Goal: Task Accomplishment & Management: Manage account settings

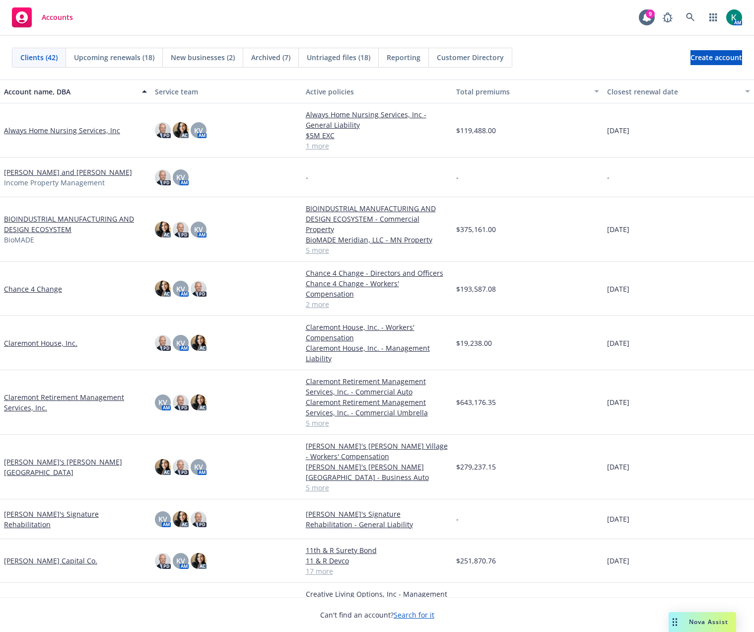
click at [48, 225] on link "BIOINDUSTRIAL MANUFACTURING AND DESIGN ECOSYSTEM" at bounding box center [75, 224] width 143 height 21
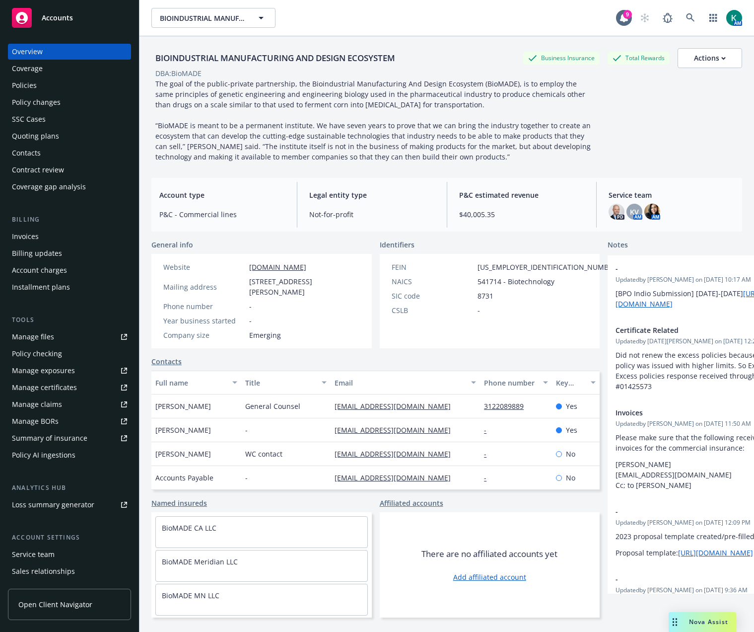
click at [43, 105] on div "Policy changes" at bounding box center [36, 102] width 49 height 16
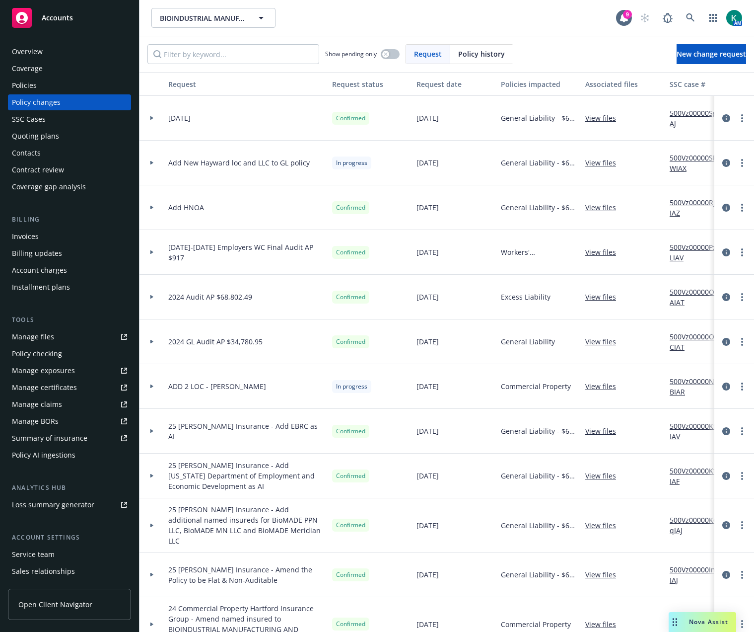
click at [148, 160] on div at bounding box center [152, 163] width 25 height 45
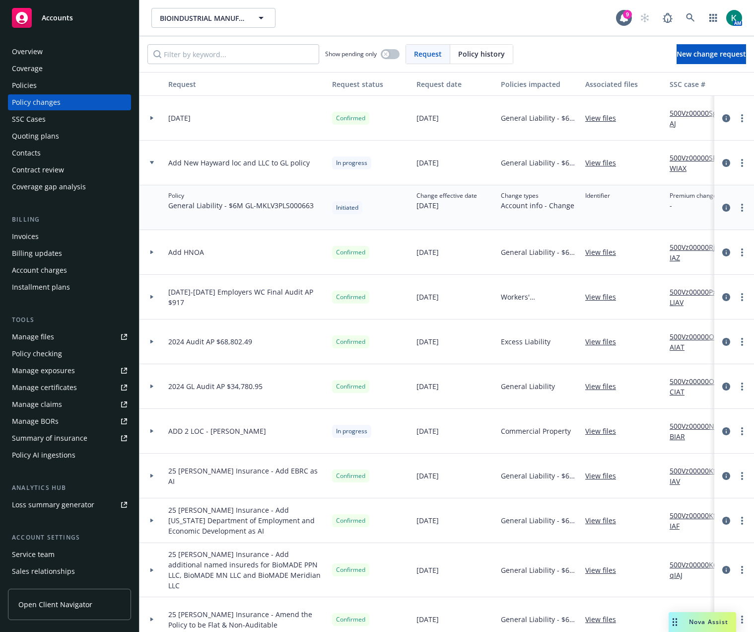
click at [151, 427] on div at bounding box center [152, 431] width 25 height 45
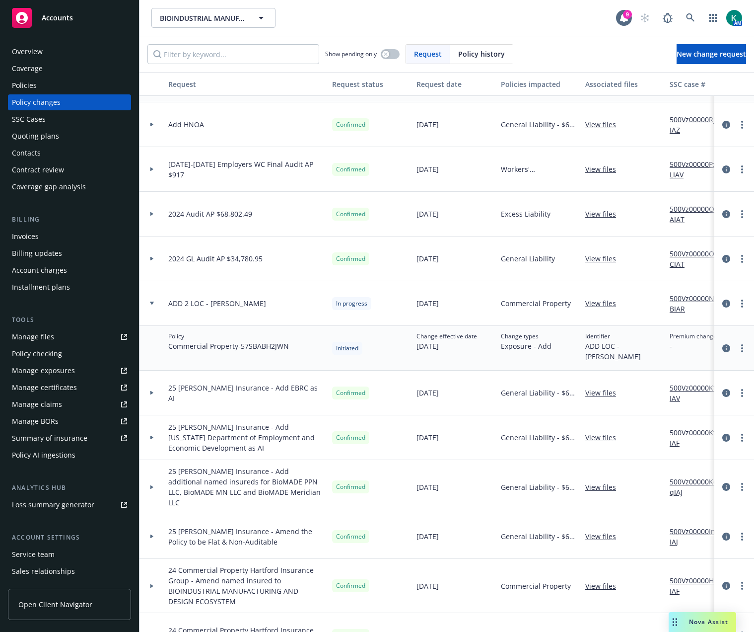
scroll to position [199, 0]
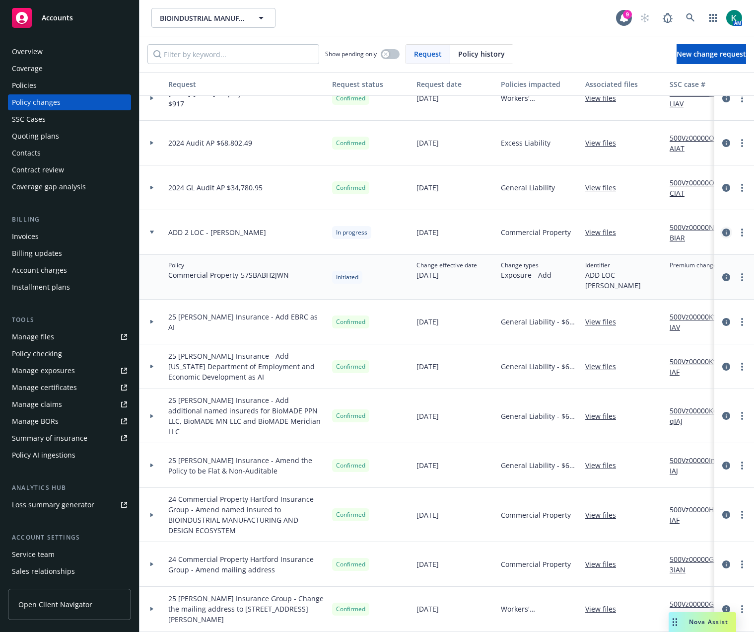
click at [723, 232] on icon "circleInformation" at bounding box center [727, 232] width 8 height 8
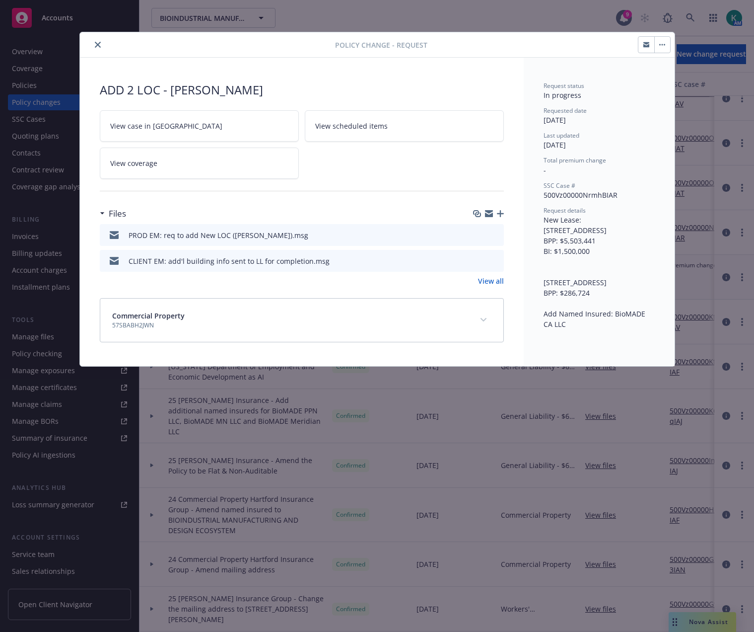
click at [666, 48] on button "button" at bounding box center [663, 45] width 16 height 16
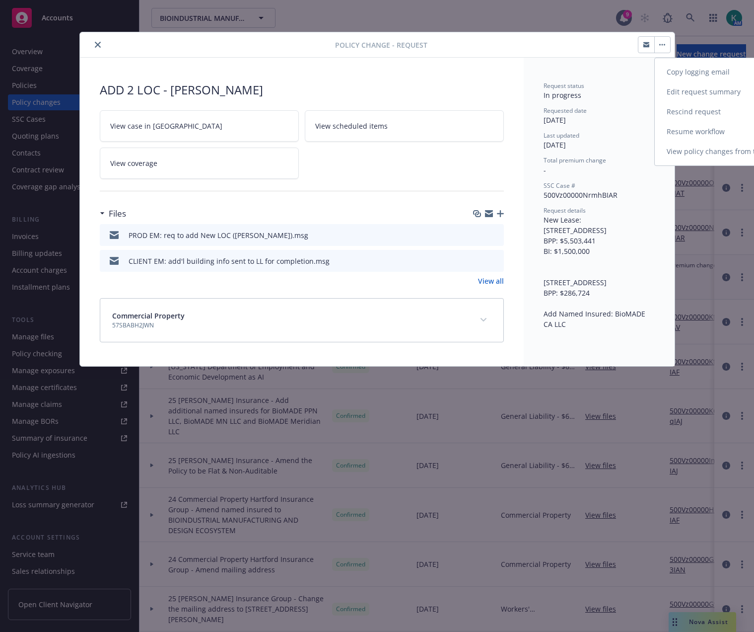
click at [663, 128] on link "Resume workflow" at bounding box center [740, 132] width 170 height 20
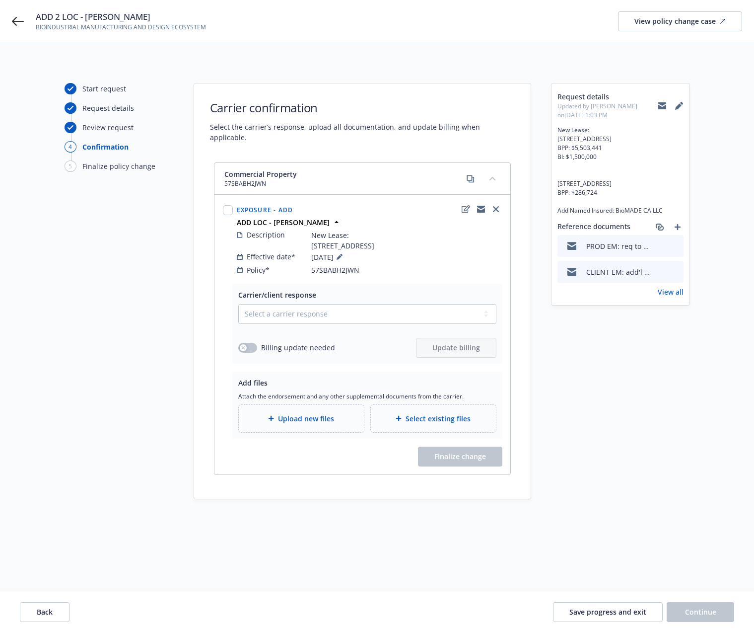
click at [236, 539] on div "Start request Request details Review request 4 Confirmation 5 Finalize policy c…" at bounding box center [377, 337] width 754 height 589
click at [333, 318] on select "Select a carrier response Accepted Accepted with revision No endorsement needed…" at bounding box center [367, 314] width 258 height 20
select select "ACCEPTED"
click at [238, 304] on select "Select a carrier response Accepted Accepted with revision No endorsement needed…" at bounding box center [367, 314] width 258 height 20
drag, startPoint x: 254, startPoint y: 348, endPoint x: 257, endPoint y: 354, distance: 6.5
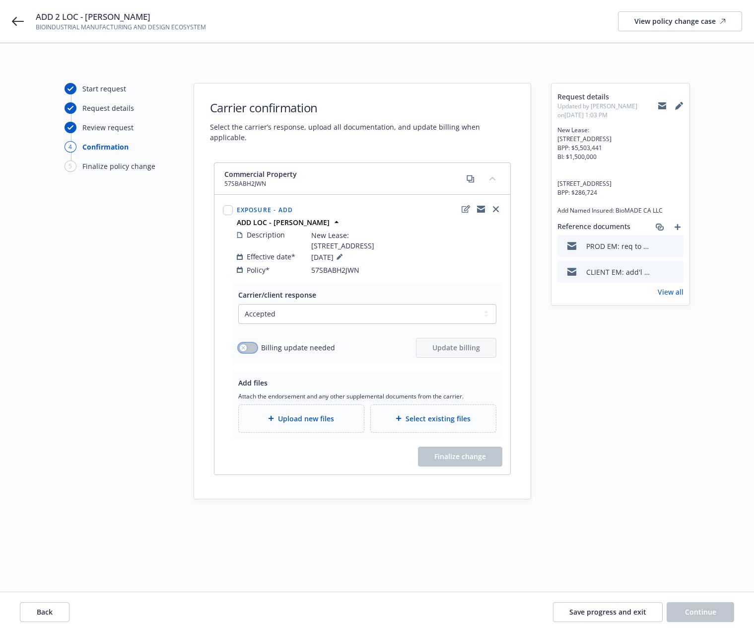
click at [253, 348] on button "button" at bounding box center [247, 348] width 19 height 10
click at [448, 347] on span "Update billing" at bounding box center [457, 347] width 48 height 9
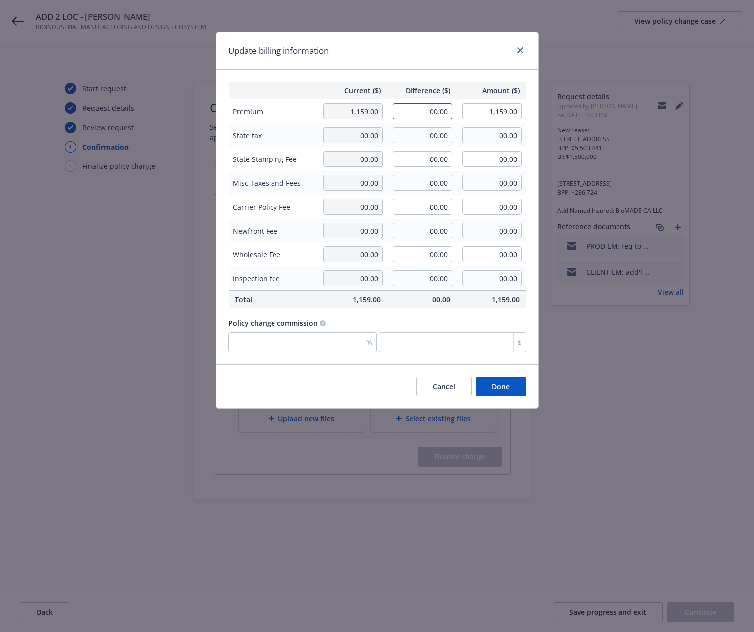
click at [421, 115] on input "00.00" at bounding box center [423, 111] width 60 height 16
type input "5,003.00"
type input "6,162.00"
click at [428, 394] on button "Cancel" at bounding box center [444, 387] width 55 height 20
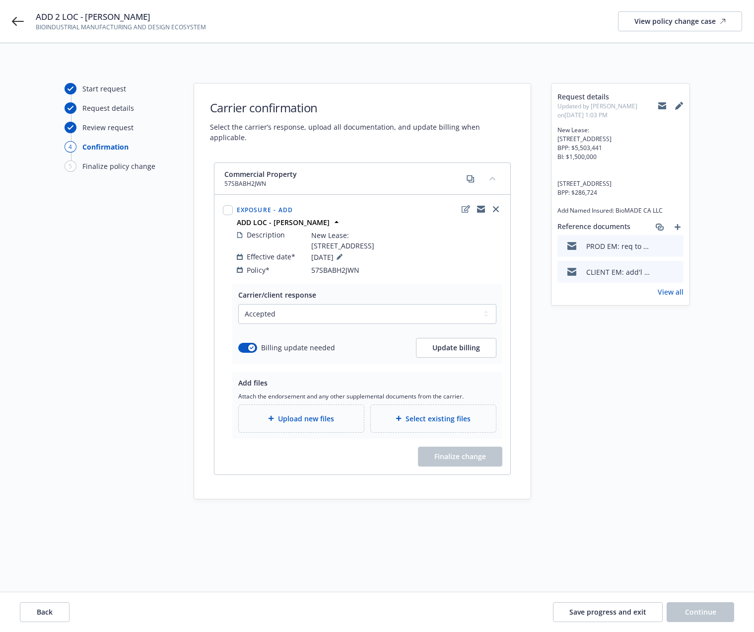
click at [24, 24] on div "ADD 2 LOC - HAYWARD BIOINDUSTRIAL MANUFACTURING AND DESIGN ECOSYSTEM View polic…" at bounding box center [377, 21] width 754 height 43
click at [19, 19] on icon at bounding box center [18, 21] width 12 height 12
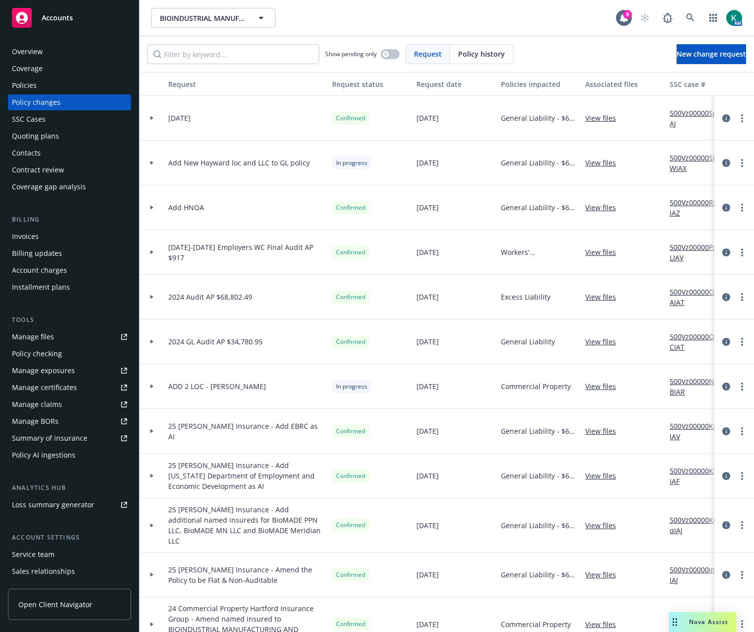
click at [81, 86] on div "Policies" at bounding box center [69, 85] width 115 height 16
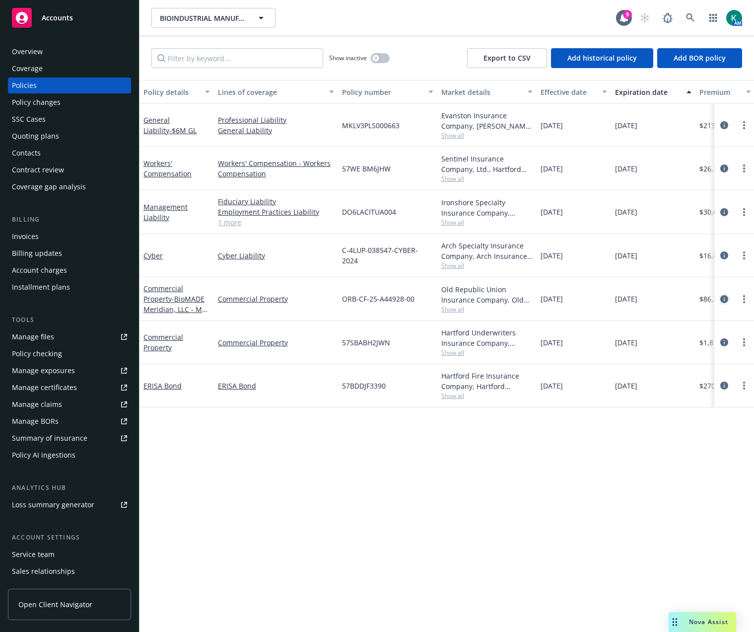
click at [722, 300] on icon "circleInformation" at bounding box center [725, 299] width 8 height 8
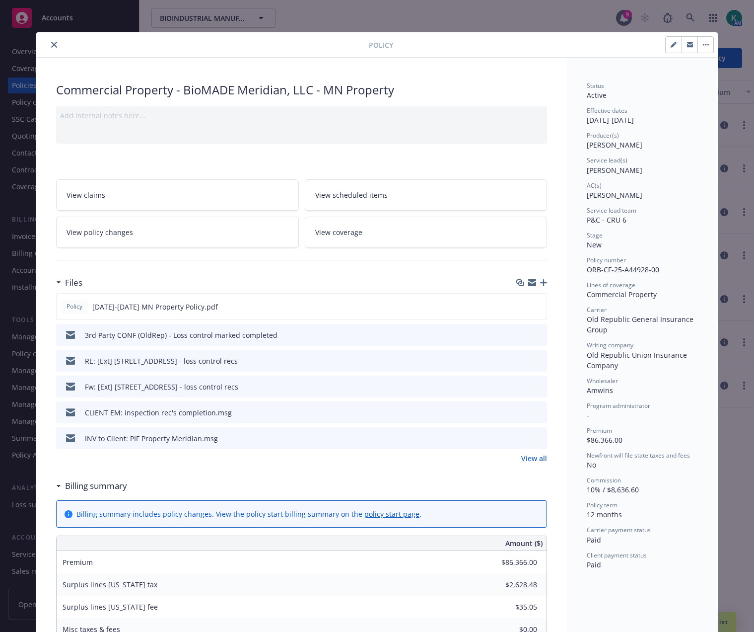
click at [51, 44] on icon "close" at bounding box center [54, 45] width 6 height 6
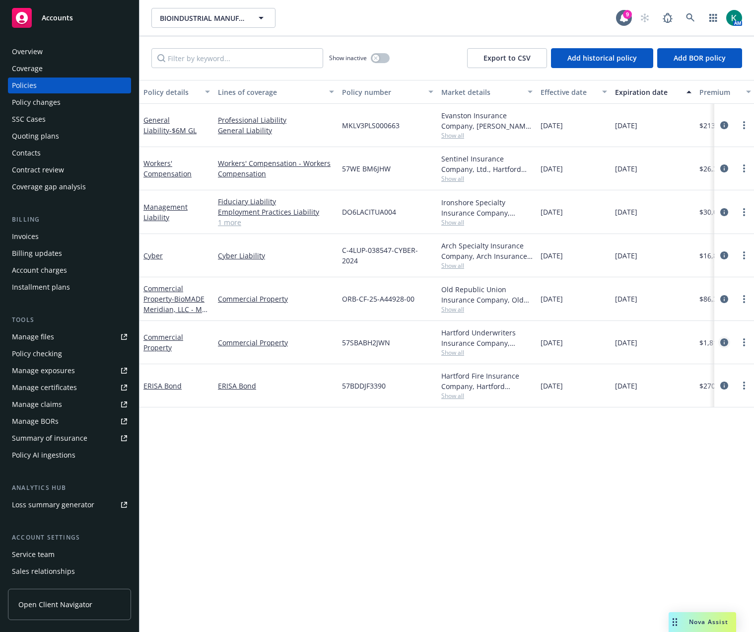
click at [724, 342] on icon "circleInformation" at bounding box center [725, 342] width 8 height 8
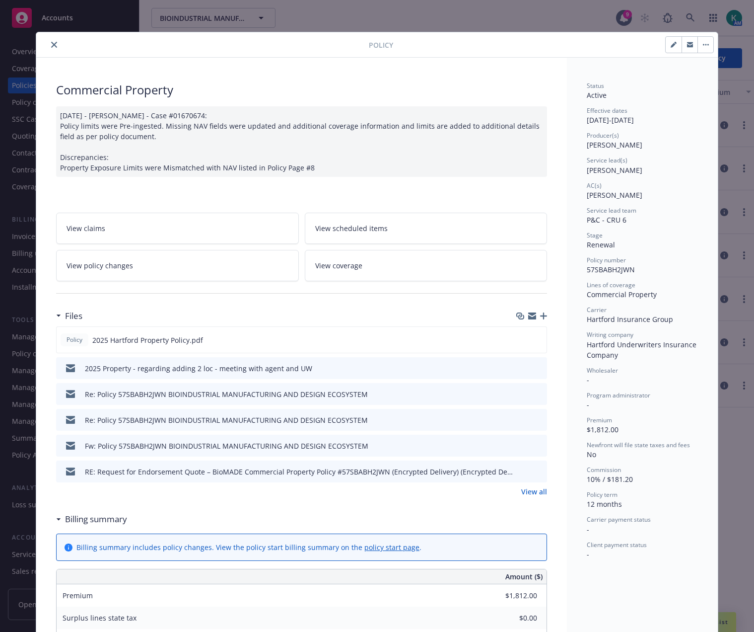
click at [170, 258] on link "View policy changes" at bounding box center [177, 265] width 243 height 31
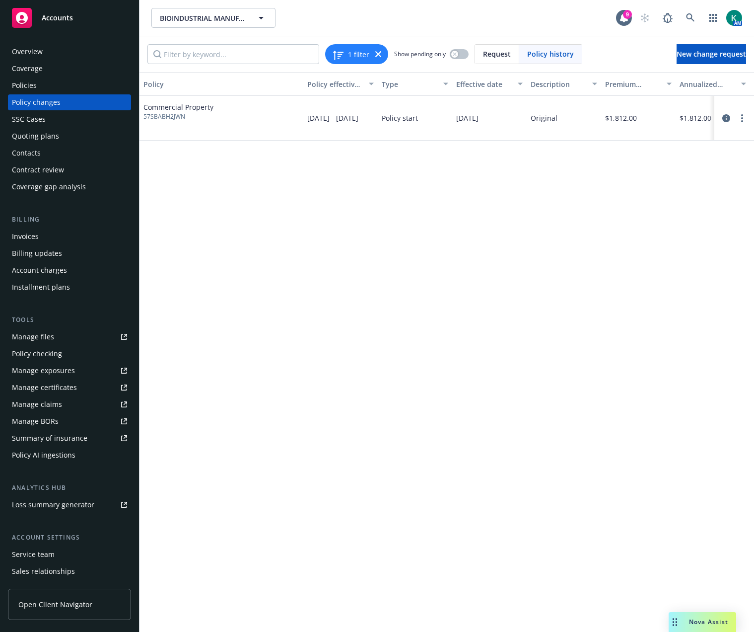
drag, startPoint x: 728, startPoint y: 120, endPoint x: 347, endPoint y: 198, distance: 389.0
click at [483, 232] on div "Policy Policy effective dates Type Effective date Description Premium change An…" at bounding box center [447, 352] width 615 height 560
click at [377, 54] on icon at bounding box center [379, 54] width 6 height 6
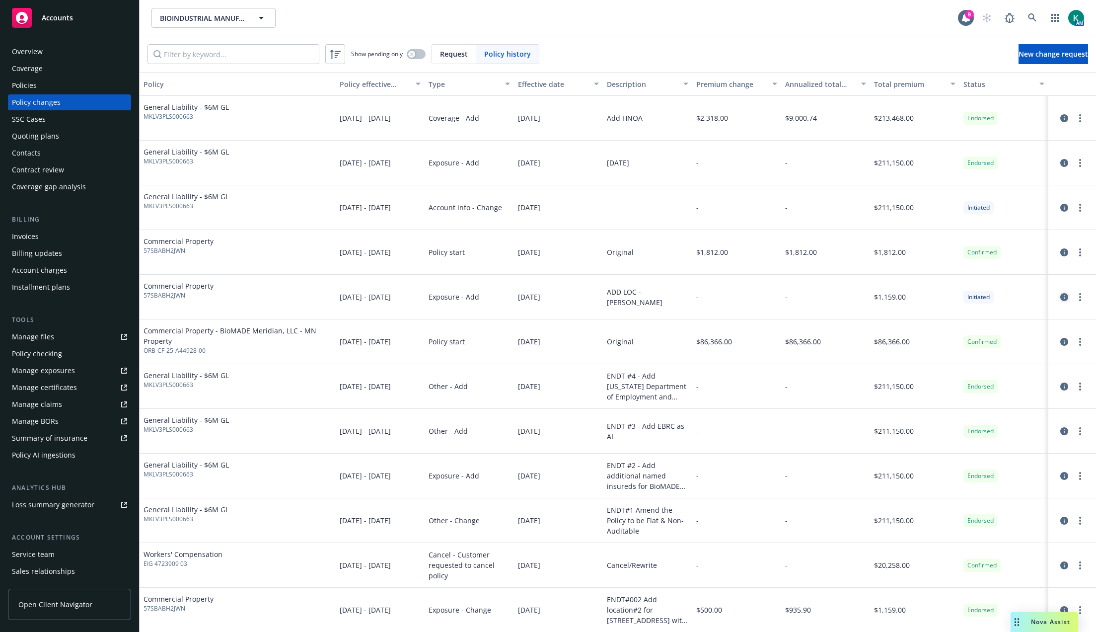
click at [754, 297] on icon "circleInformation" at bounding box center [1064, 297] width 8 height 8
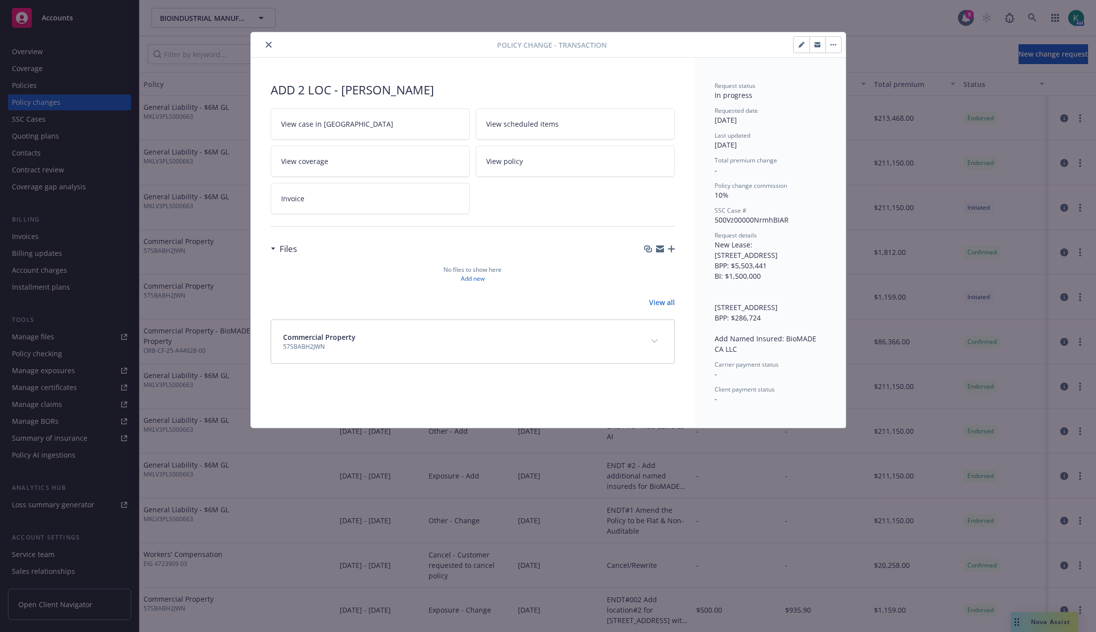
drag, startPoint x: 713, startPoint y: 245, endPoint x: 804, endPoint y: 367, distance: 151.5
click at [754, 367] on div "Request status In progress Requested date 06/06/2025 Last updated 09/18/2025 To…" at bounding box center [770, 243] width 151 height 370
copy span "New Lease: 25821 Industrial Blvd, Bldg 1 Hayward, CA 94545 BPP: $5,503,441 BI: …"
click at [754, 46] on button "button" at bounding box center [834, 45] width 16 height 16
click at [270, 45] on icon "close" at bounding box center [269, 45] width 6 height 6
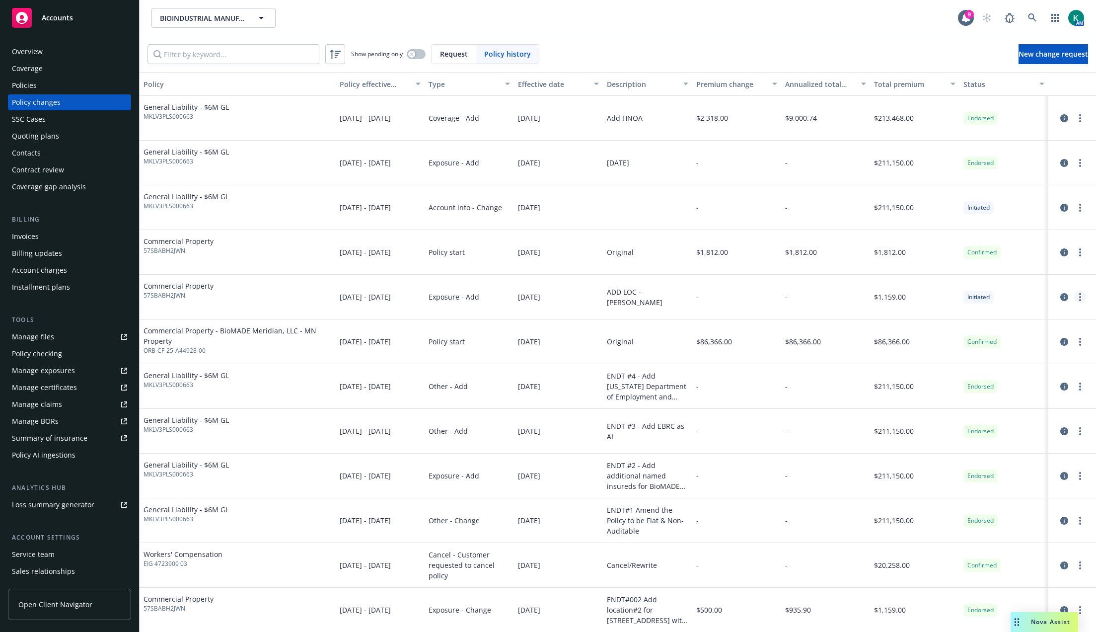
click at [754, 300] on link "more" at bounding box center [1080, 297] width 12 height 12
click at [754, 357] on link "Edit policy change" at bounding box center [993, 357] width 170 height 20
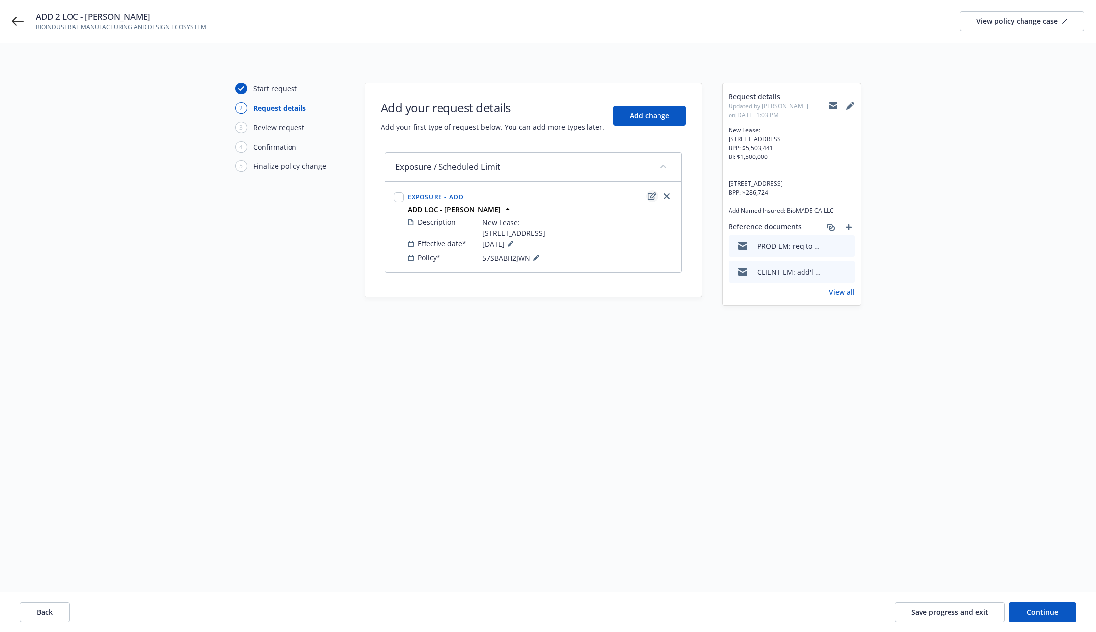
click at [651, 196] on icon "edit" at bounding box center [652, 195] width 8 height 7
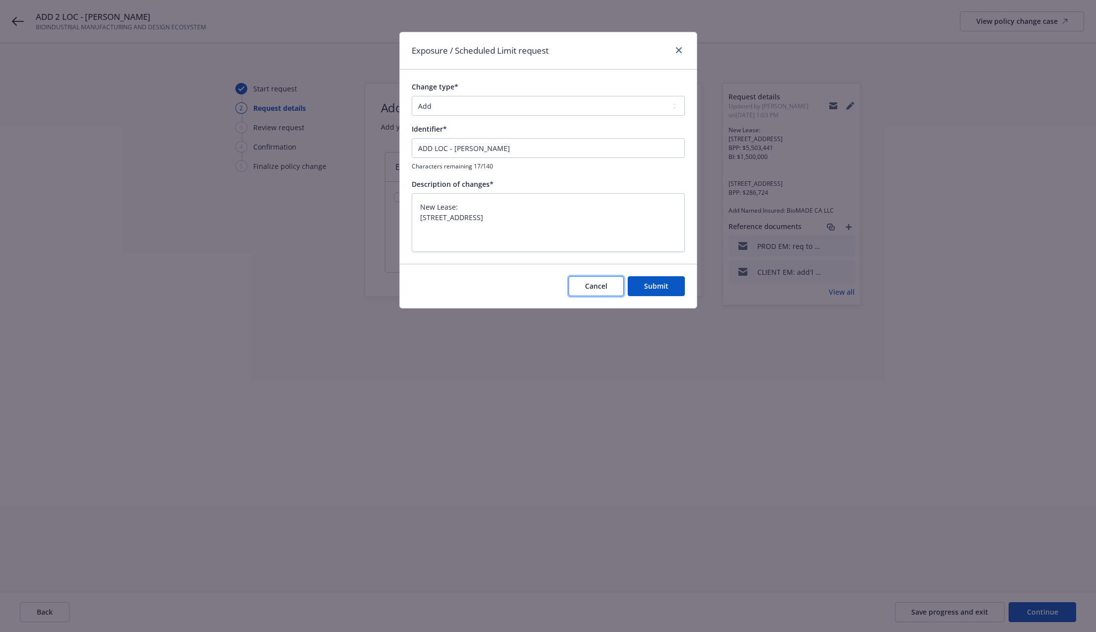
click at [613, 292] on button "Cancel" at bounding box center [596, 286] width 55 height 20
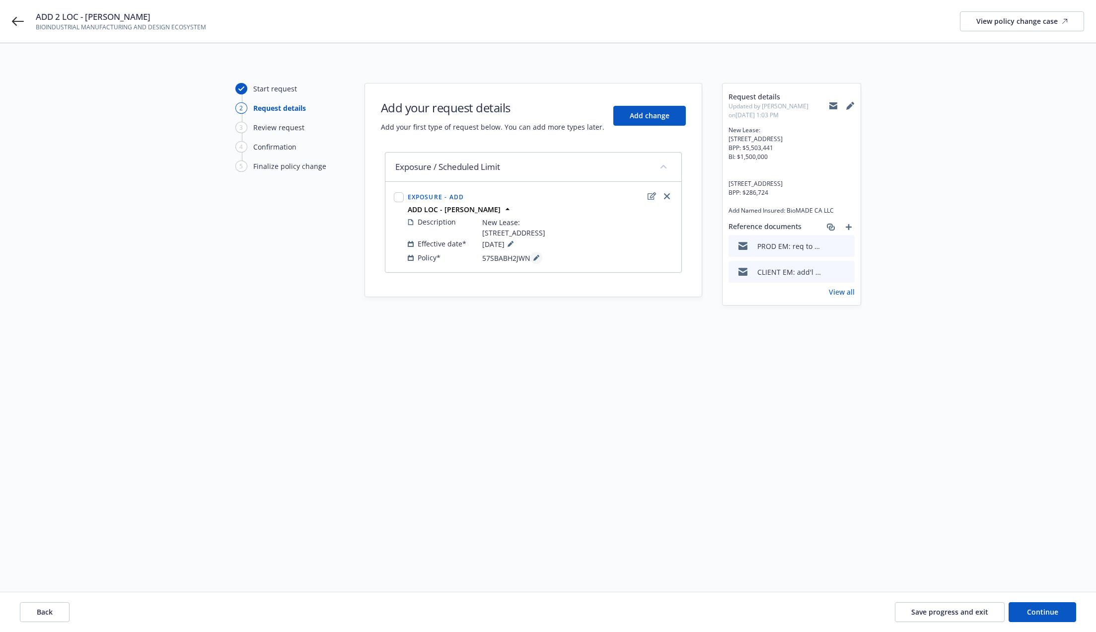
click at [538, 261] on icon at bounding box center [536, 258] width 6 height 6
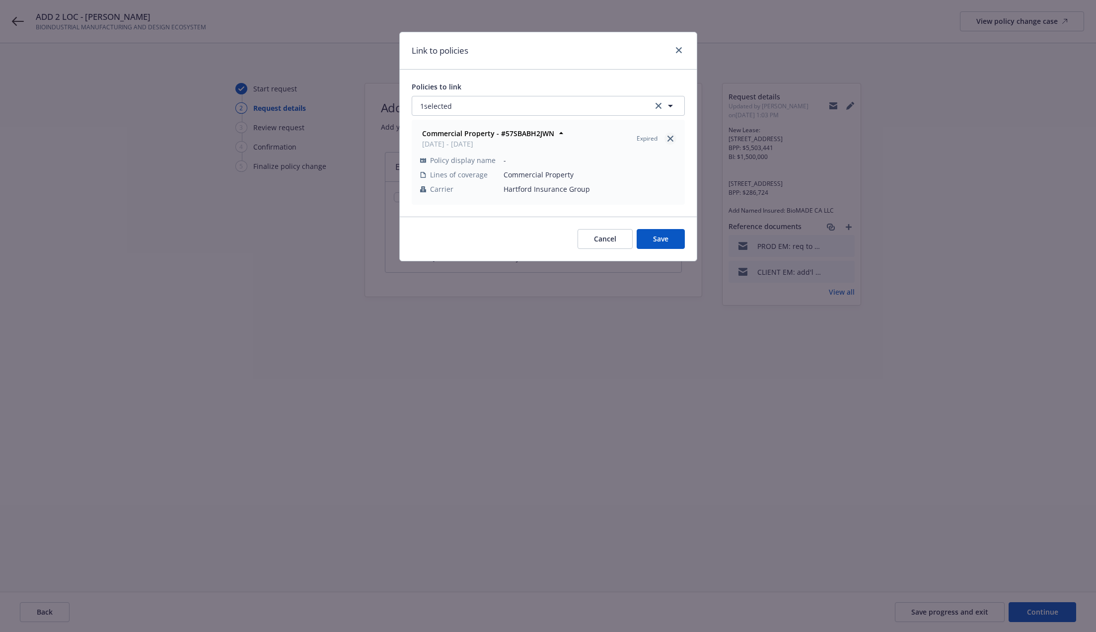
click at [669, 139] on icon "close" at bounding box center [671, 139] width 6 height 6
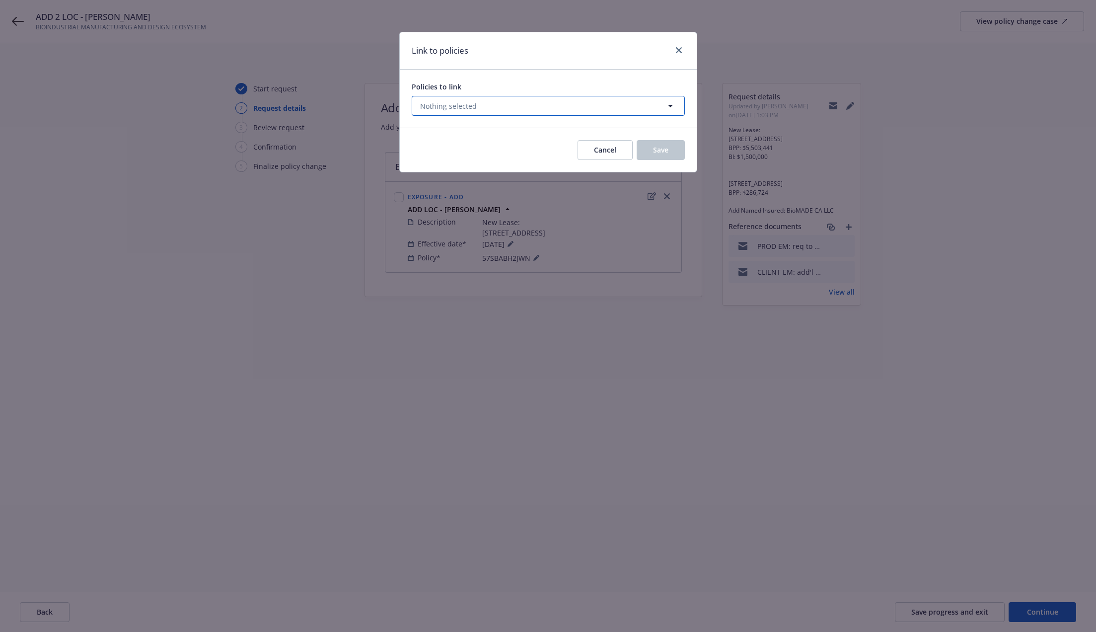
click at [668, 108] on icon "button" at bounding box center [671, 106] width 12 height 12
select select "ACTIVE"
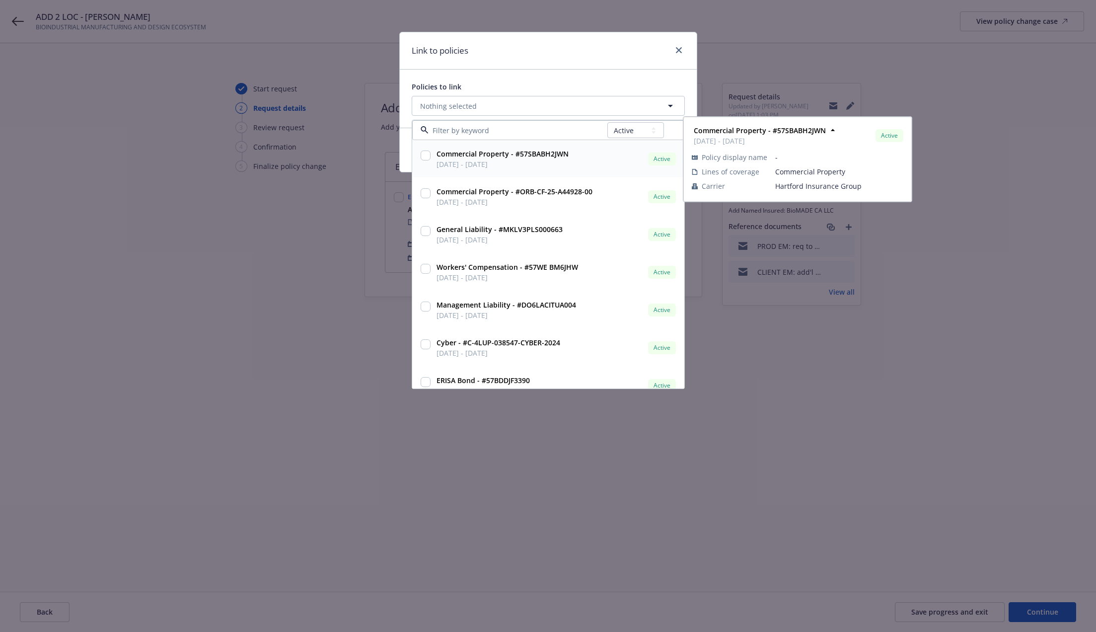
click at [426, 157] on input "checkbox" at bounding box center [426, 156] width 10 height 10
checkbox input "true"
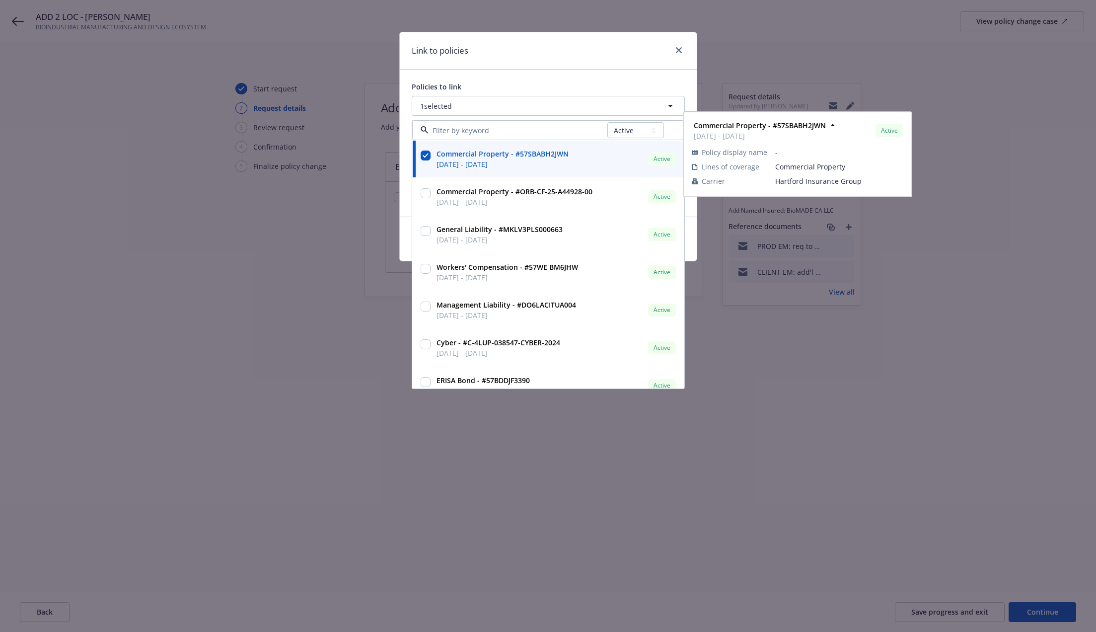
click at [556, 68] on div "Link to policies" at bounding box center [548, 50] width 297 height 37
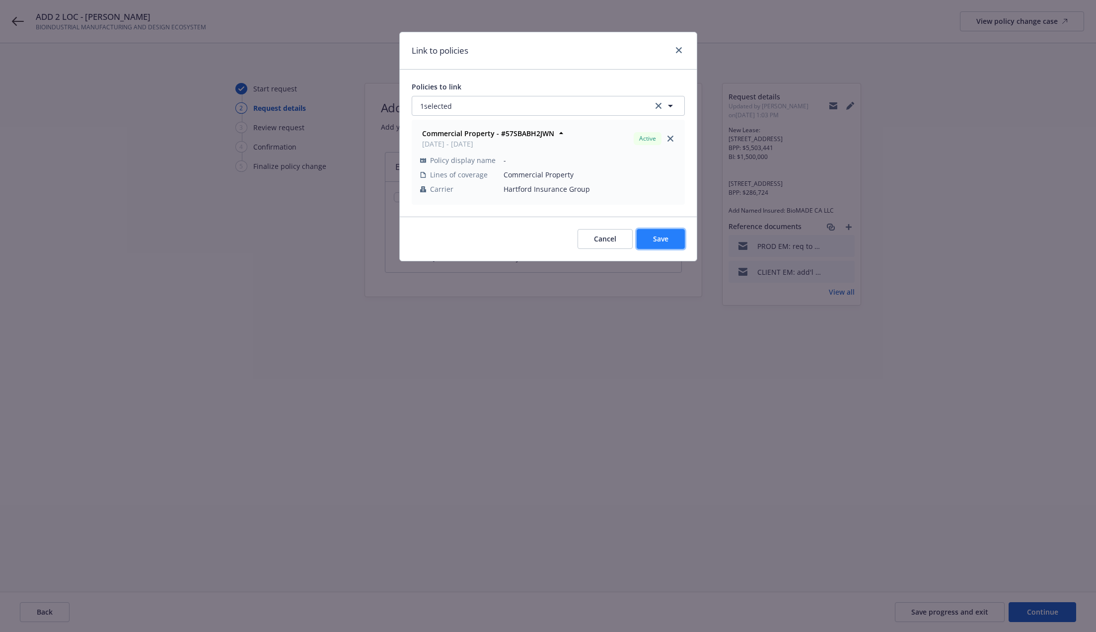
click at [654, 244] on button "Save" at bounding box center [661, 239] width 48 height 20
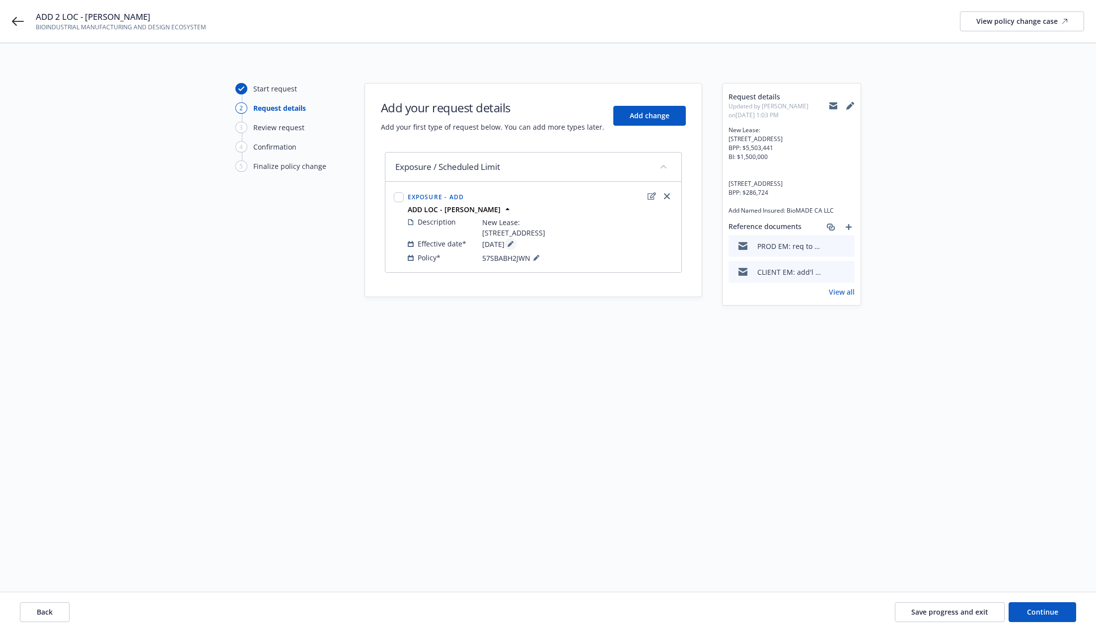
click at [517, 250] on button at bounding box center [511, 244] width 12 height 12
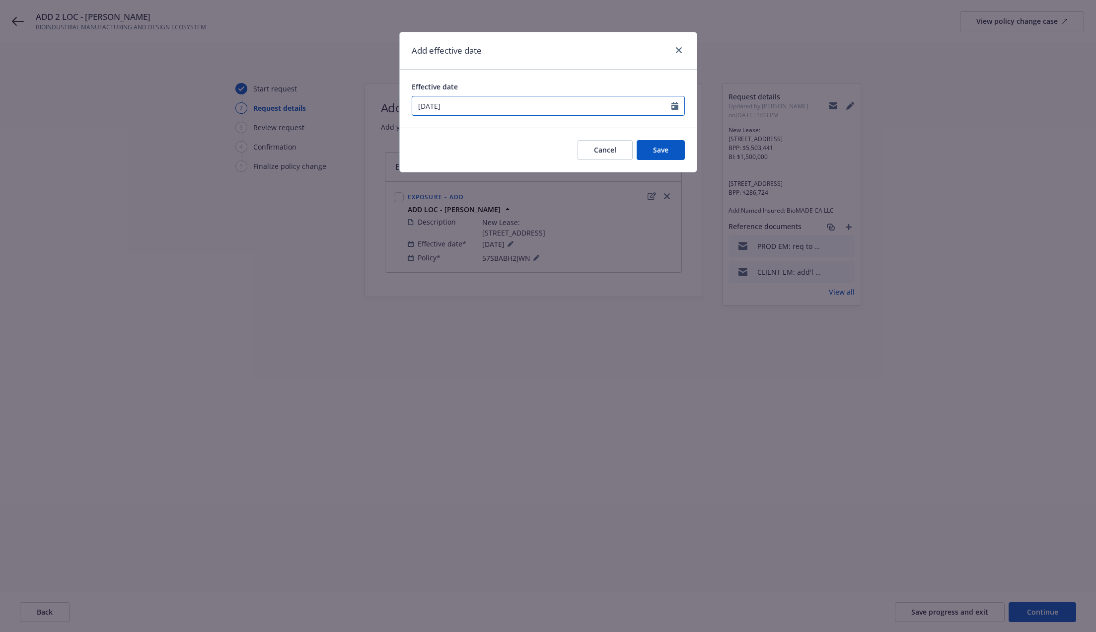
click at [580, 107] on input "06/23/2025" at bounding box center [541, 105] width 259 height 19
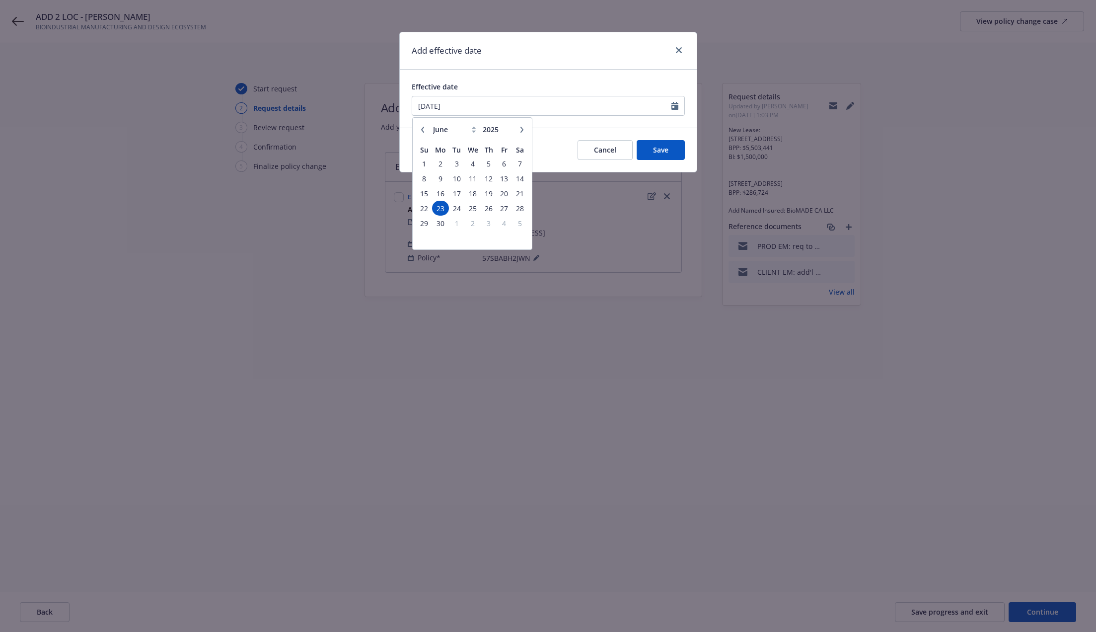
click at [521, 125] on button "button" at bounding box center [522, 130] width 12 height 12
select select "9"
click at [506, 178] on span "12" at bounding box center [504, 178] width 13 height 12
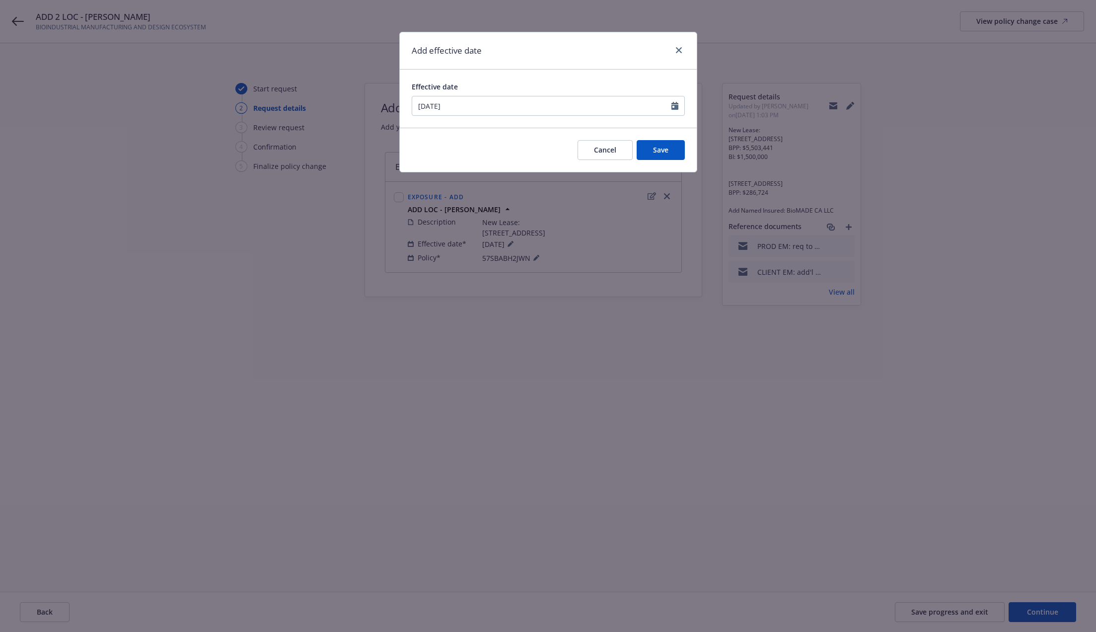
type input "09/12/2025"
click at [669, 156] on button "Save" at bounding box center [661, 150] width 48 height 20
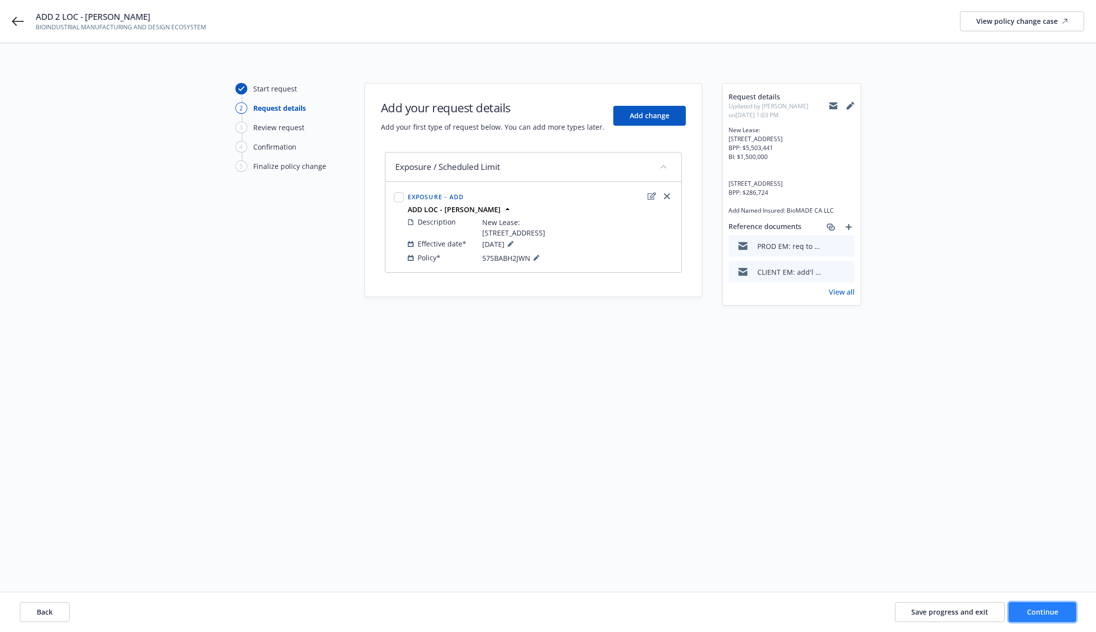
click at [754, 608] on span "Continue" at bounding box center [1042, 611] width 31 height 9
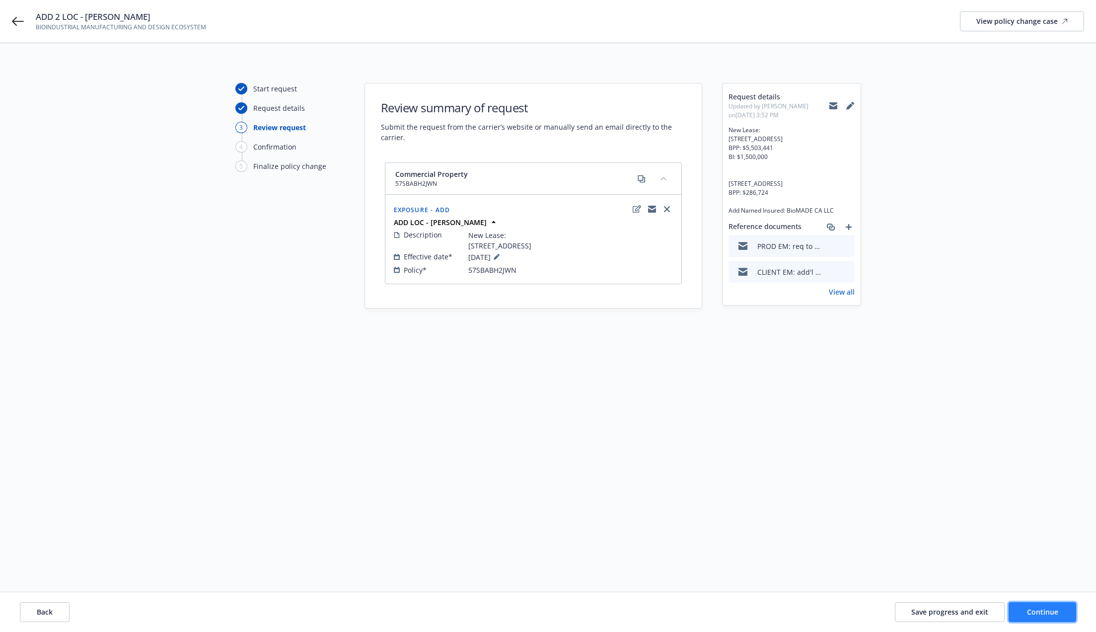
click at [754, 608] on span "Continue" at bounding box center [1042, 611] width 31 height 9
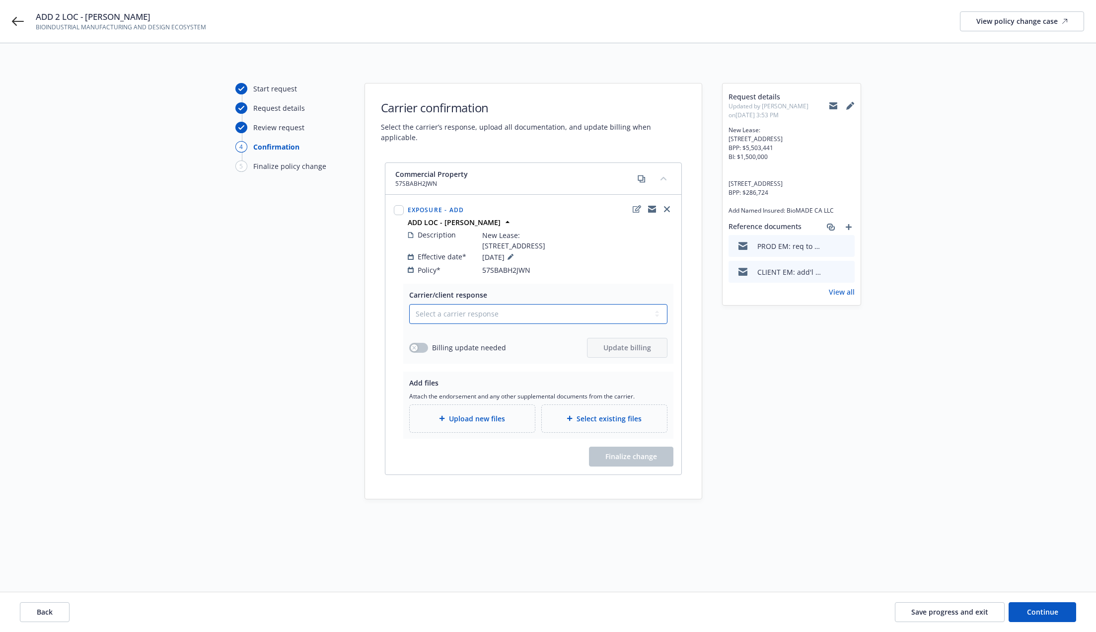
click at [488, 318] on select "Select a carrier response Accepted Accepted with revision No endorsement needed…" at bounding box center [538, 314] width 258 height 20
select select "ACCEPTED"
click at [409, 304] on select "Select a carrier response Accepted Accepted with revision No endorsement needed…" at bounding box center [538, 314] width 258 height 20
click at [457, 351] on span "Billing update needed" at bounding box center [469, 347] width 74 height 10
click at [425, 344] on button "button" at bounding box center [418, 348] width 19 height 10
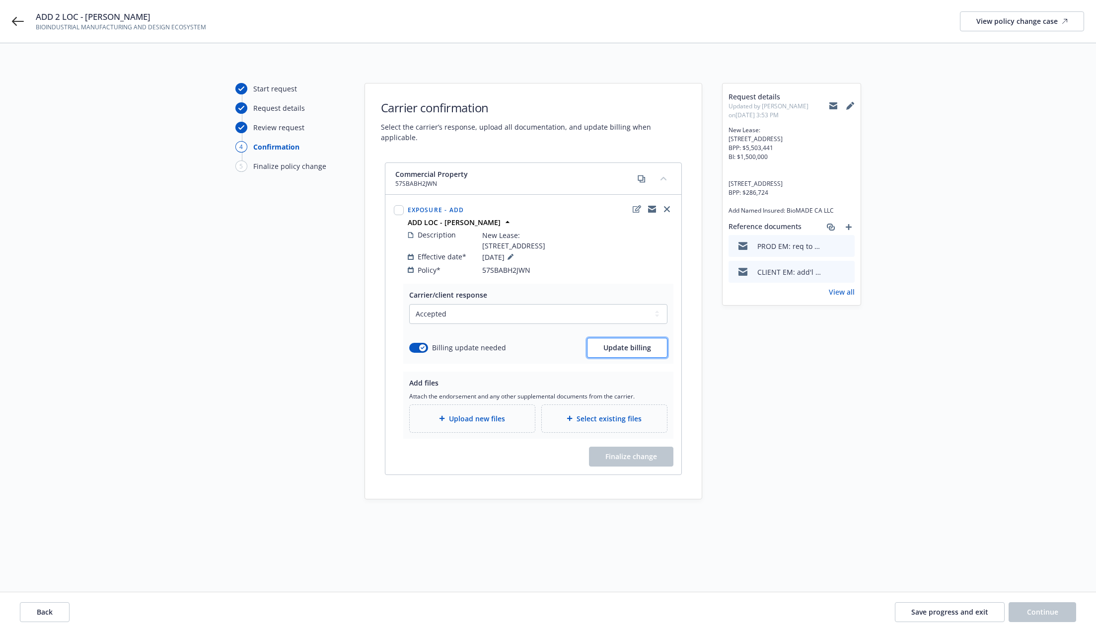
click at [642, 343] on span "Update billing" at bounding box center [627, 347] width 48 height 9
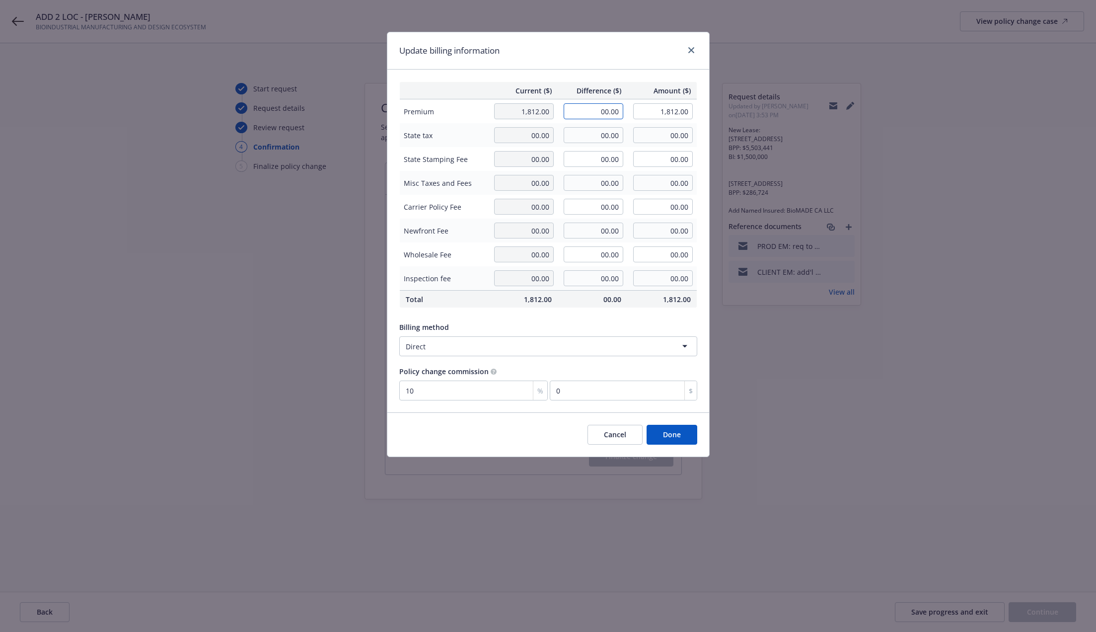
click at [611, 110] on input "00.00" at bounding box center [594, 111] width 60 height 16
type input "5,003.00"
type input "6,815.00"
type input "500.3"
click at [609, 319] on div "Billing method Direct" at bounding box center [548, 337] width 298 height 38
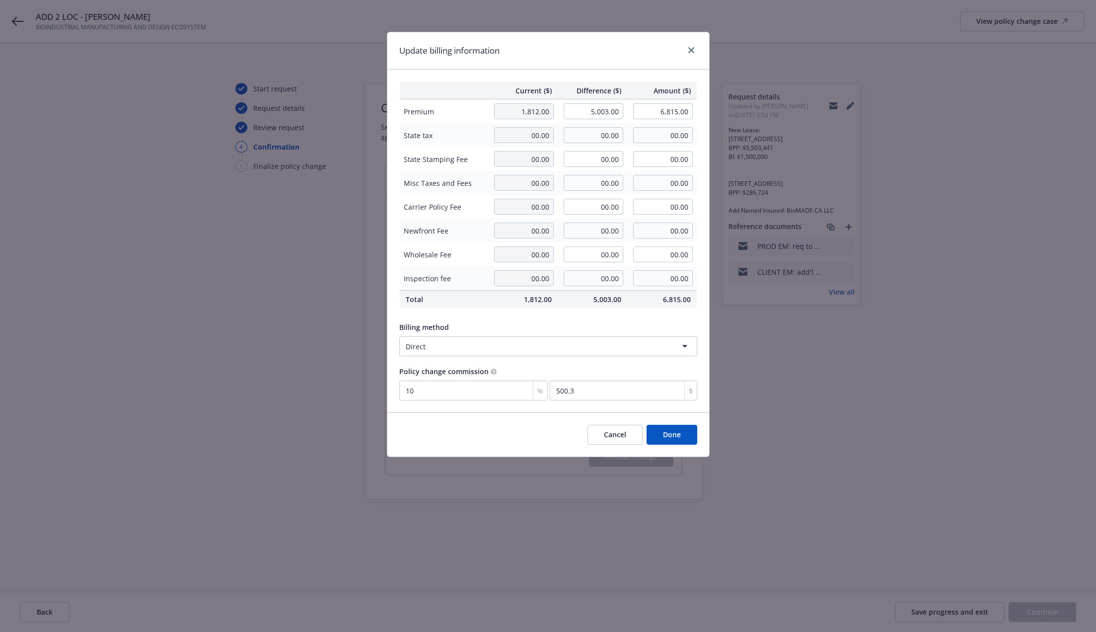
click at [616, 435] on button "Cancel" at bounding box center [615, 435] width 55 height 20
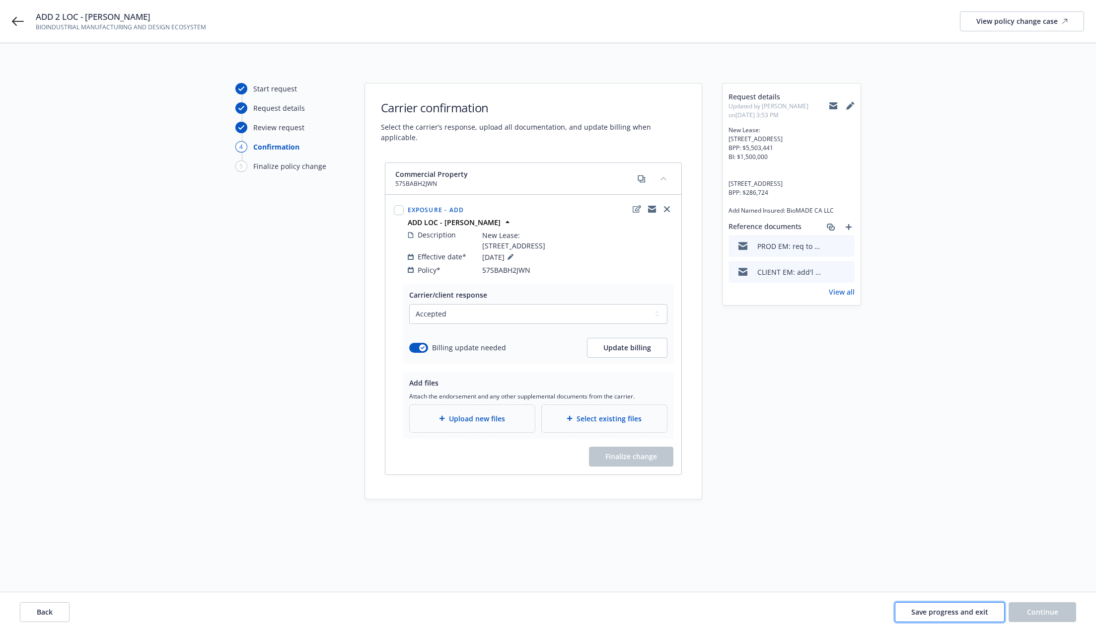
click at [754, 611] on span "Save progress and exit" at bounding box center [949, 611] width 77 height 9
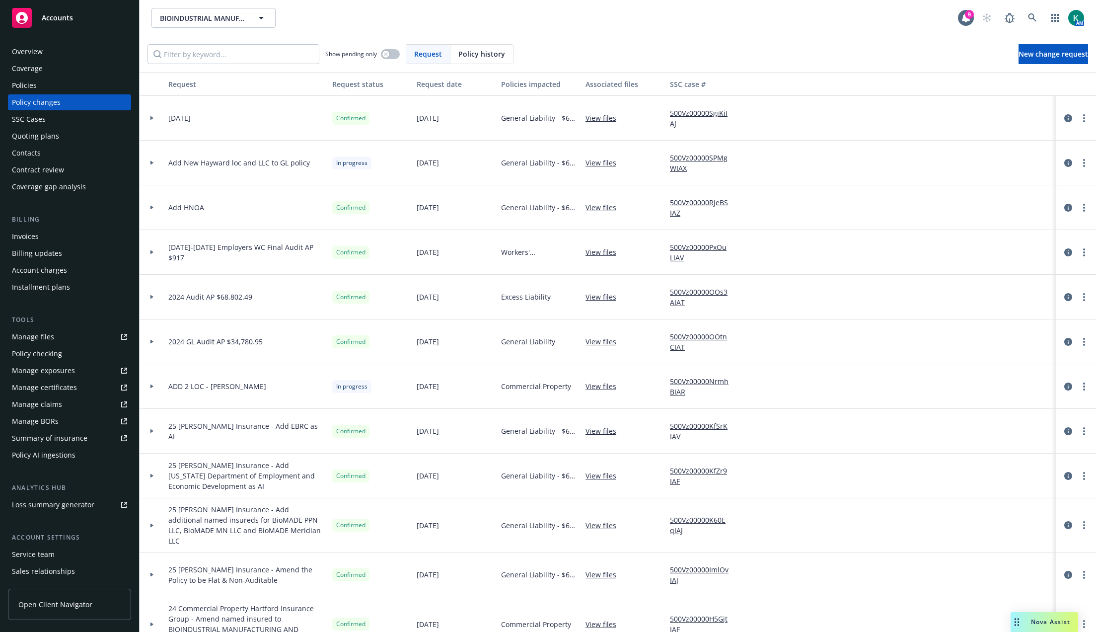
click at [59, 89] on div "Policies" at bounding box center [69, 85] width 115 height 16
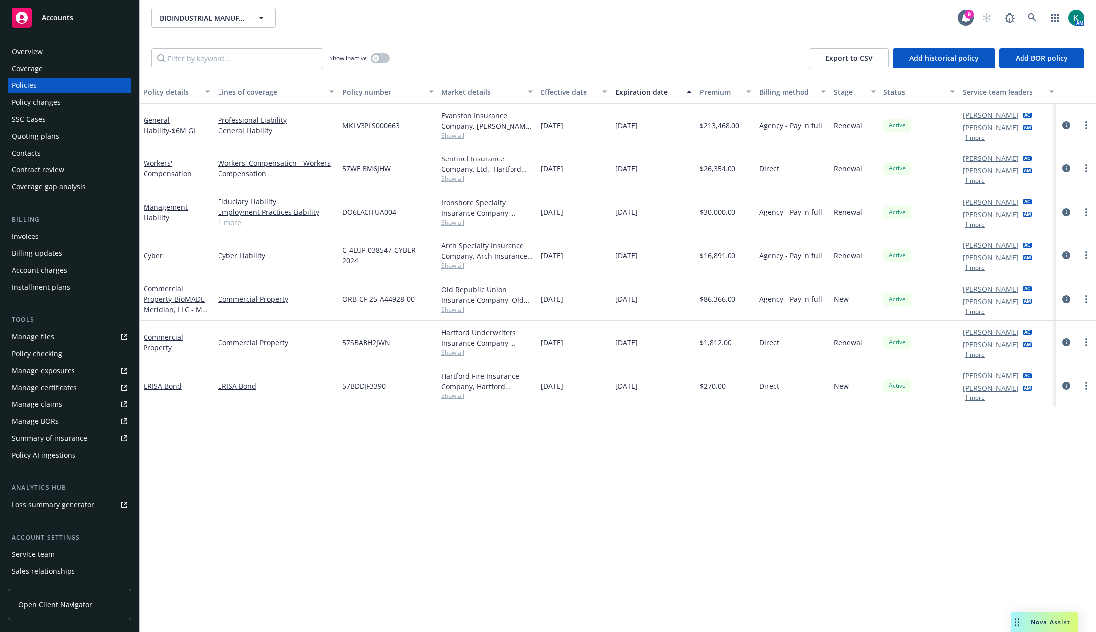
click at [449, 311] on span "Show all" at bounding box center [487, 309] width 91 height 8
click at [515, 315] on body "Accounts Overview Coverage Policies Policy changes SSC Cases Quoting plans Cont…" at bounding box center [548, 316] width 1096 height 632
click at [754, 344] on icon "circleInformation" at bounding box center [1066, 342] width 8 height 8
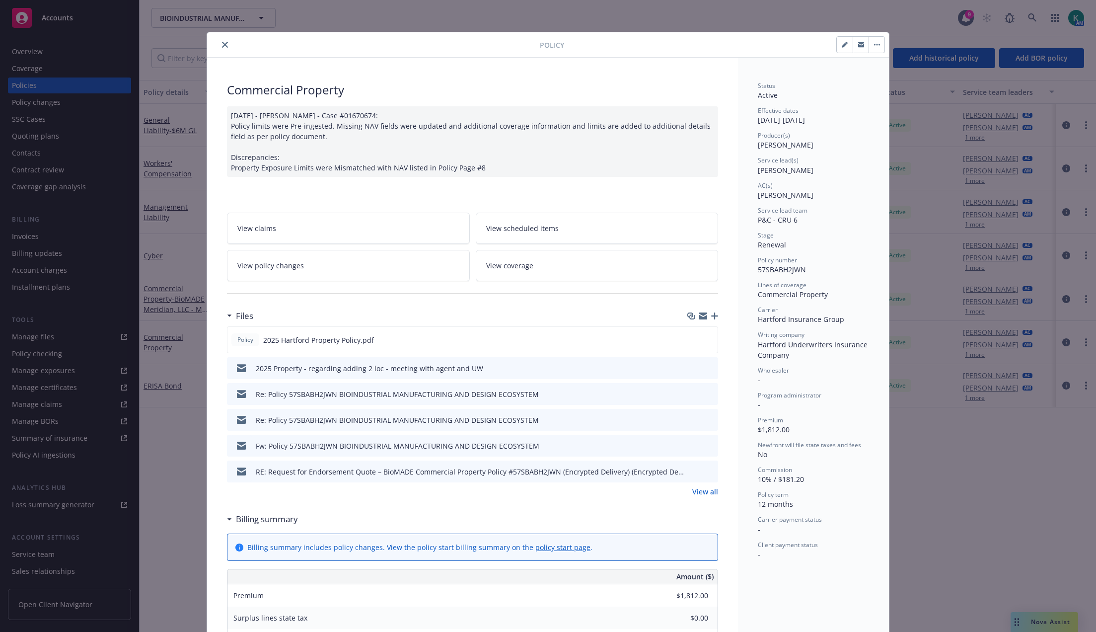
scroll to position [30, 0]
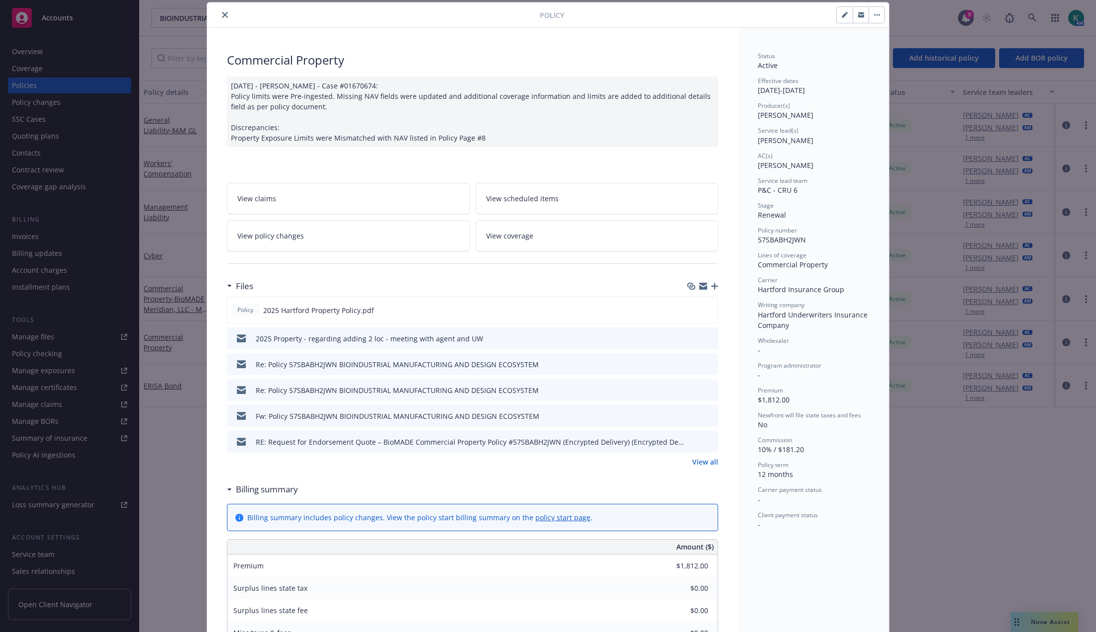
click at [343, 239] on link "View policy changes" at bounding box center [348, 235] width 243 height 31
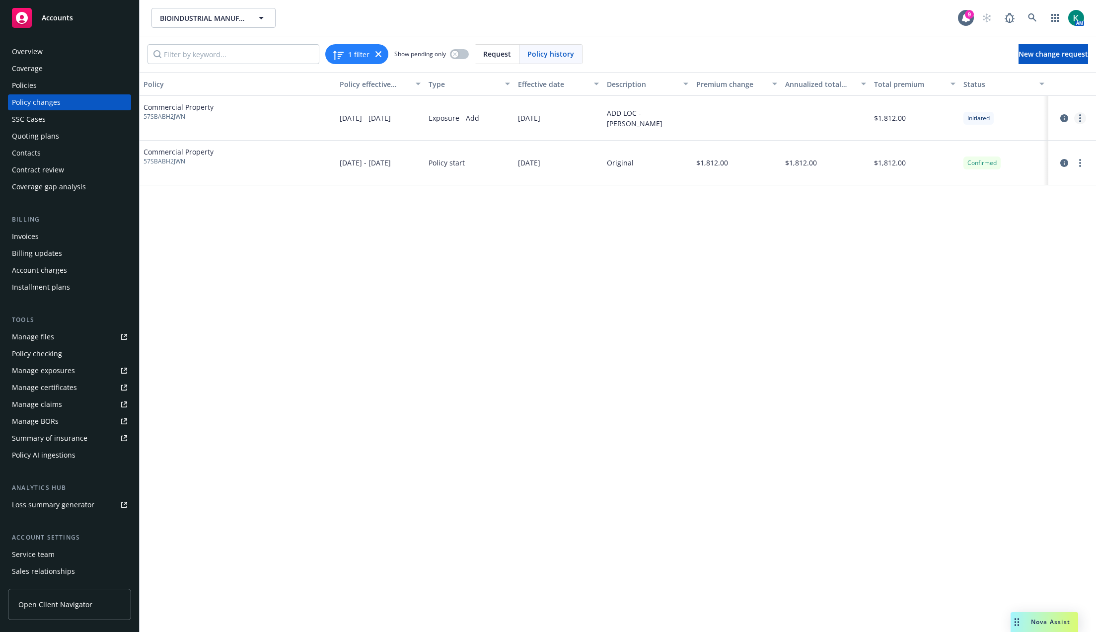
click at [754, 120] on link "more" at bounding box center [1080, 118] width 12 height 12
click at [754, 162] on link "Resume workflow" at bounding box center [1000, 159] width 170 height 20
select select "ACCEPTED"
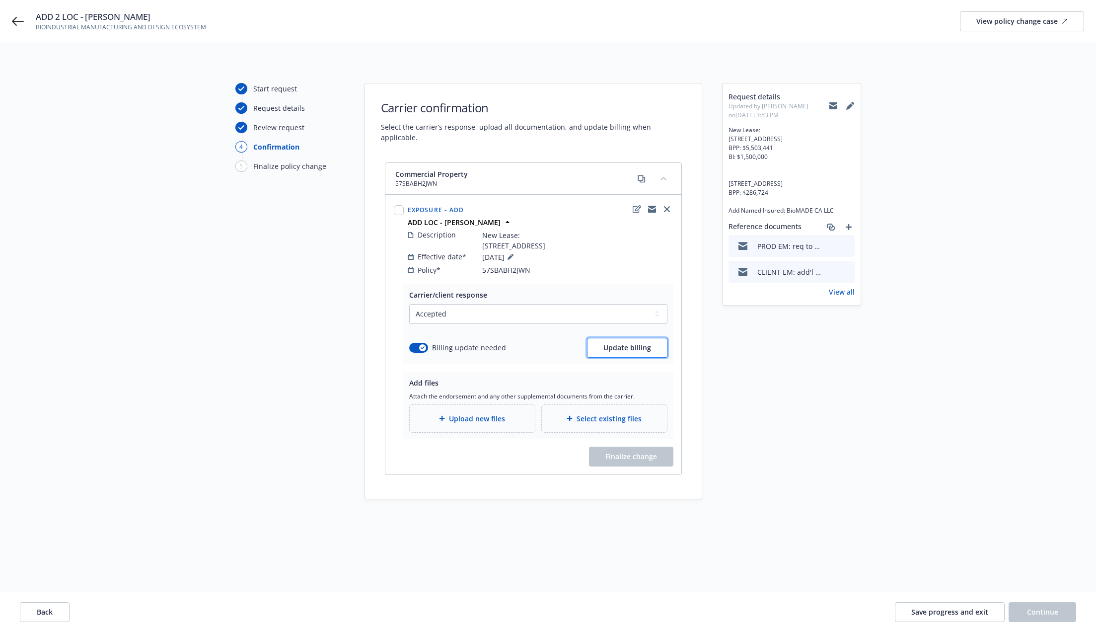
click at [635, 347] on span "Update billing" at bounding box center [627, 347] width 48 height 9
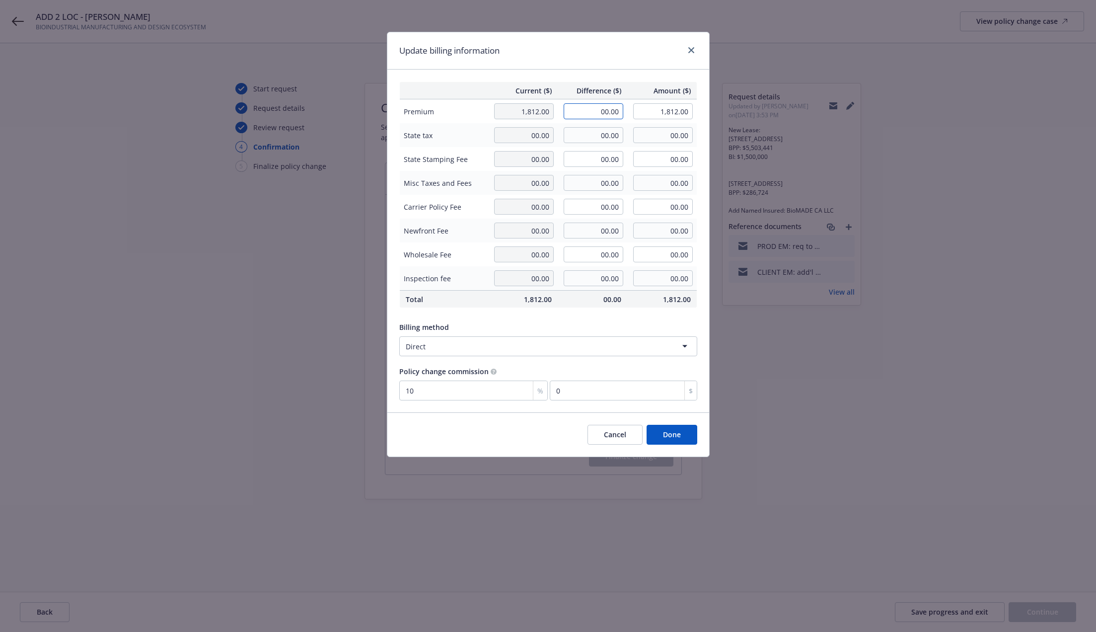
click at [599, 111] on input "00.00" at bounding box center [594, 111] width 60 height 16
type input "5,003.00"
type input "6,815.00"
type input "500.3"
click at [635, 322] on div "Billing method" at bounding box center [548, 327] width 298 height 10
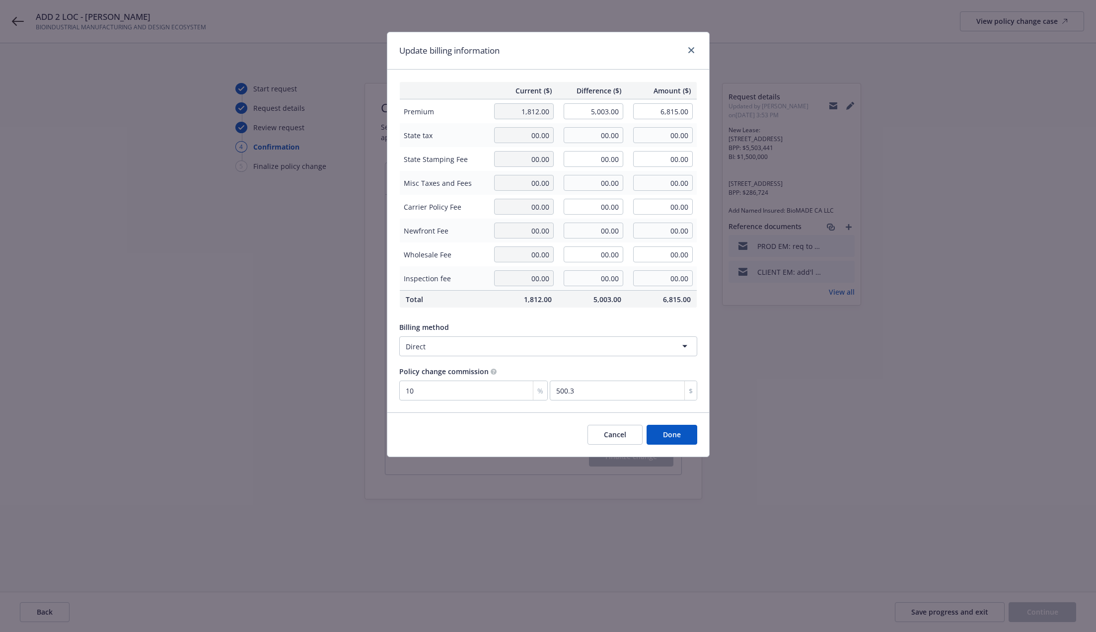
click at [687, 435] on button "Done" at bounding box center [672, 435] width 51 height 20
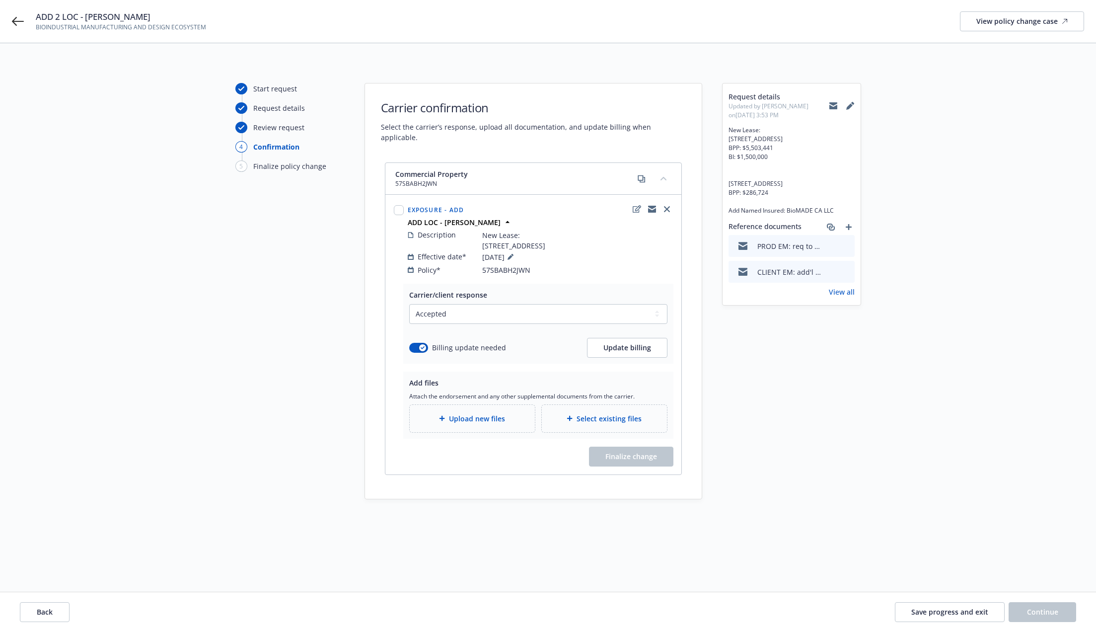
click at [471, 427] on div "Upload new files" at bounding box center [472, 418] width 125 height 27
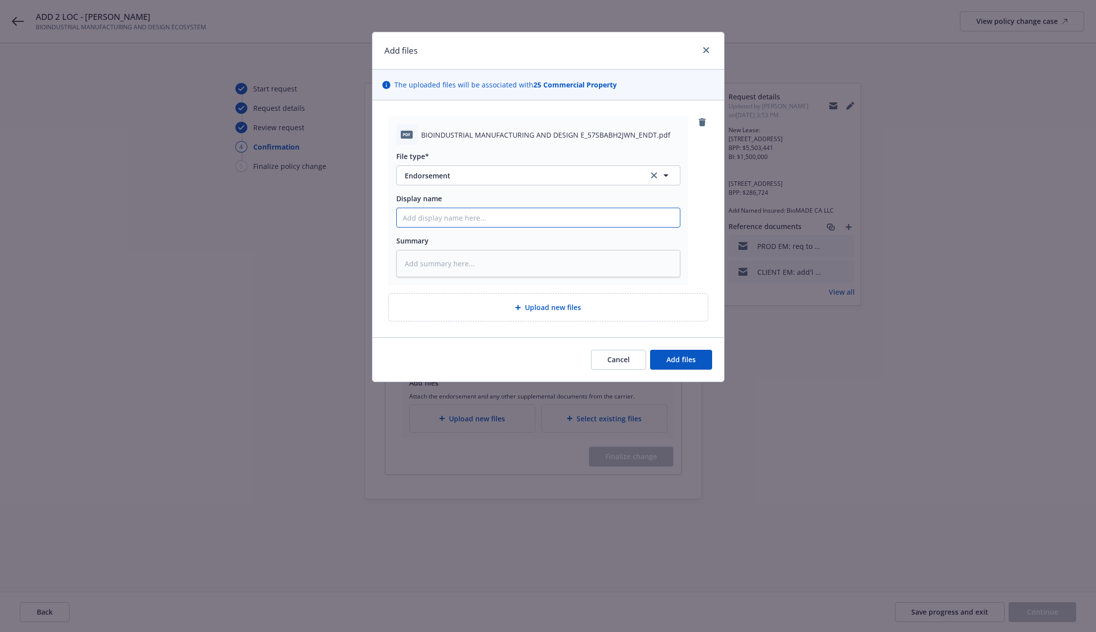
click at [481, 212] on input "Display name" at bounding box center [538, 217] width 283 height 19
type textarea "x"
type input "2"
type textarea "x"
type input "20"
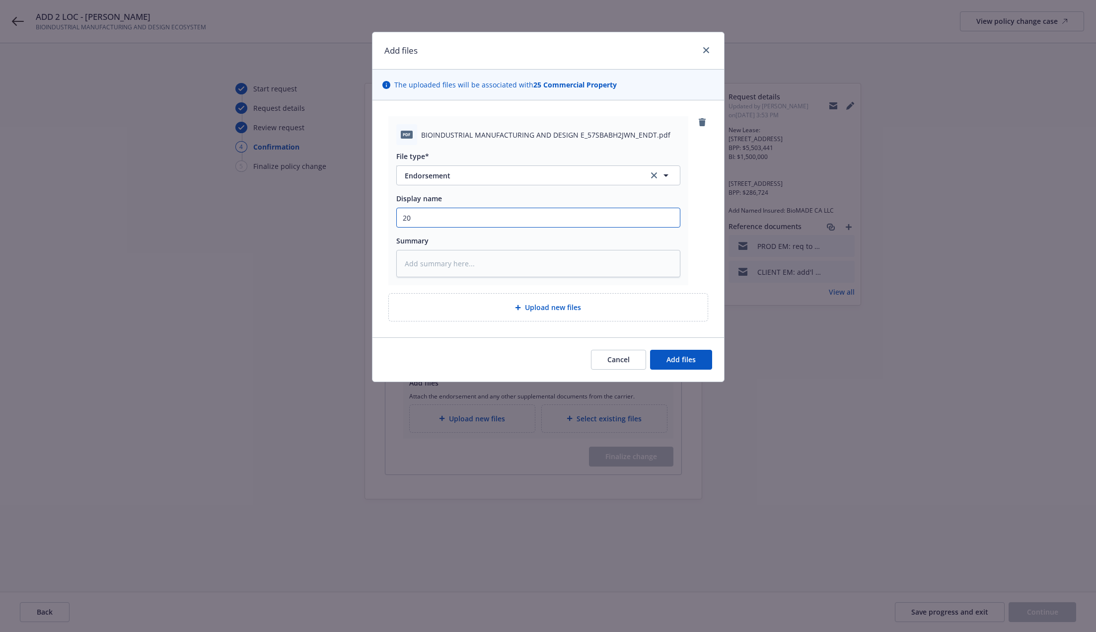
type textarea "x"
type input "202"
type textarea "x"
type input "2025"
type textarea "x"
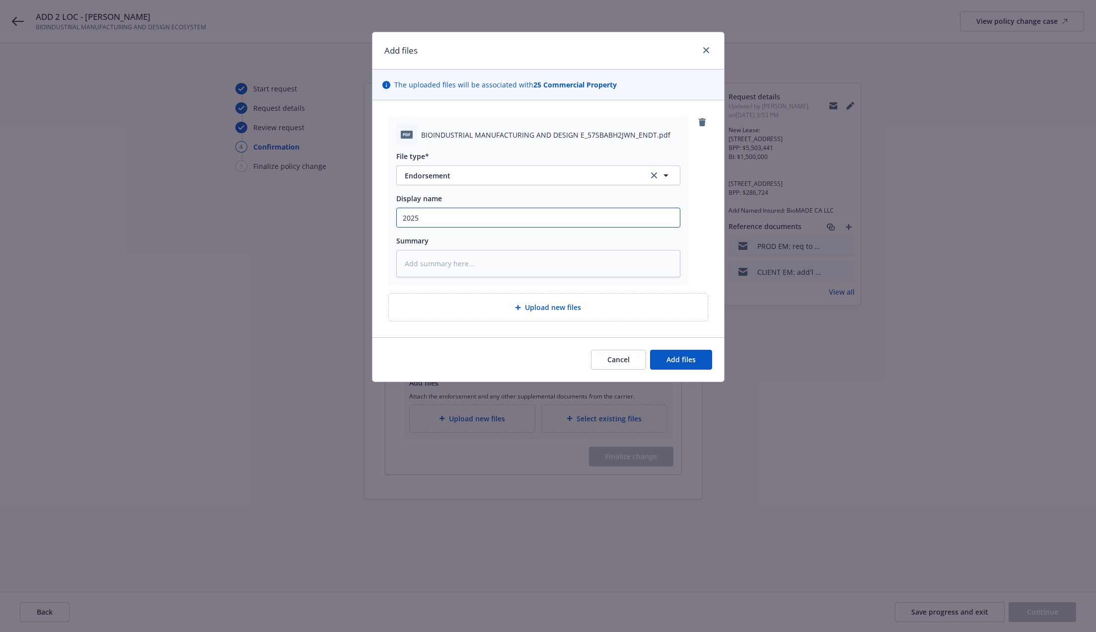
type input "2025"
type textarea "x"
type input "2025 P"
type textarea "x"
type input "2025 PRO"
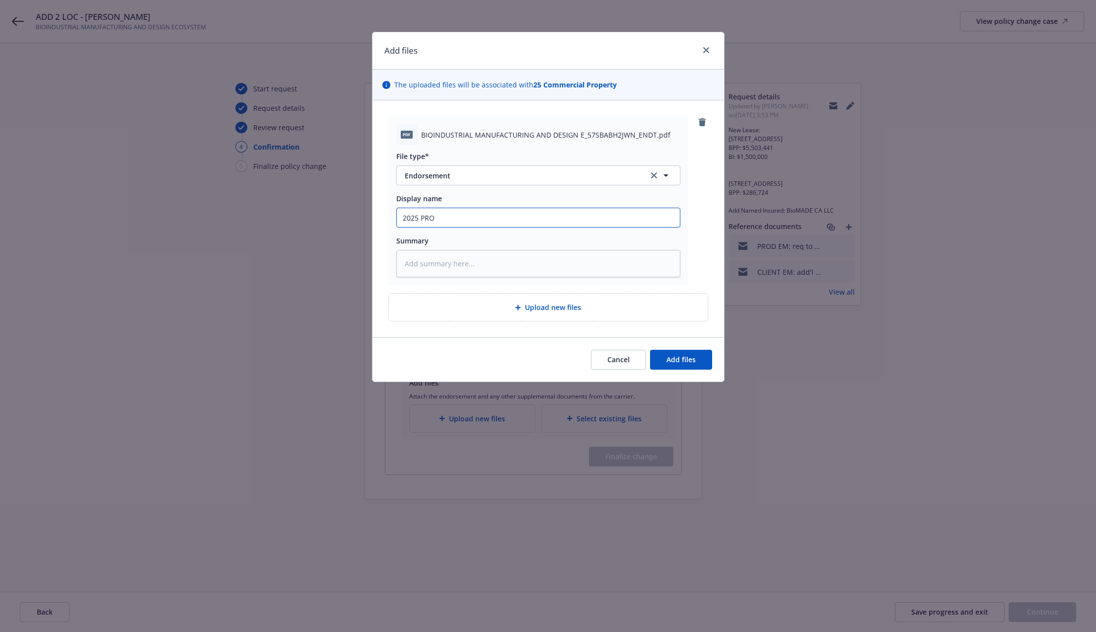
type textarea "x"
type input "2025 PROP"
type textarea "x"
type input "2025 PROP"
type textarea "x"
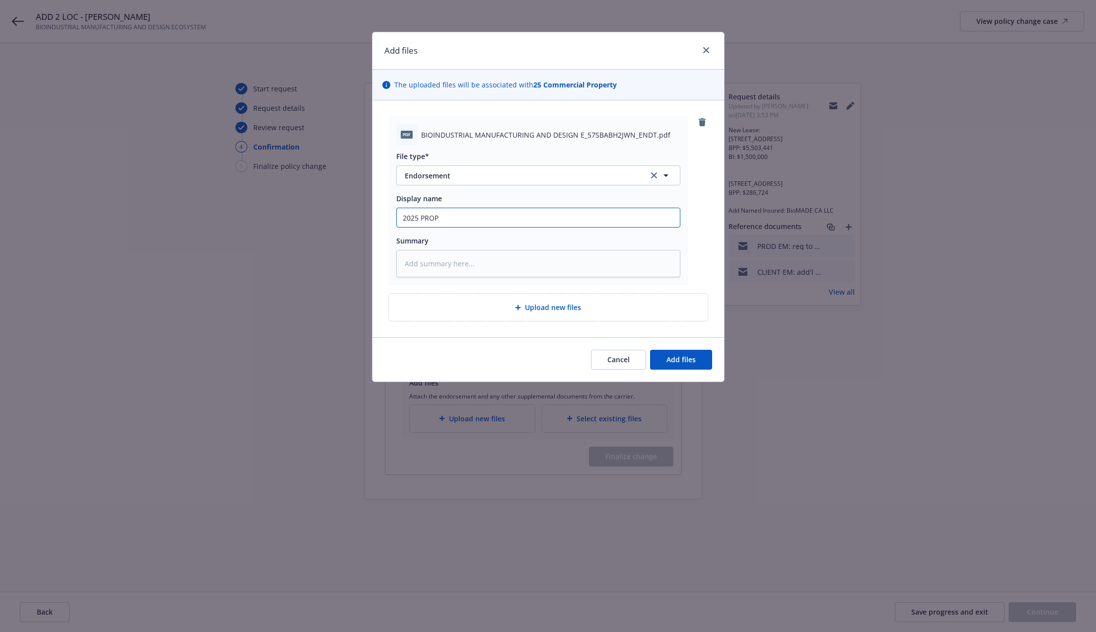
type input "2025 PROP -"
type textarea "x"
type input "2025 PROP -"
type textarea "x"
type input "2025 PROP - E"
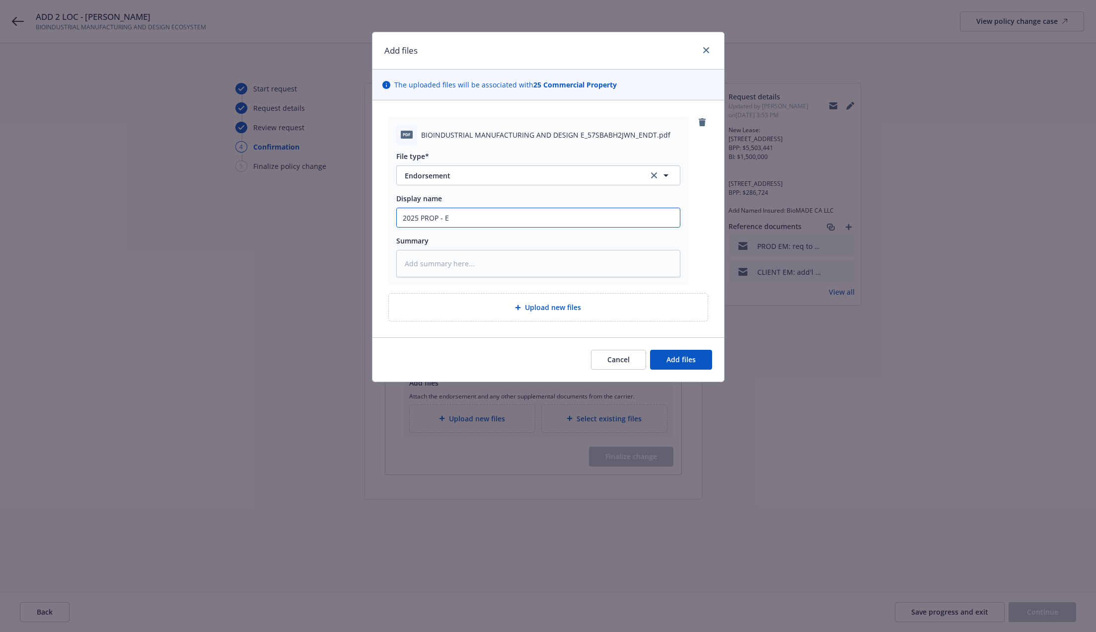
type textarea "x"
type input "2025 PROP - EN"
type textarea "x"
type input "2025 PROP - END"
type textarea "x"
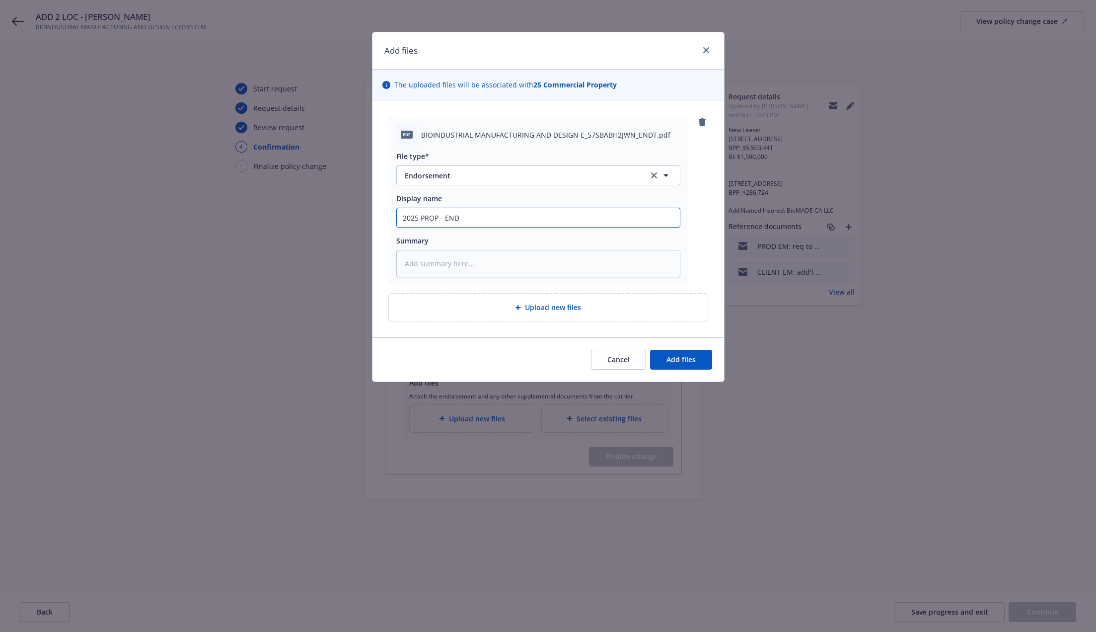
type input "2025 PROP - ENDT"
type textarea "x"
type input "2025 PROP - ENDT"
type textarea "x"
type input "2025 PROP - ENDT a"
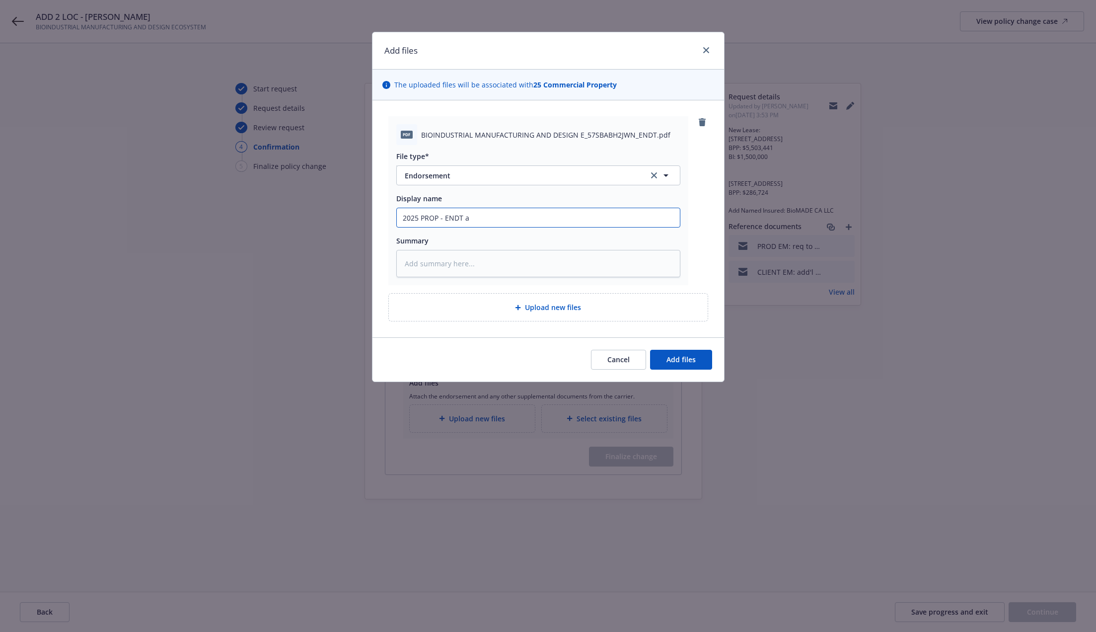
type textarea "x"
type input "2025 PROP - ENDT ad"
type textarea "x"
type input "2025 PROP - ENDT add"
type textarea "x"
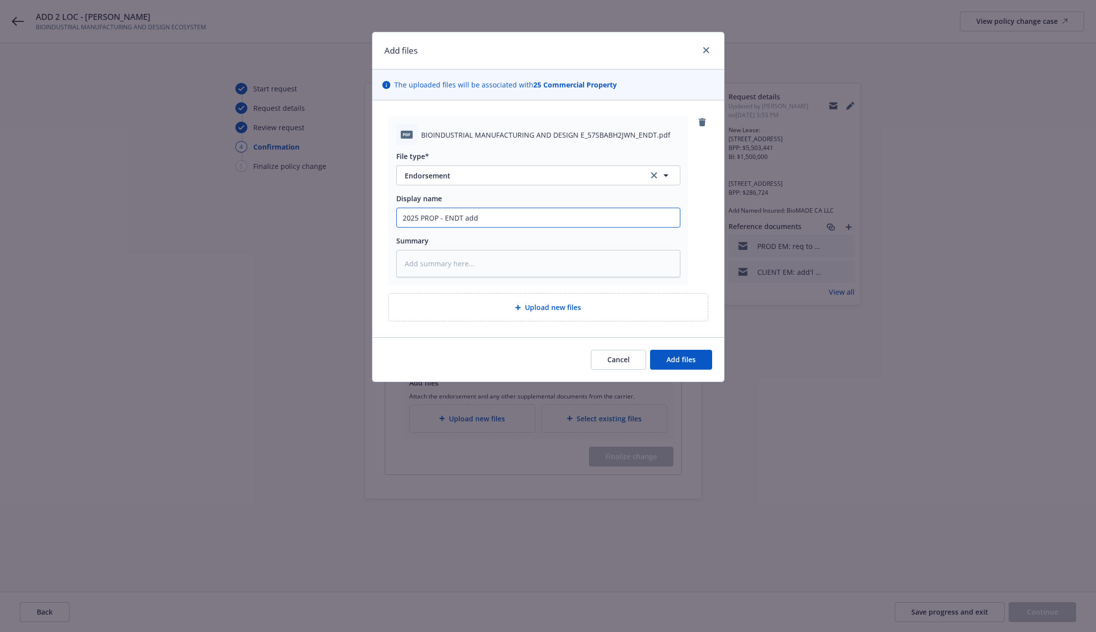
type input "2025 PROP - ENDT add"
type textarea "x"
type input "2025 PROP - ENDT add 2"
type textarea "x"
type input "2025 PROP - ENDT add 2"
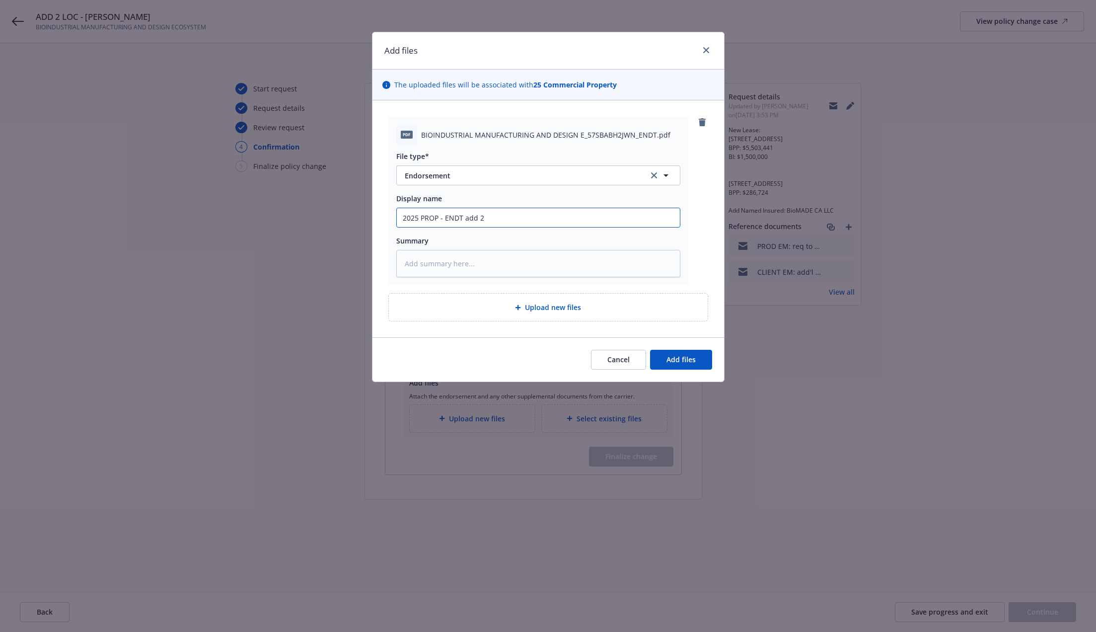
type textarea "x"
type input "2025 PROP - ENDT add 2 l"
type textarea "x"
type input "2025 PROP - ENDT add 2 lo"
type textarea "x"
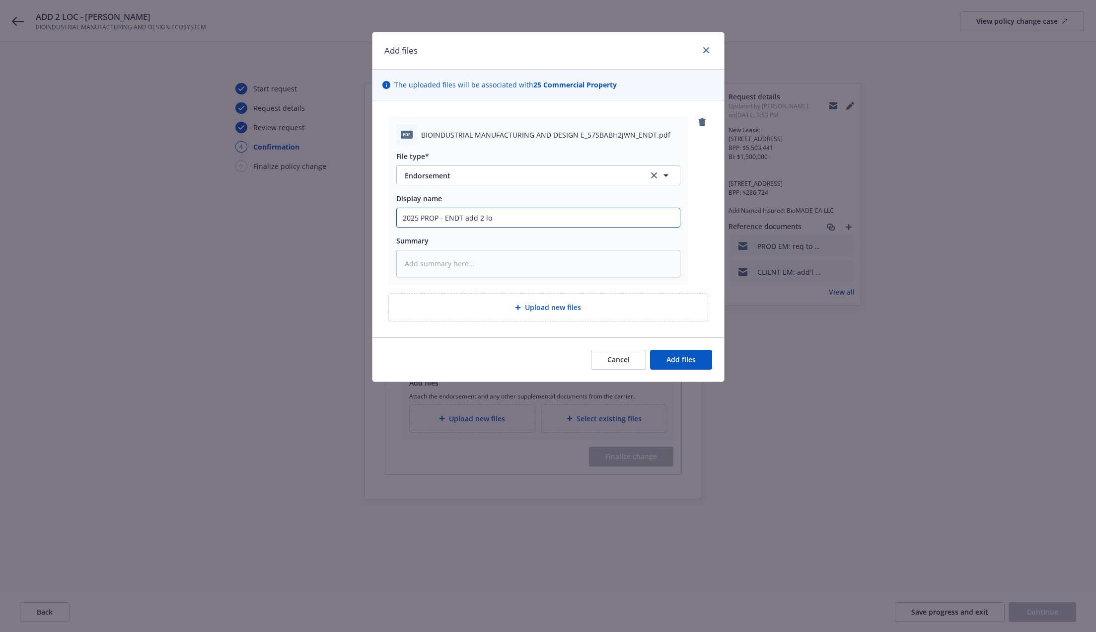
type input "2025 PROP - ENDT add 2 loc"
type textarea "x"
type input "2025 PROP - ENDT add 2 loc,"
type textarea "x"
type input "2025 PROP - ENDT add 2 loc,"
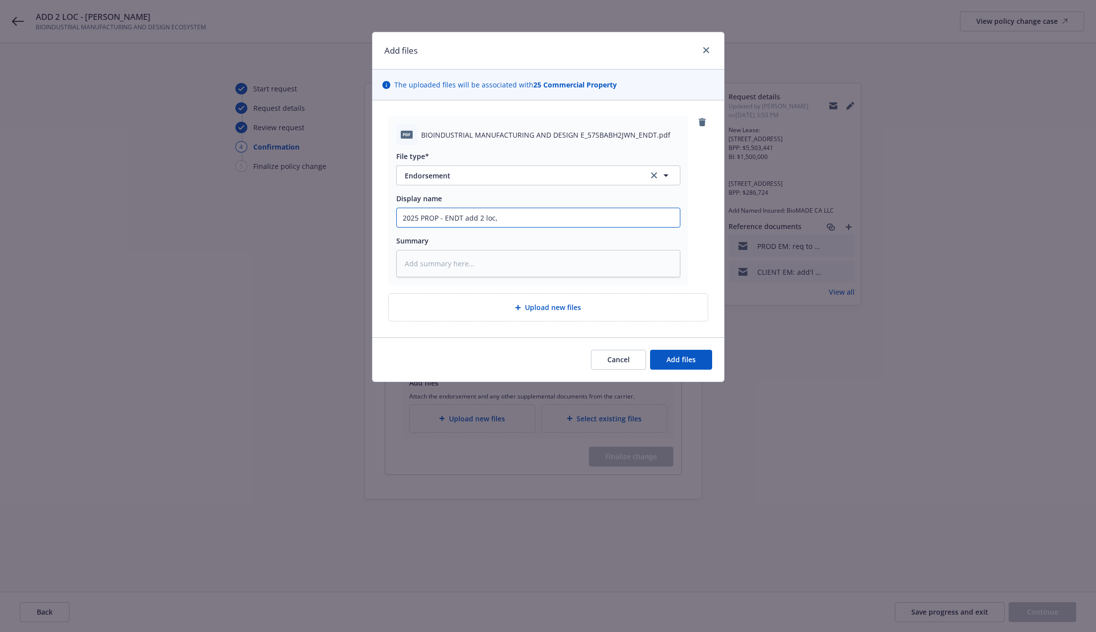
type textarea "x"
type input "2025 PROP - ENDT add 2 loc, i"
type textarea "x"
type input "2025 PROP - ENDT add 2 loc, in"
type textarea "x"
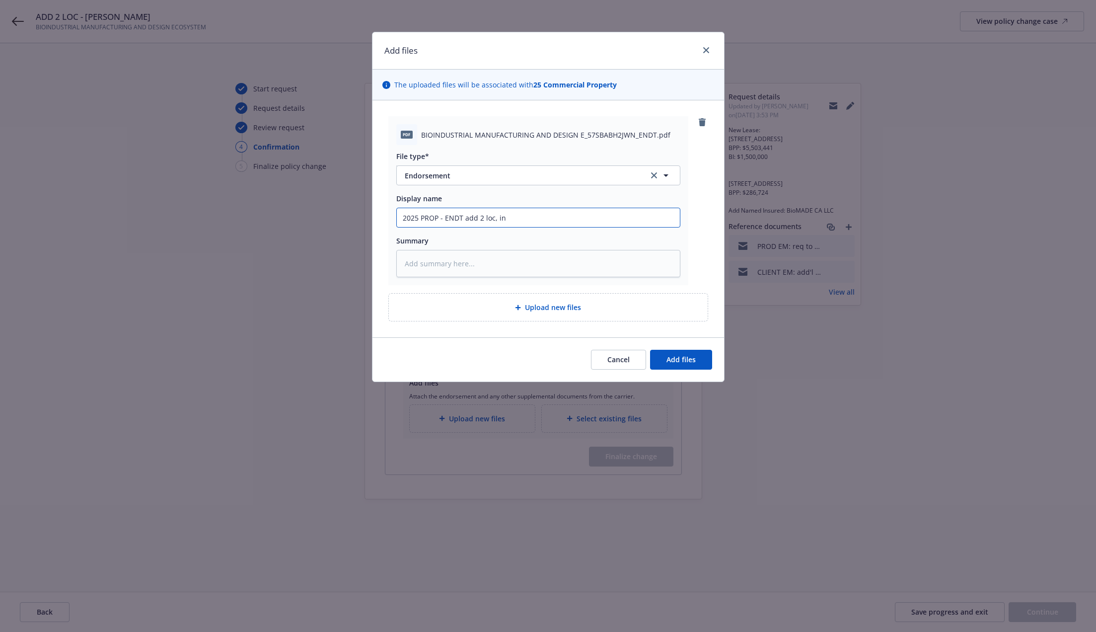
type input "2025 PROP - ENDT add 2 loc, inc"
type textarea "x"
type input "2025 PROP - ENDT add 2 loc, incr"
type textarea "x"
type input "2025 PROP - ENDT add 2 loc, incre"
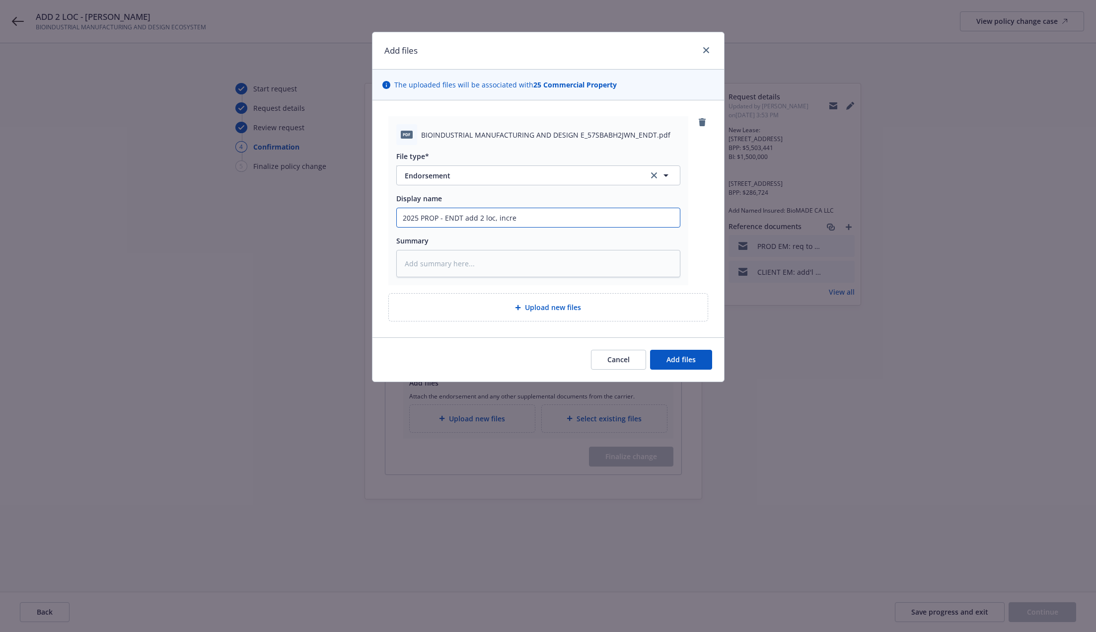
type textarea "x"
type input "2025 PROP - ENDT add 2 loc, increa"
type textarea "x"
type input "2025 PROP - ENDT add 2 loc, increase"
type textarea "x"
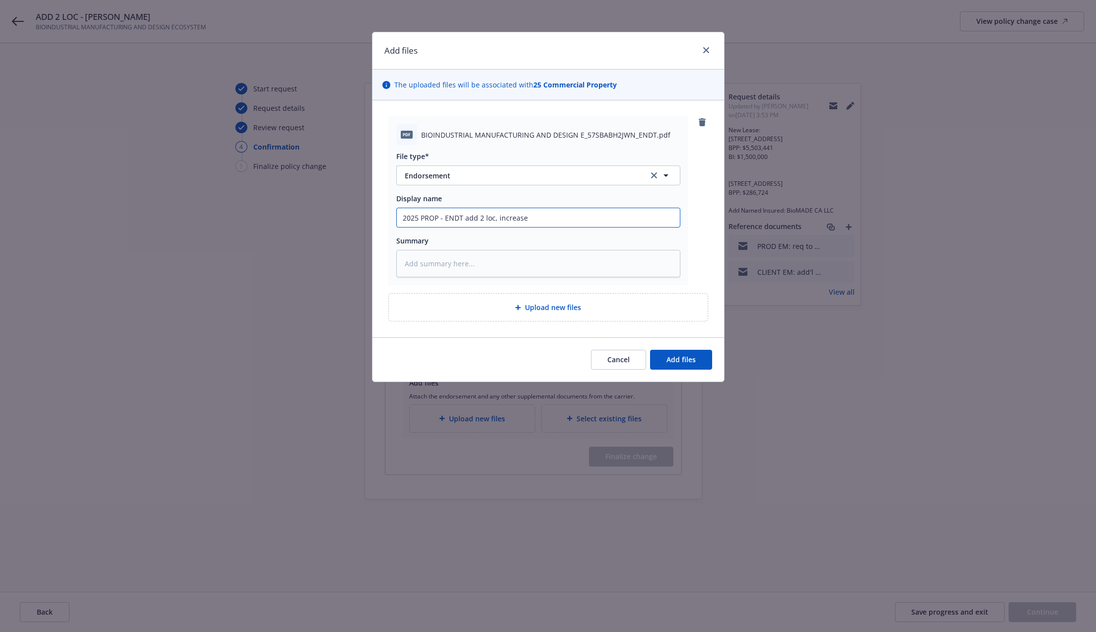
type input "2025 PROP - ENDT add 2 loc, increase"
type textarea "x"
type input "2025 PROP - ENDT add 2 loc, increase B"
type textarea "x"
type input "2025 PROP - ENDT add 2 loc, increase BI"
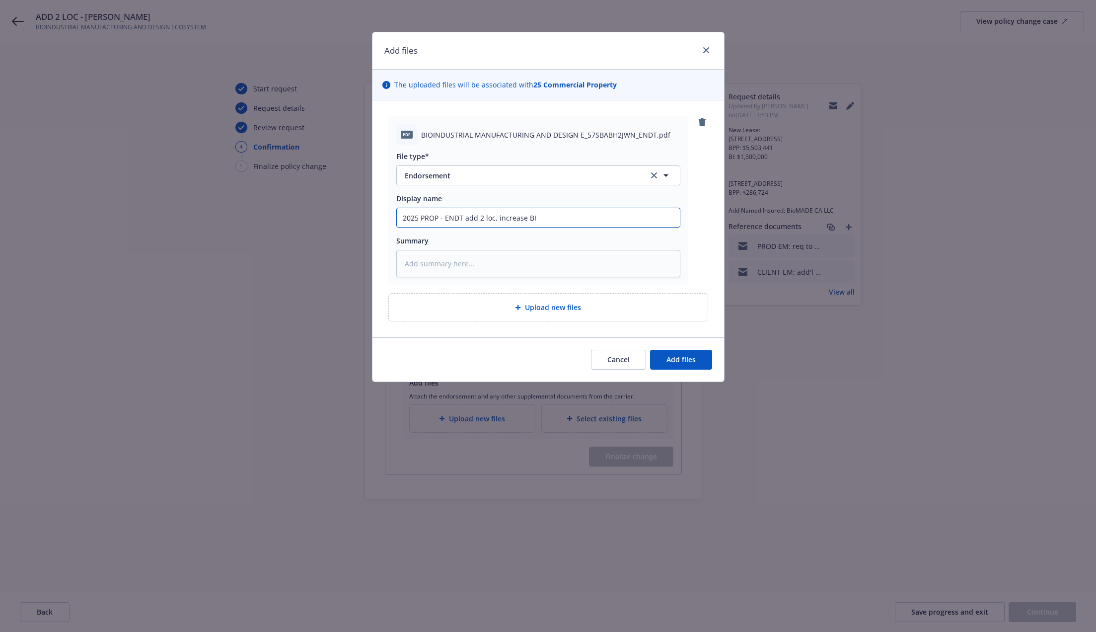
type textarea "x"
type input "2025 PROP - ENDT add 2 loc, increase BI,"
type textarea "x"
type input "2025 PROP - ENDT add 2 loc, increase BI,"
type textarea "x"
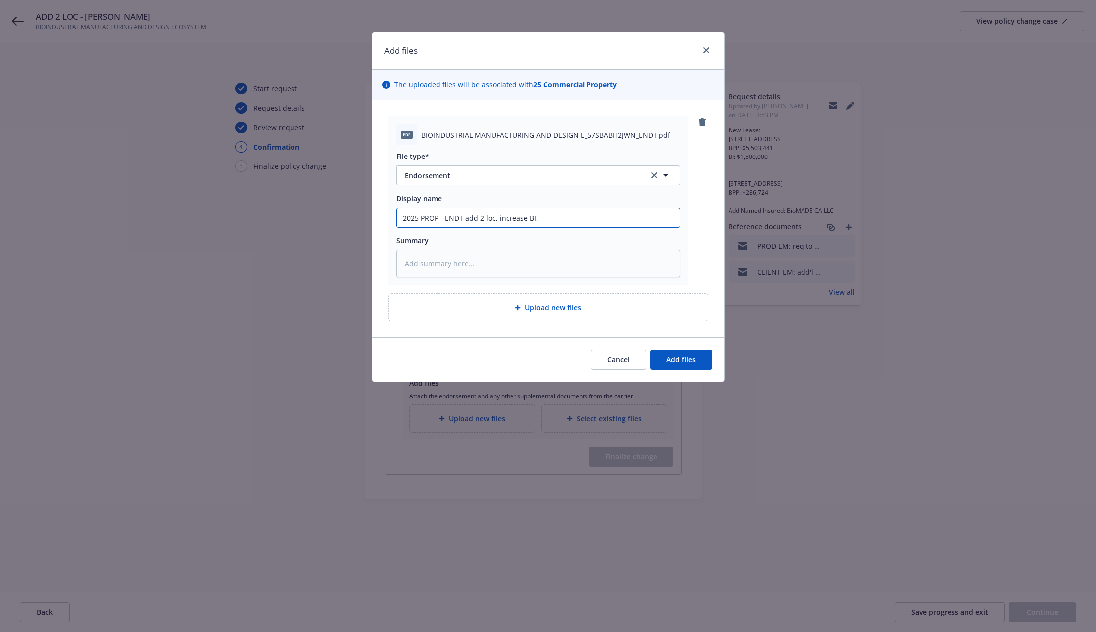
type input "2025 PROP - ENDT add 2 loc, increase BI, a"
type textarea "x"
type input "2025 PROP - ENDT add 2 loc, increase BI, ad"
type textarea "x"
type input "2025 PROP - ENDT add 2 loc, increase BI, add"
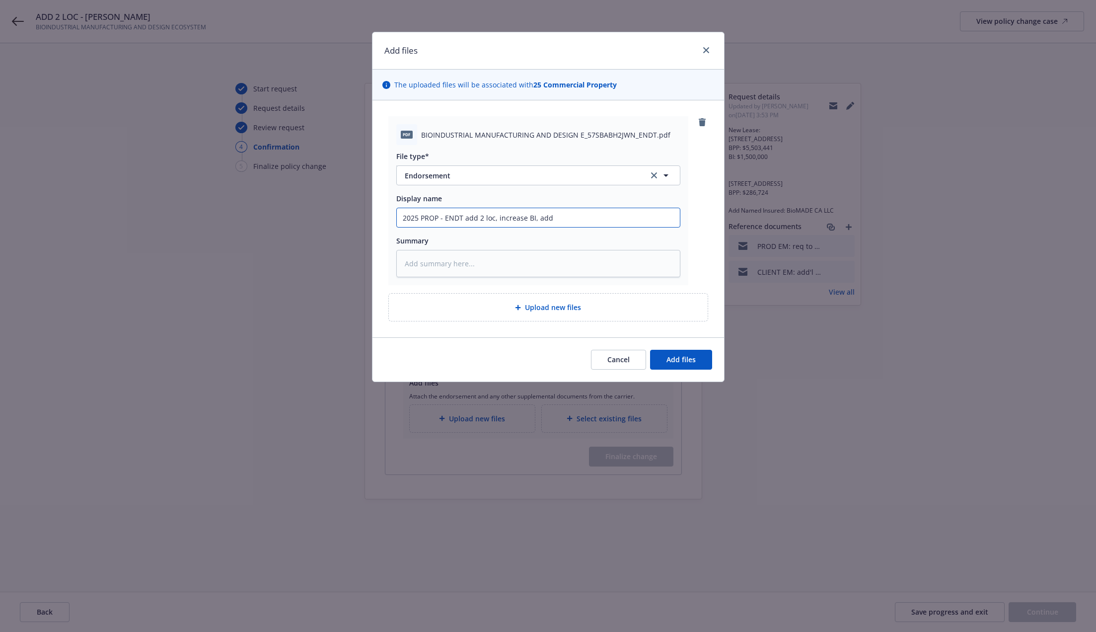
type textarea "x"
type input "2025 PROP - ENDT add 2 loc, increase BI, add"
type textarea "x"
type input "2025 PROP - ENDT add 2 loc, increase BI, add N"
type textarea "x"
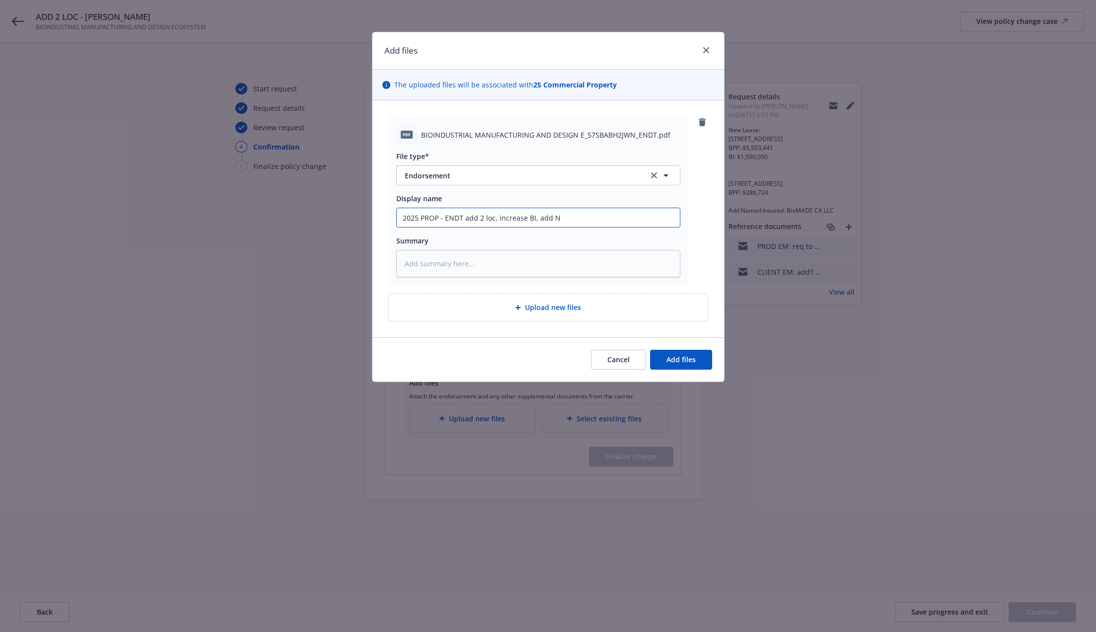
type input "2025 PROP - ENDT add 2 loc, increase BI, add NI"
type textarea "x"
type input "2025 PROP - ENDT add 2 loc, increase BI, add NI"
type textarea "x"
type input "2025 PROP - ENDT add 2 loc, increase BI, add NI B"
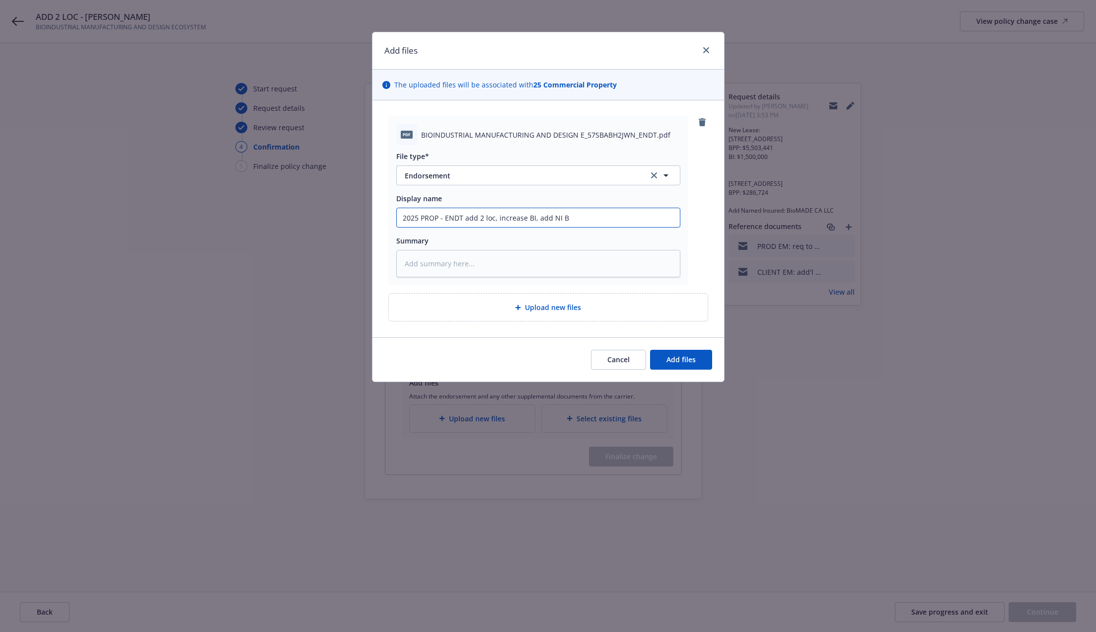
type textarea "x"
type input "2025 PROP - ENDT add 2 loc, increase BI, add NI Bi"
type textarea "x"
type input "2025 PROP - ENDT add 2 loc, increase BI, add NI Bio"
type textarea "x"
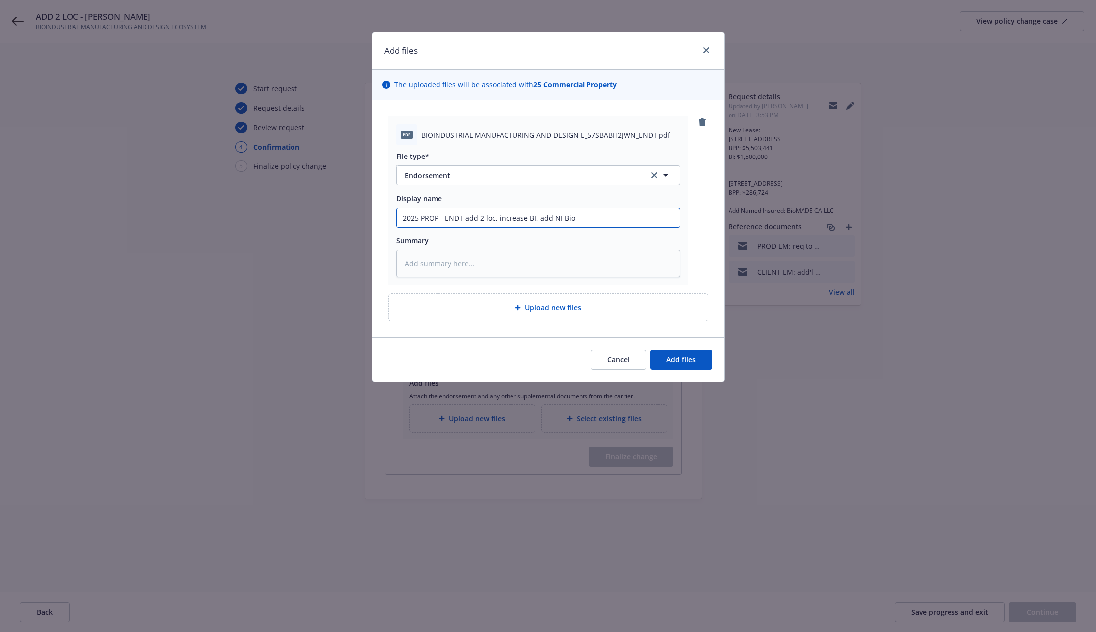
type input "2025 PROP - ENDT add 2 loc, increase BI, add NI BioM"
type textarea "x"
type input "2025 PROP - ENDT add 2 loc, increase BI, add NI BioMA"
type textarea "x"
type input "2025 PROP - ENDT add 2 loc, increase BI, add NI BioMAD"
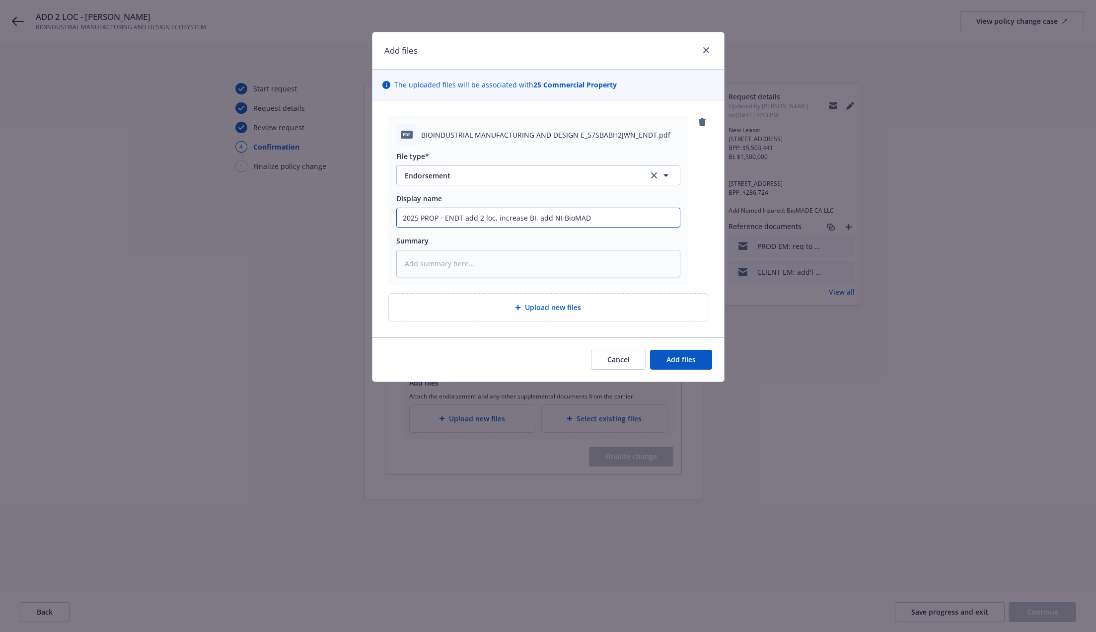
type textarea "x"
type input "2025 PROP - ENDT add 2 loc, increase BI, add NI BioMADE"
type textarea "x"
type input "2025 PROP - ENDT add 2 loc, increase BI, add NI BioMADE"
type textarea "x"
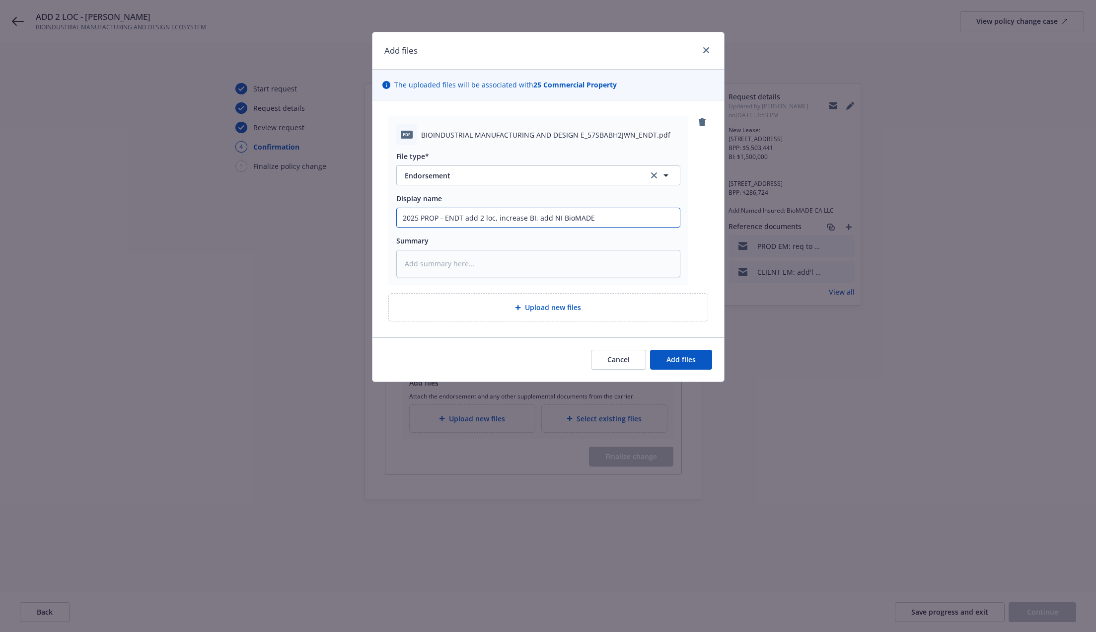
type input "2025 PROP - ENDT add 2 loc, increase BI, add NI BioMADE C"
type textarea "x"
type input "2025 PROP - ENDT add 2 loc, increase BI, add NI BioMADE CA"
type textarea "x"
type input "2025 PROP - ENDT add 2 loc, increase BI, add NI BioMADE CA"
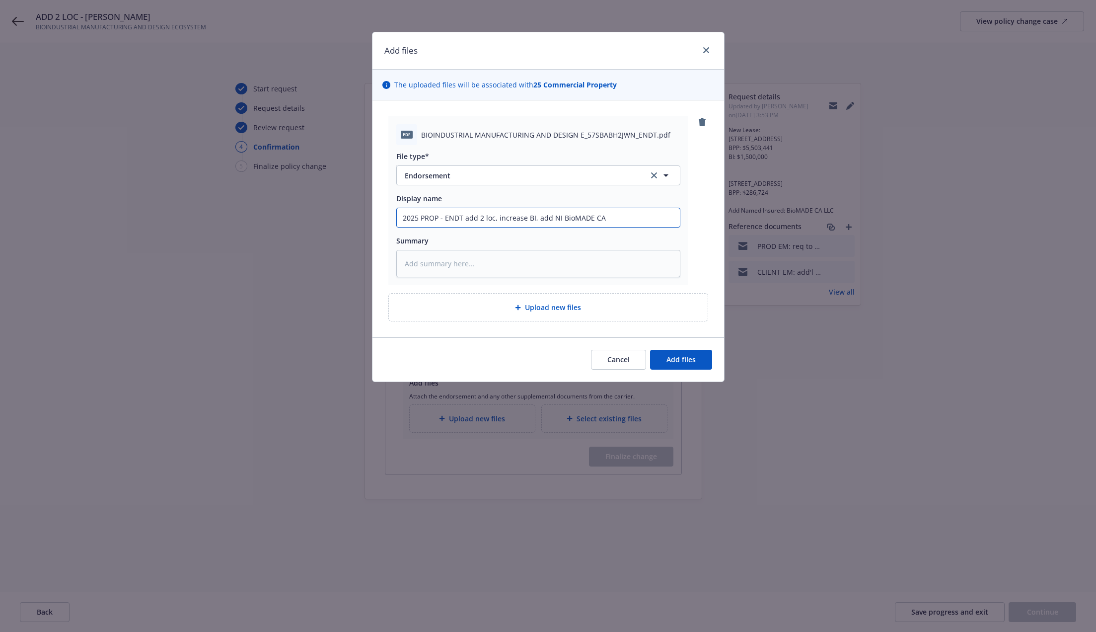
type textarea "x"
type input "2025 PROP - ENDT add 2 loc, increase BI, add NI BioMADE CA L"
type textarea "x"
type input "2025 PROP - ENDT add 2 loc, increase BI, add NI BioMADE CA LL"
type textarea "x"
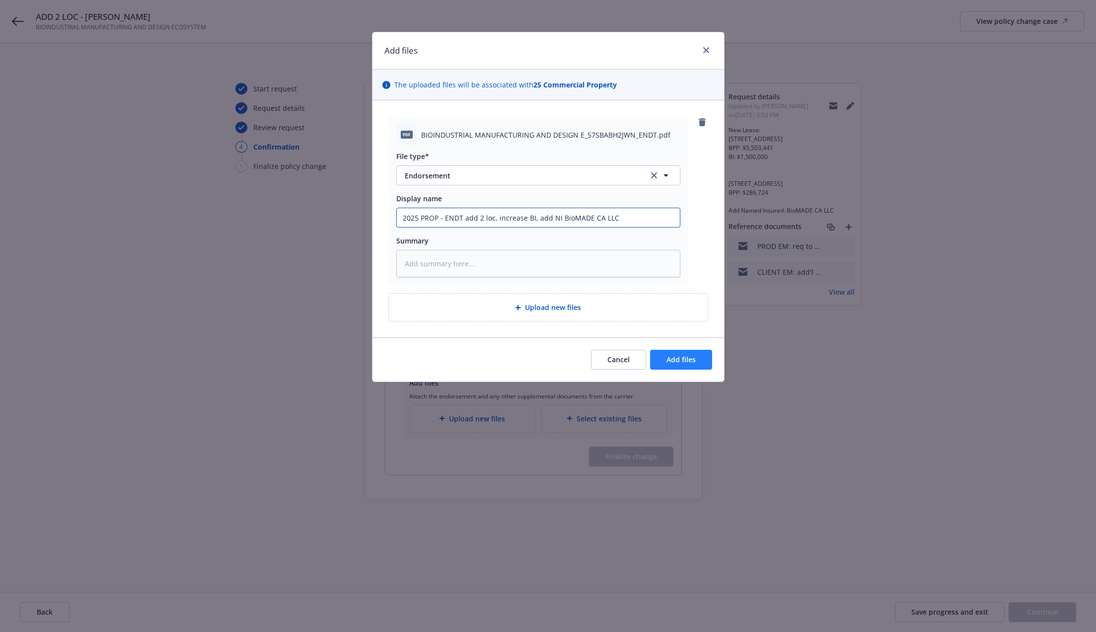
type input "2025 PROP - ENDT add 2 loc, increase BI, add NI BioMADE CA LLC"
click at [673, 366] on button "Add files" at bounding box center [681, 360] width 62 height 20
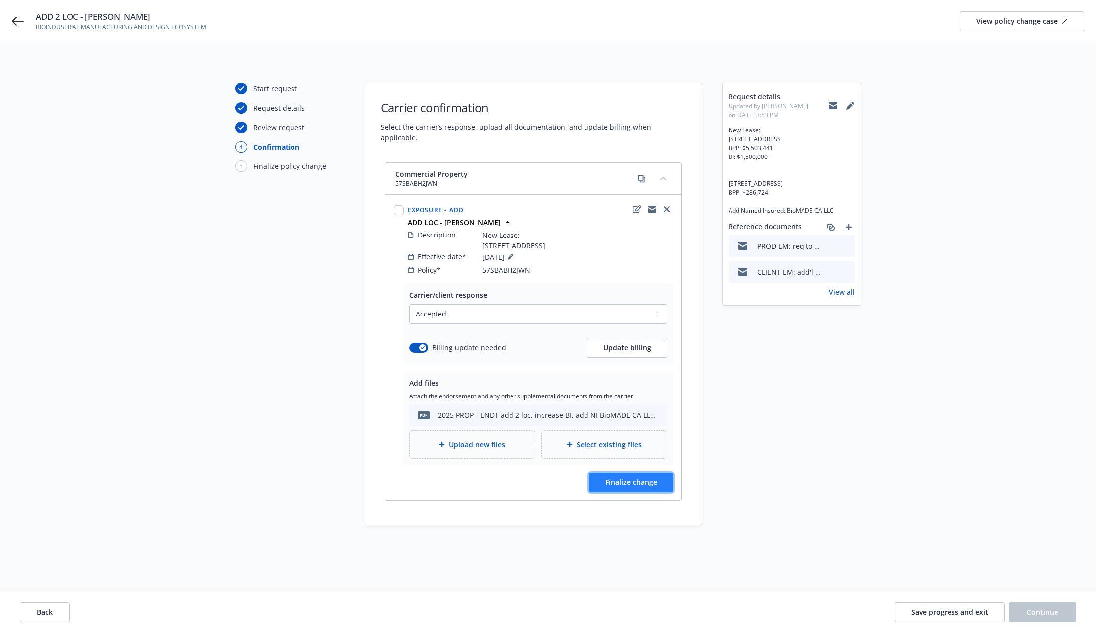
click at [650, 490] on button "Finalize change" at bounding box center [631, 482] width 84 height 20
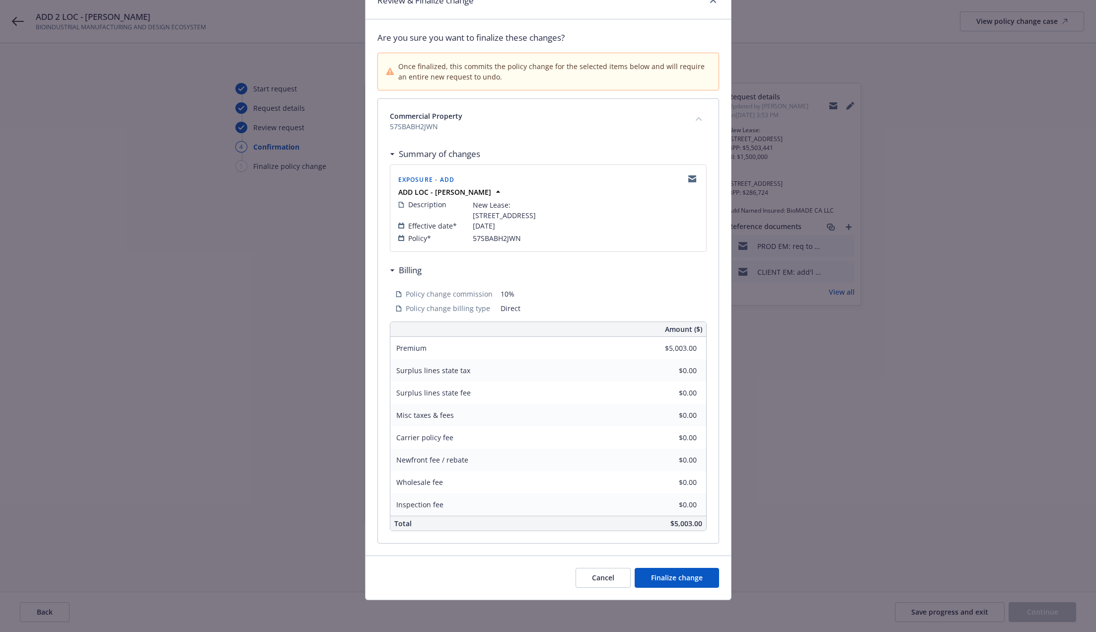
scroll to position [61, 0]
click at [681, 576] on span "Finalize change" at bounding box center [677, 577] width 52 height 9
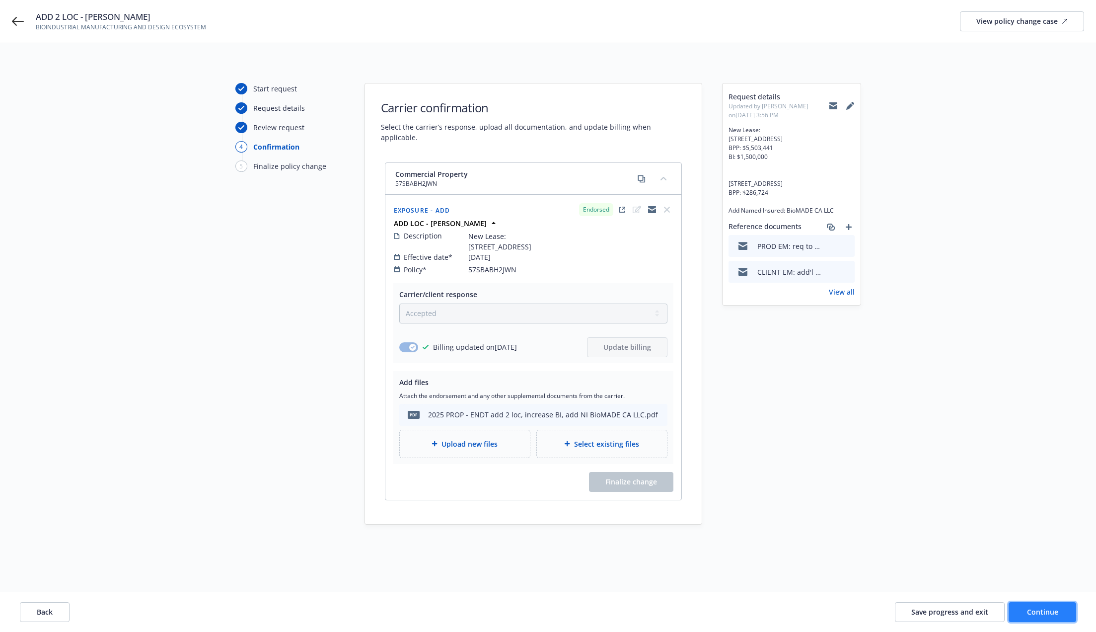
click at [754, 613] on span "Continue" at bounding box center [1042, 611] width 31 height 9
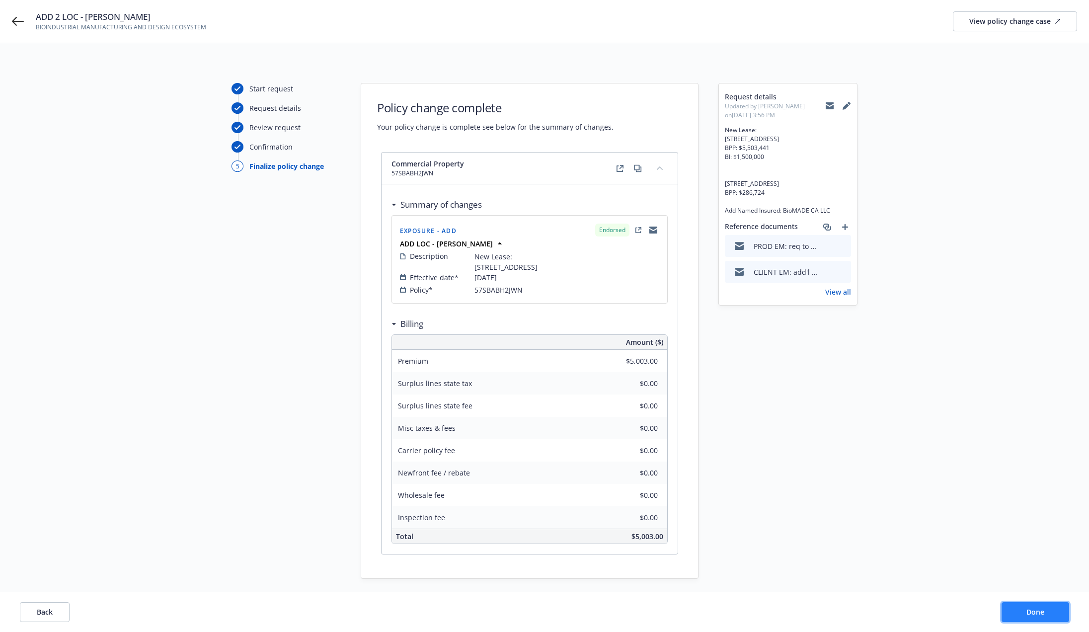
click at [754, 613] on button "Done" at bounding box center [1035, 612] width 68 height 20
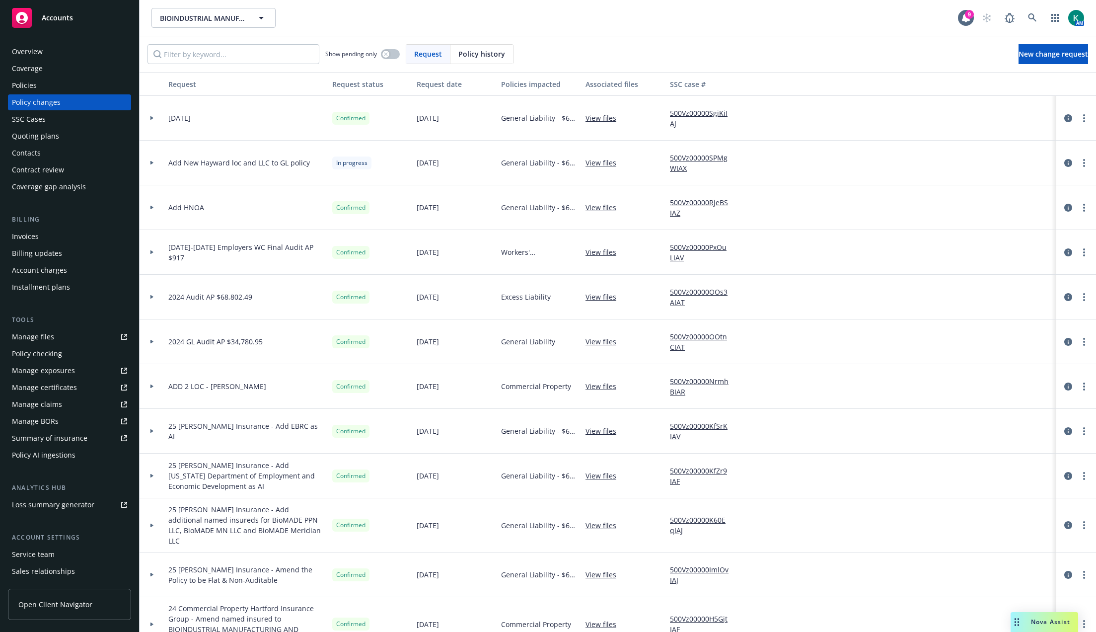
click at [73, 83] on div "Policies" at bounding box center [69, 85] width 115 height 16
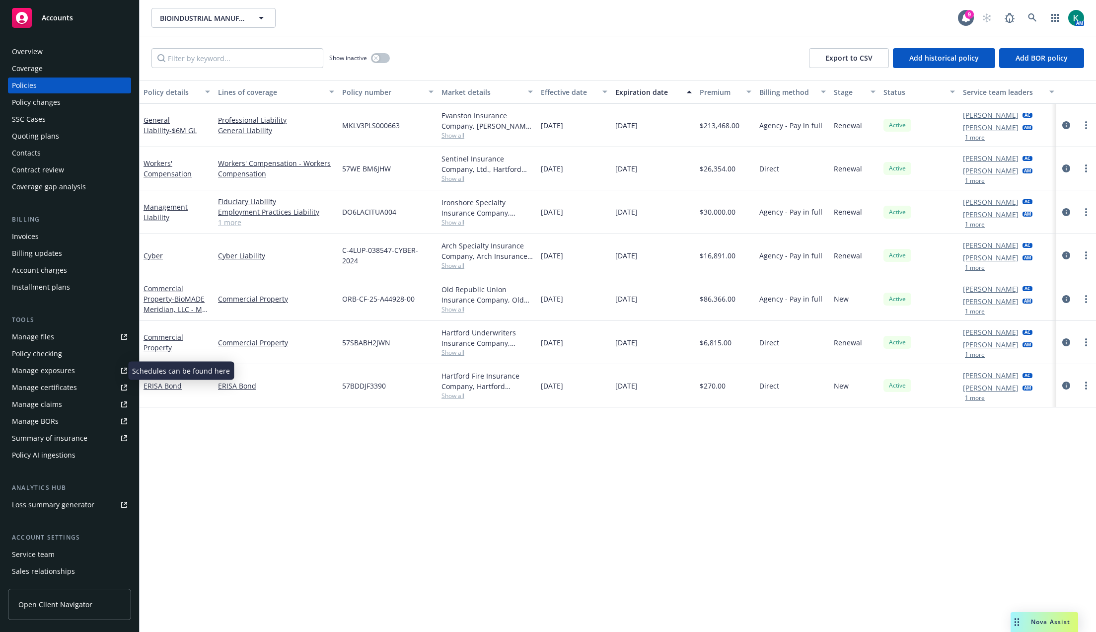
click at [50, 372] on div "Manage exposures" at bounding box center [43, 371] width 63 height 16
click at [754, 211] on icon "circleInformation" at bounding box center [1066, 212] width 8 height 8
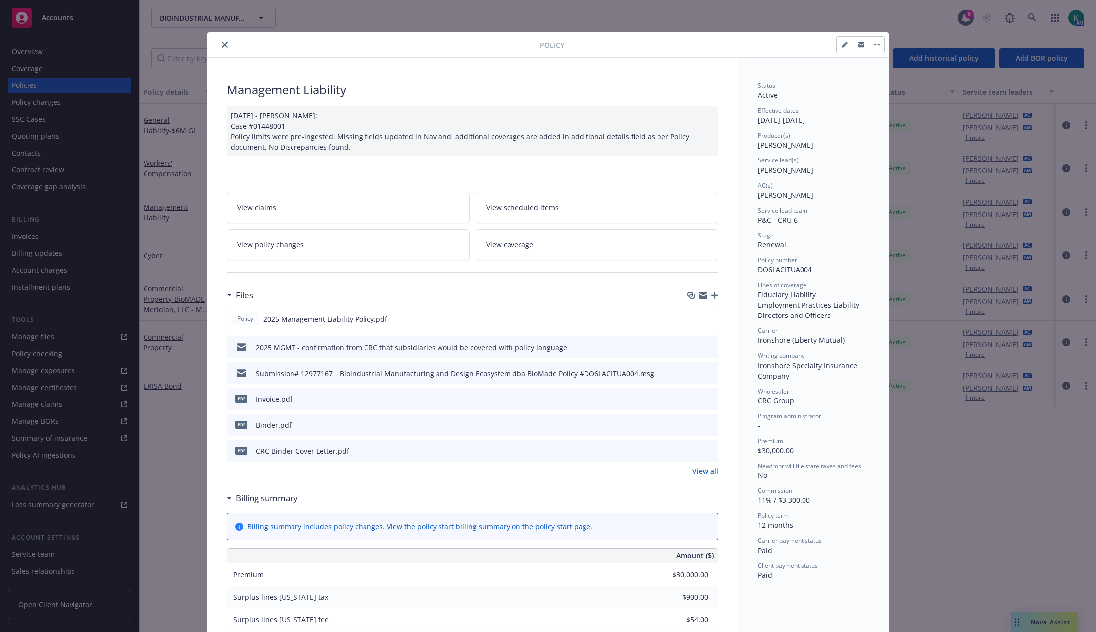
click at [225, 43] on button "close" at bounding box center [225, 45] width 12 height 12
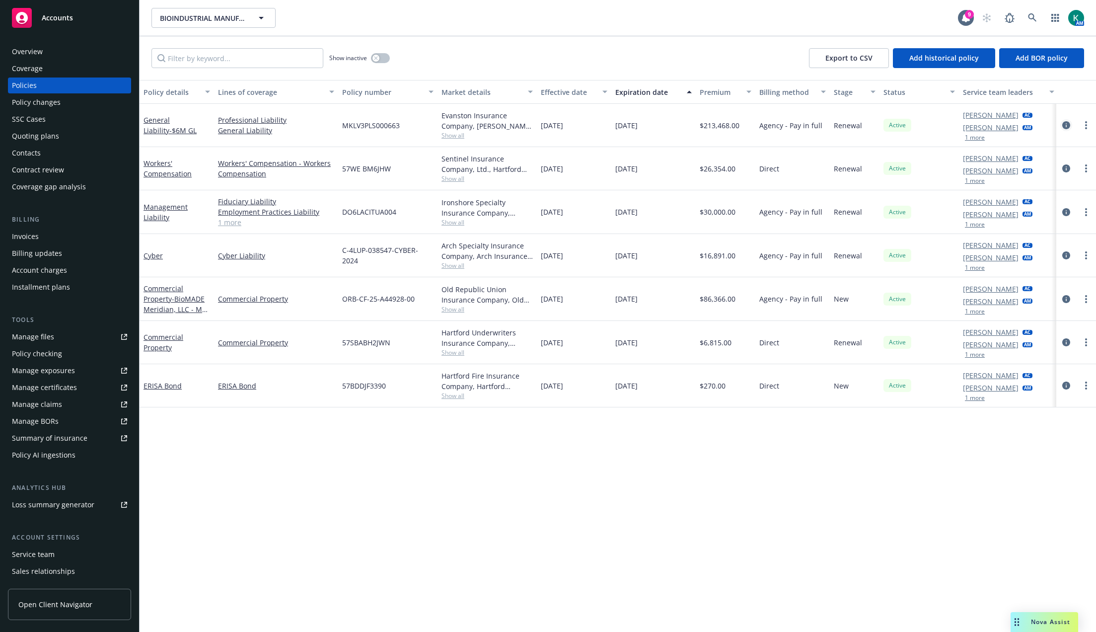
click at [754, 124] on icon "circleInformation" at bounding box center [1066, 125] width 8 height 8
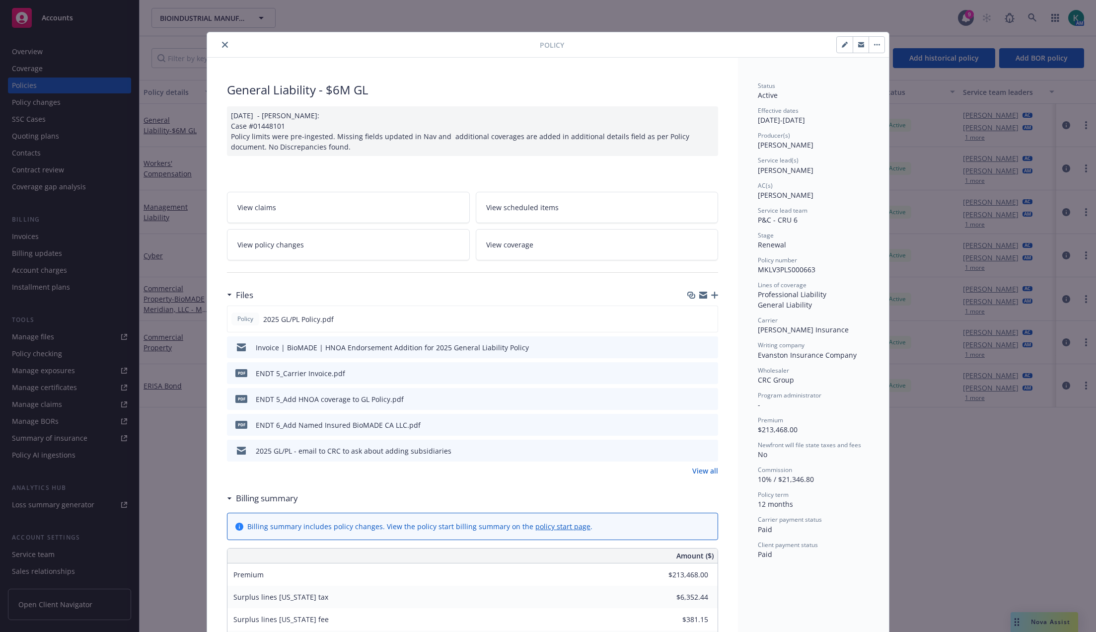
click at [319, 241] on link "View policy changes" at bounding box center [348, 244] width 243 height 31
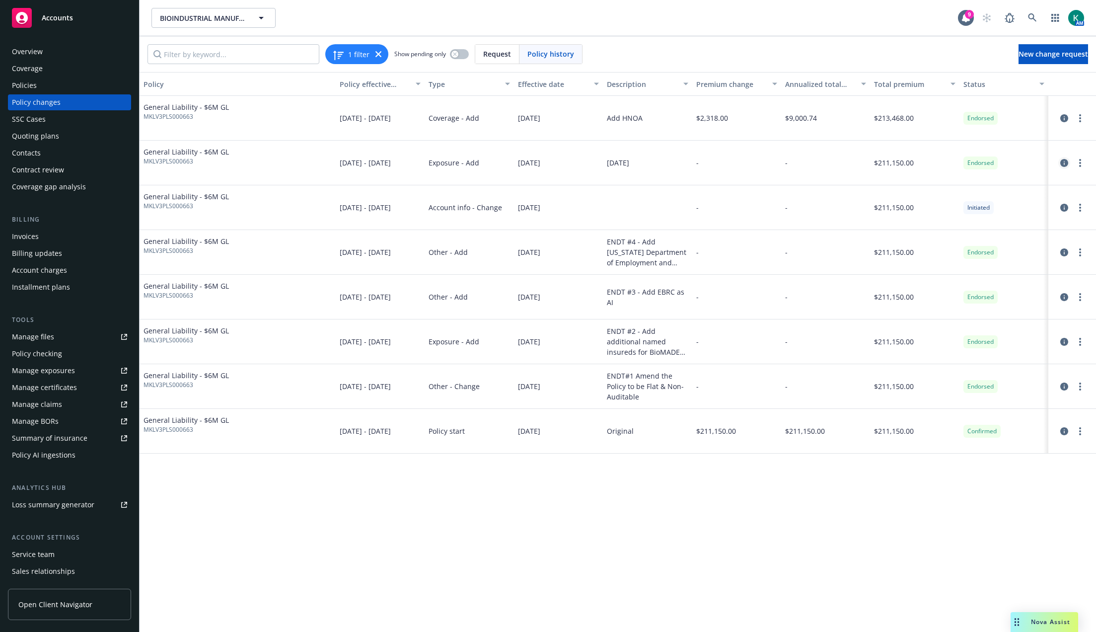
click at [754, 161] on icon "circleInformation" at bounding box center [1064, 163] width 8 height 8
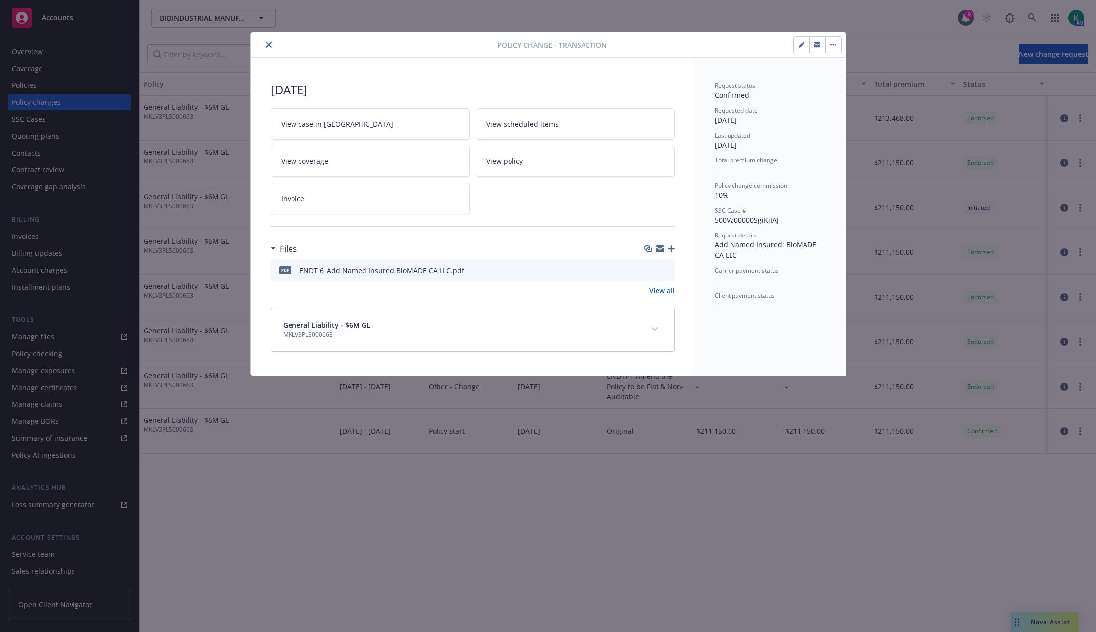
click at [269, 44] on icon "close" at bounding box center [269, 45] width 6 height 6
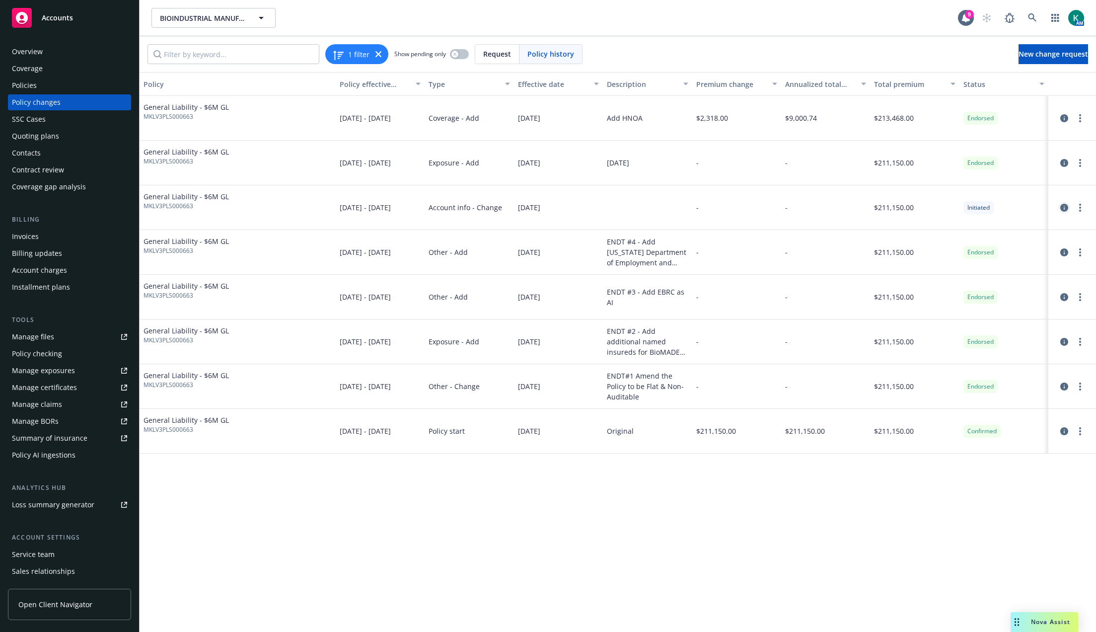
click at [754, 206] on icon "circleInformation" at bounding box center [1064, 208] width 8 height 8
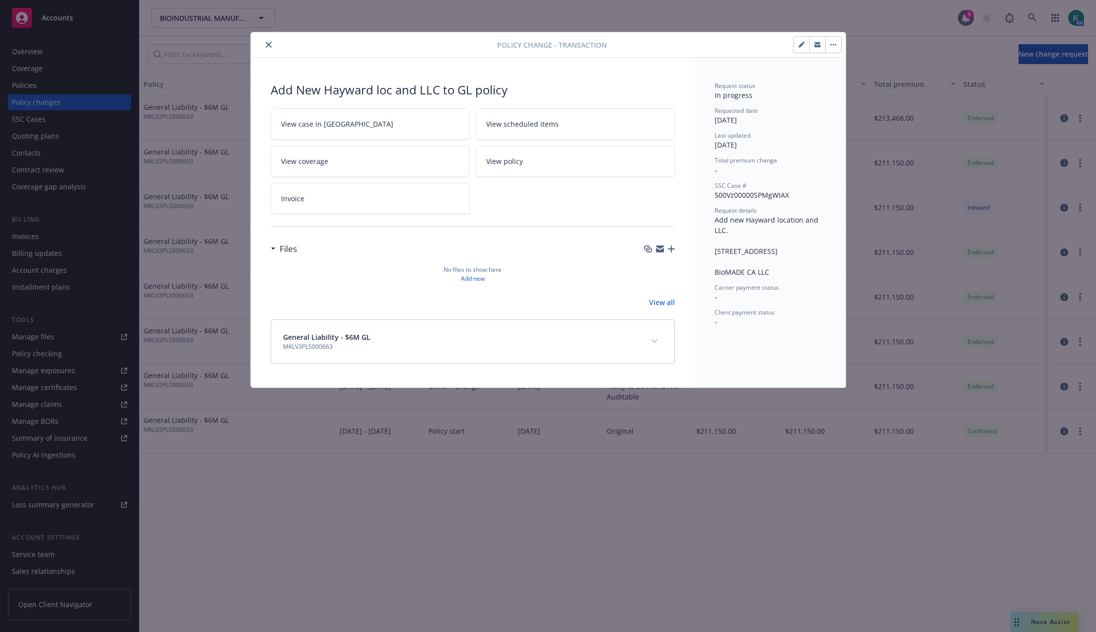
drag, startPoint x: 773, startPoint y: 285, endPoint x: 713, endPoint y: 222, distance: 86.8
click at [713, 222] on div "Request status In progress Requested date 09/12/2025 Last updated 09/18/2025 To…" at bounding box center [770, 223] width 151 height 330
copy span "Add new Hayward location and LLC. 25821 Industrial Blvd, Bldg D Hayward, CA 945…"
click at [754, 51] on button "button" at bounding box center [834, 45] width 16 height 16
click at [263, 46] on button "close" at bounding box center [269, 45] width 12 height 12
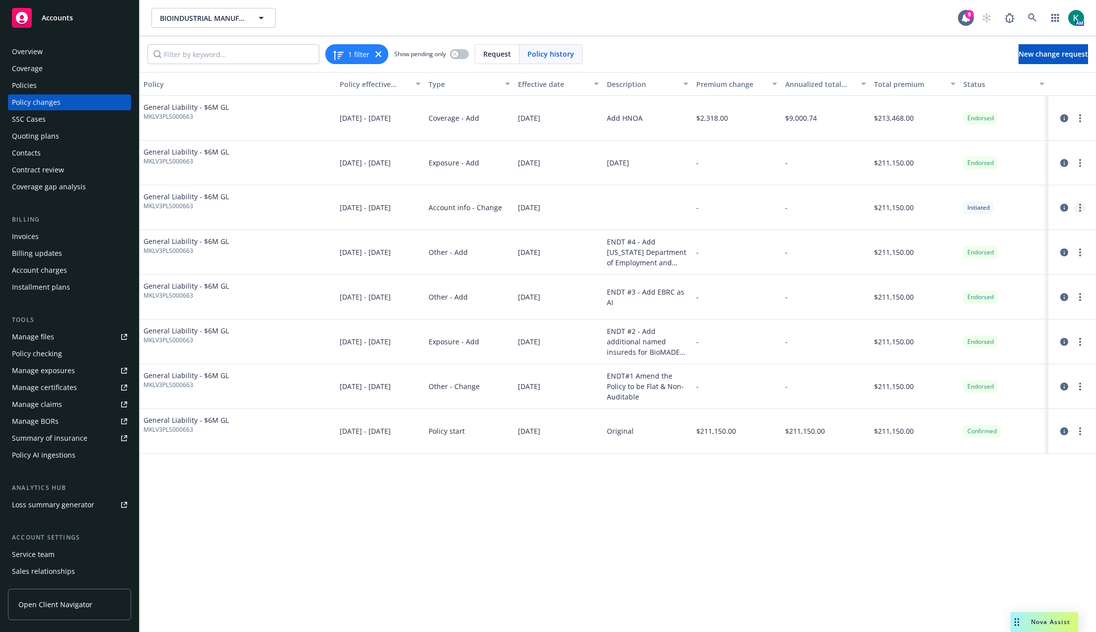
click at [754, 211] on circle "more" at bounding box center [1080, 211] width 2 height 2
click at [754, 210] on icon "circleInformation" at bounding box center [1064, 208] width 8 height 8
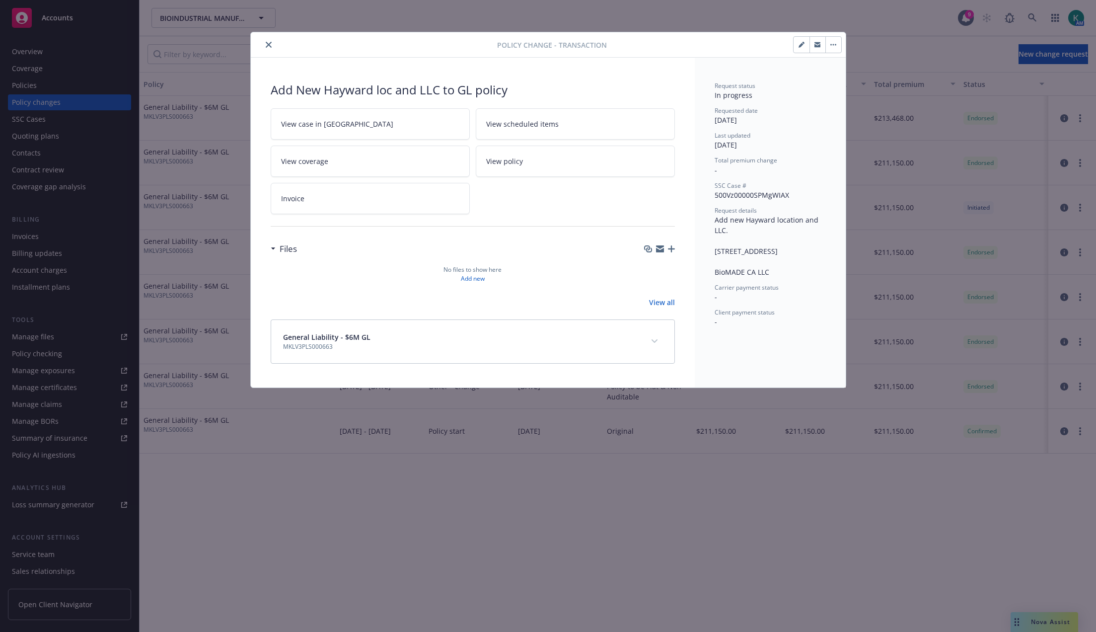
click at [754, 48] on button "button" at bounding box center [834, 45] width 16 height 16
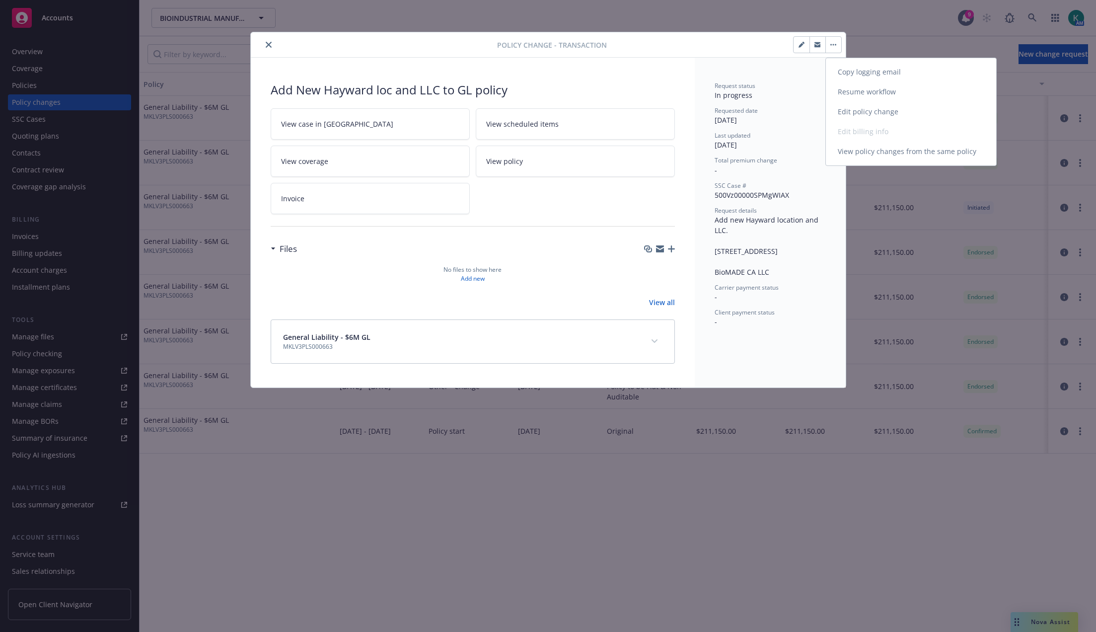
click at [754, 87] on link "Resume workflow" at bounding box center [911, 92] width 170 height 20
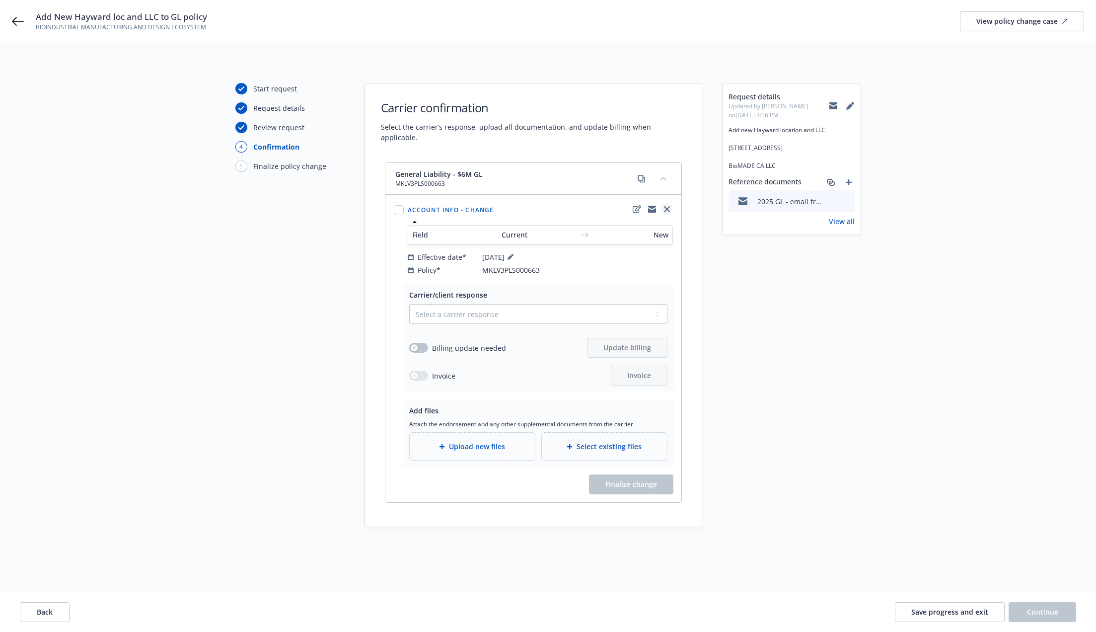
click at [669, 206] on icon "close" at bounding box center [667, 209] width 6 height 6
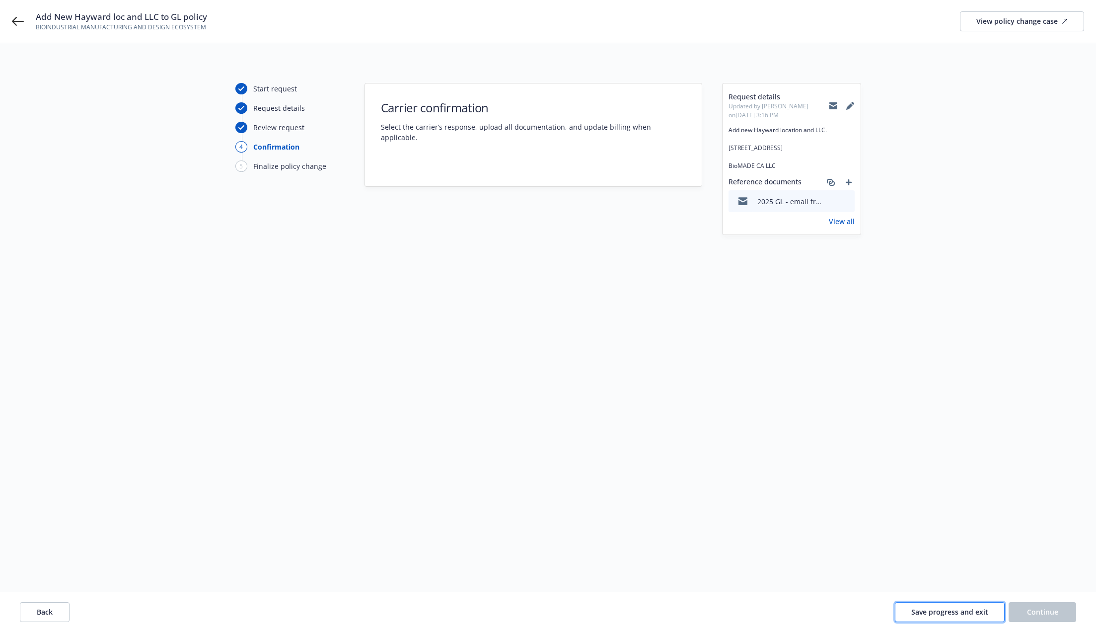
click at [754, 613] on button "Save progress and exit" at bounding box center [950, 612] width 110 height 20
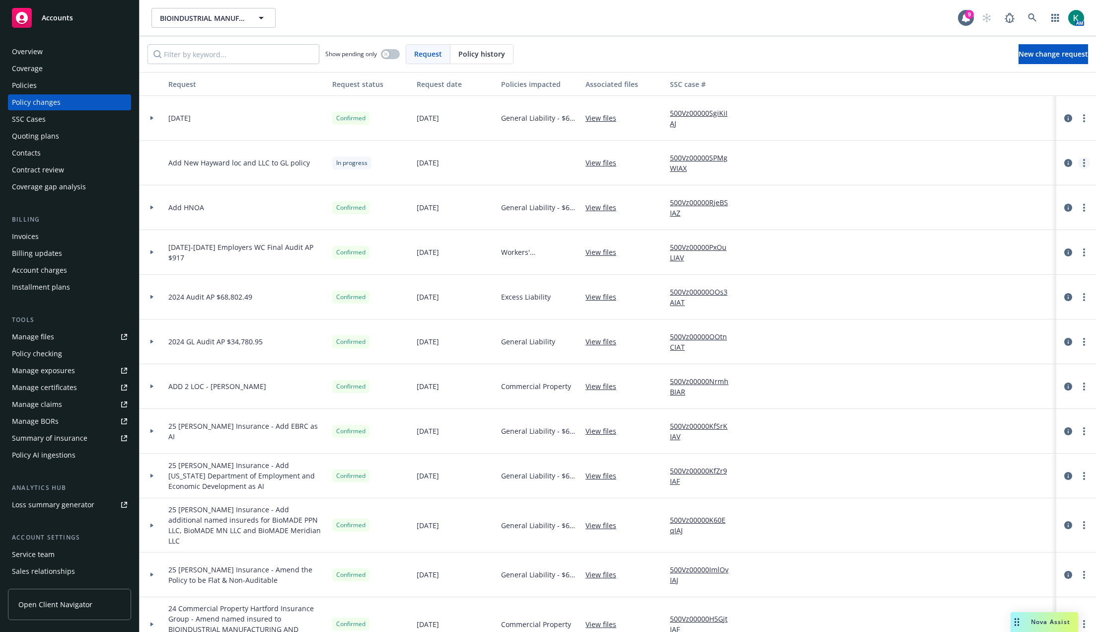
click at [754, 161] on link "more" at bounding box center [1084, 163] width 12 height 12
click at [754, 226] on link "Rescind request" at bounding box center [997, 223] width 170 height 20
type textarea "x"
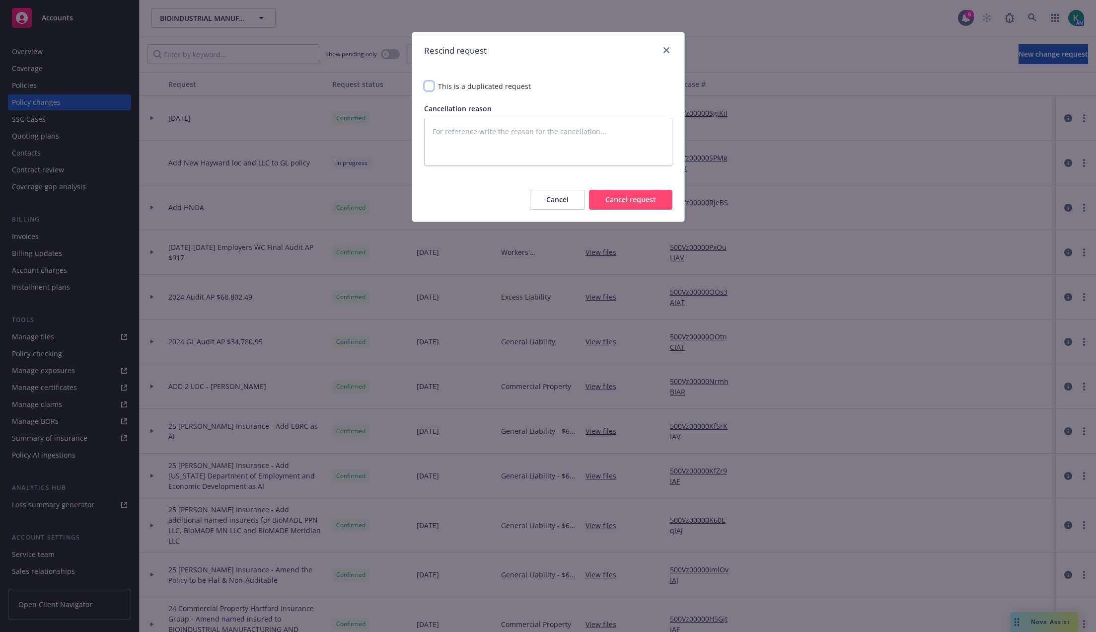
click at [433, 86] on input "checkbox" at bounding box center [429, 86] width 10 height 10
checkbox input "true"
click at [627, 203] on button "Cancel request" at bounding box center [630, 200] width 83 height 20
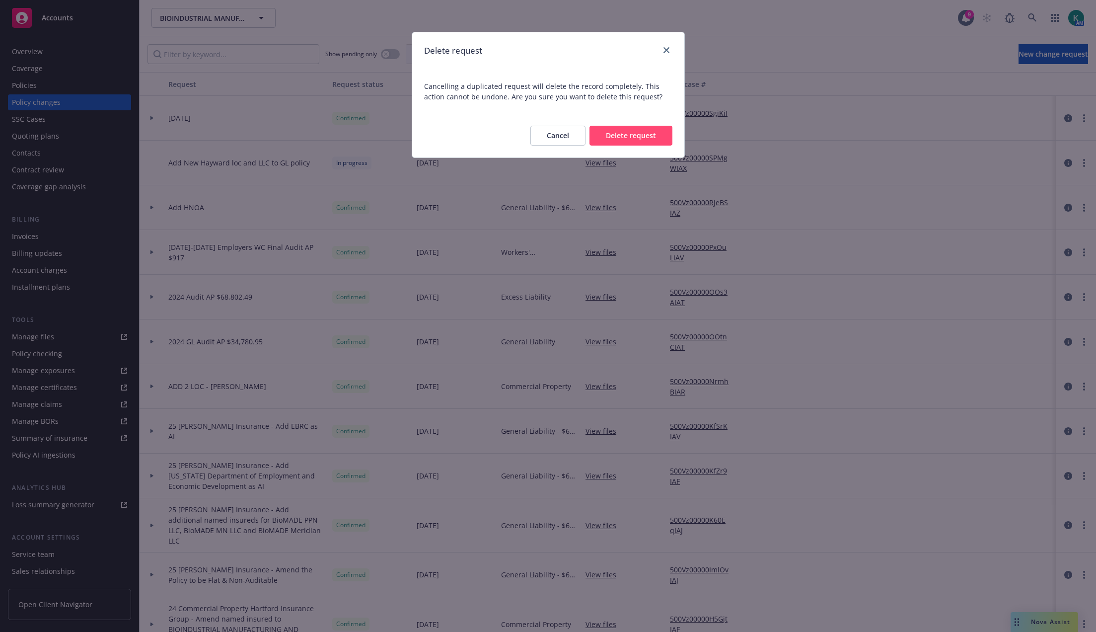
click at [634, 143] on button "Delete request" at bounding box center [631, 136] width 83 height 20
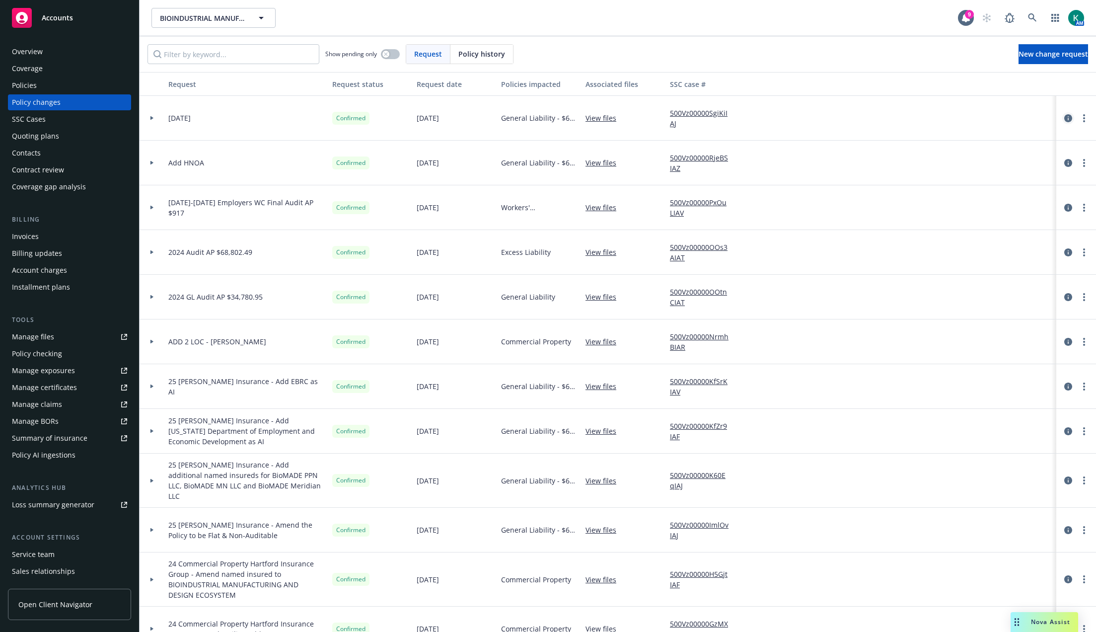
click at [754, 121] on icon "circleInformation" at bounding box center [1068, 118] width 8 height 8
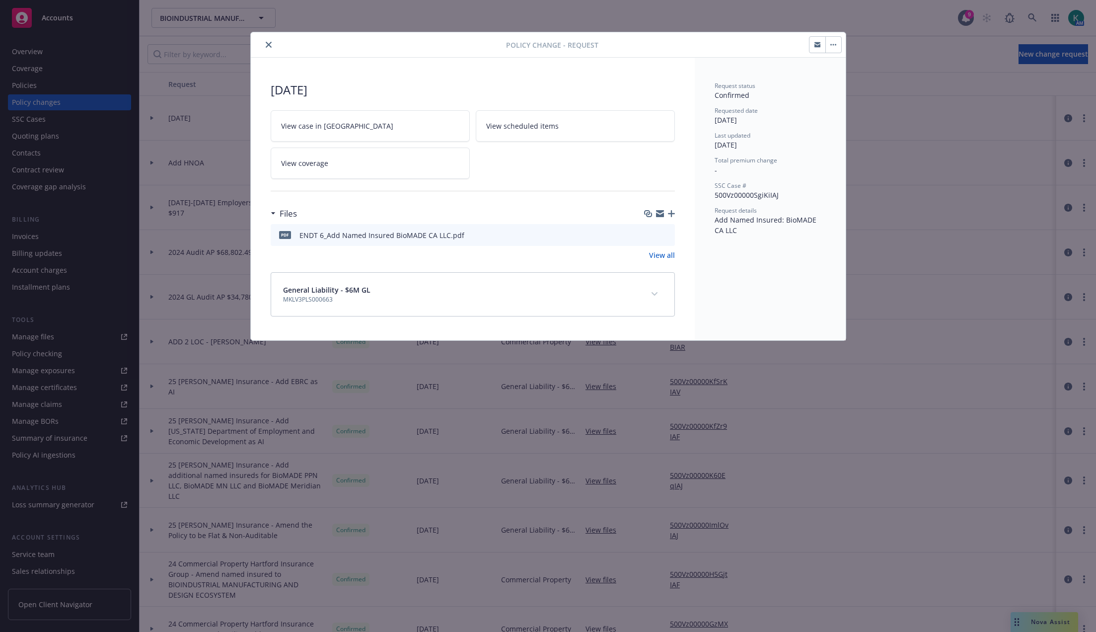
click at [754, 51] on button "button" at bounding box center [834, 45] width 16 height 16
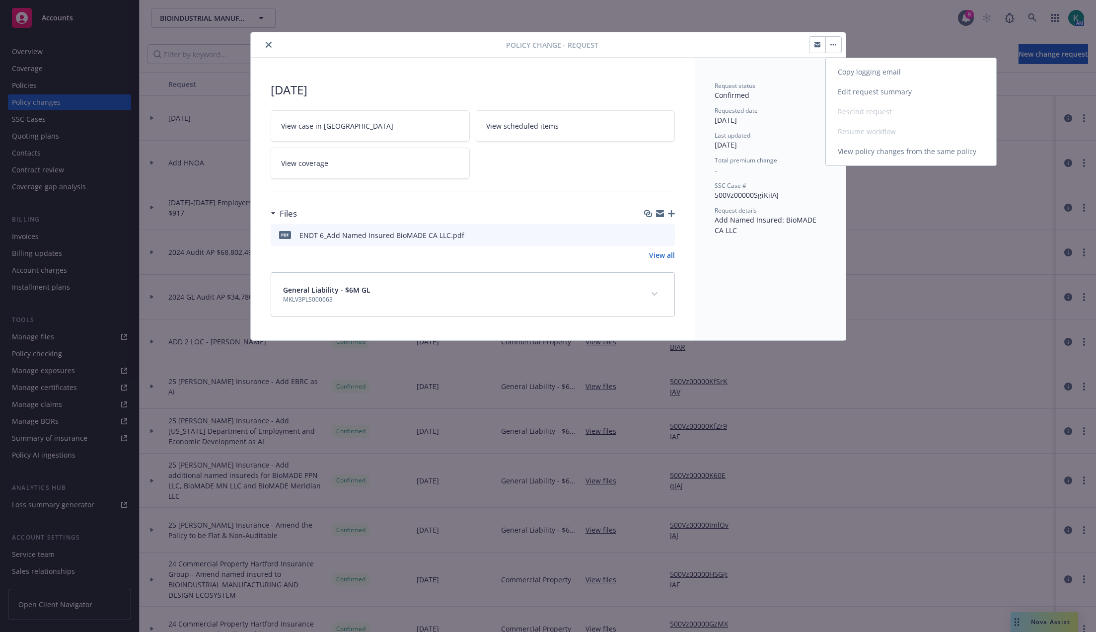
click at [754, 86] on link "Edit request summary" at bounding box center [911, 92] width 170 height 20
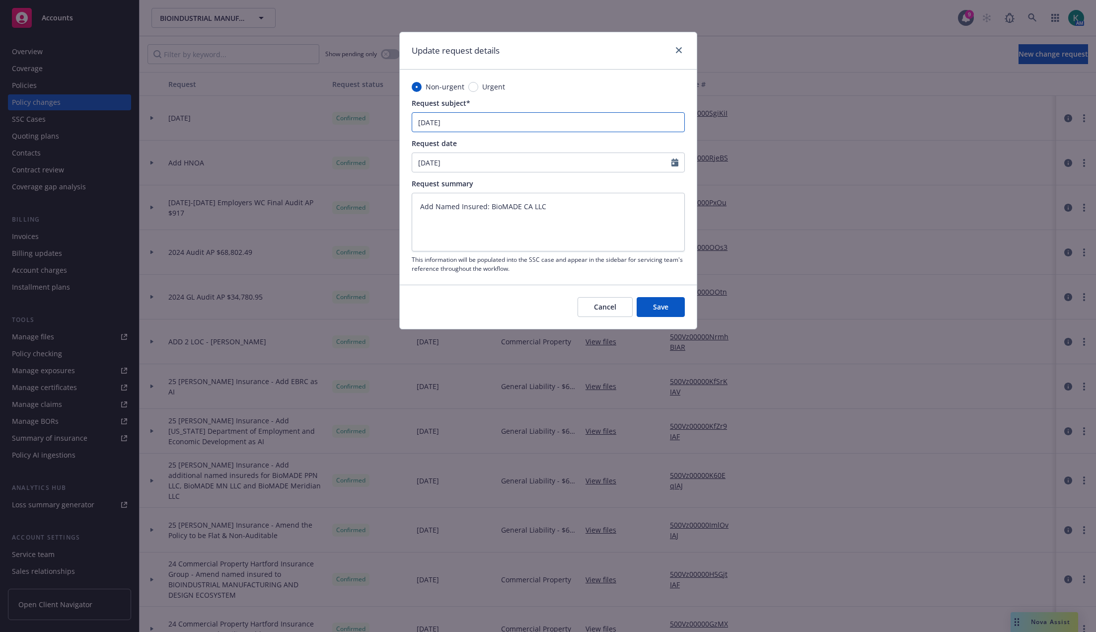
drag, startPoint x: 483, startPoint y: 119, endPoint x: 348, endPoint y: 135, distance: 136.0
click at [348, 135] on div "Update request details Non-urgent Urgent Request subject* 09/12/2025 Request da…" at bounding box center [548, 316] width 1096 height 632
type textarea "x"
type input "A"
type textarea "x"
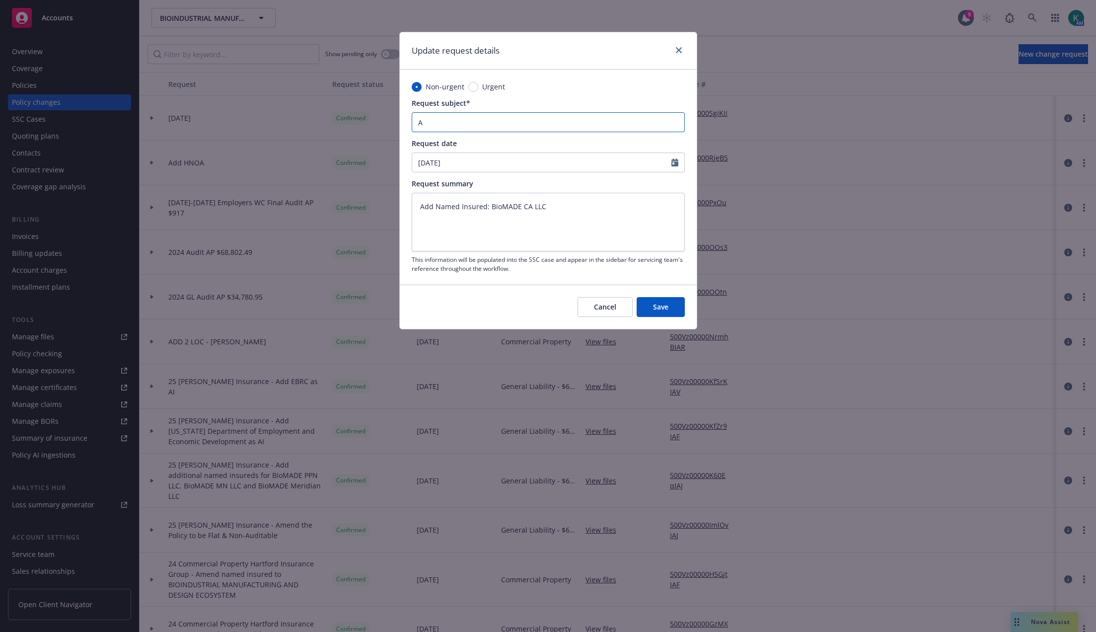
type input "Ad"
type textarea "x"
type input "Add"
type textarea "x"
type input "Add"
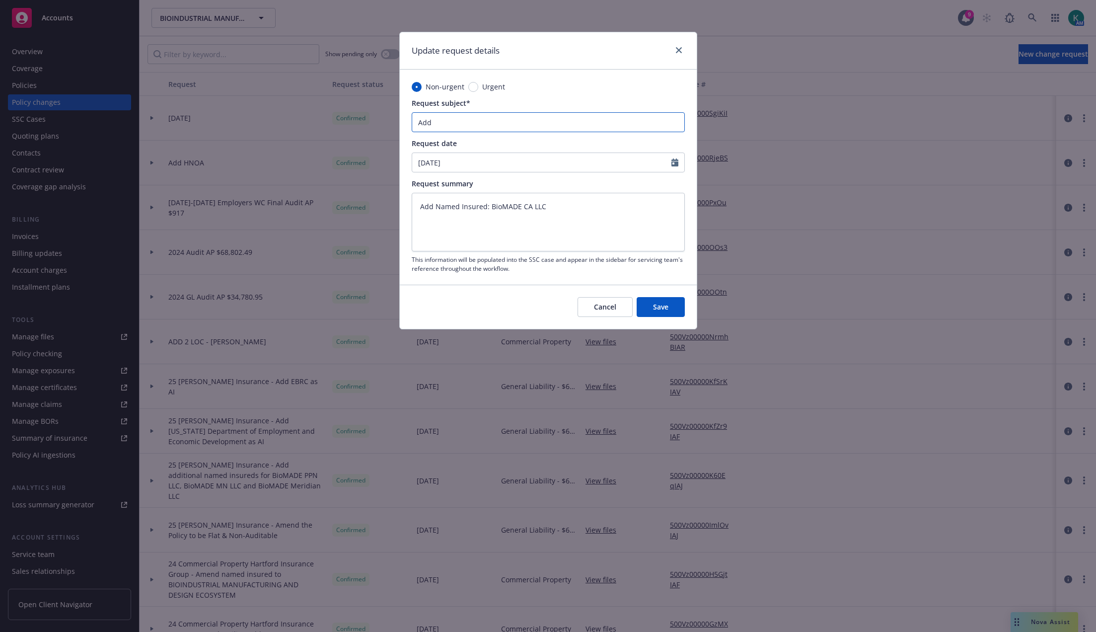
type textarea "x"
type input "Add l"
type textarea "x"
type input "Add lo"
type textarea "x"
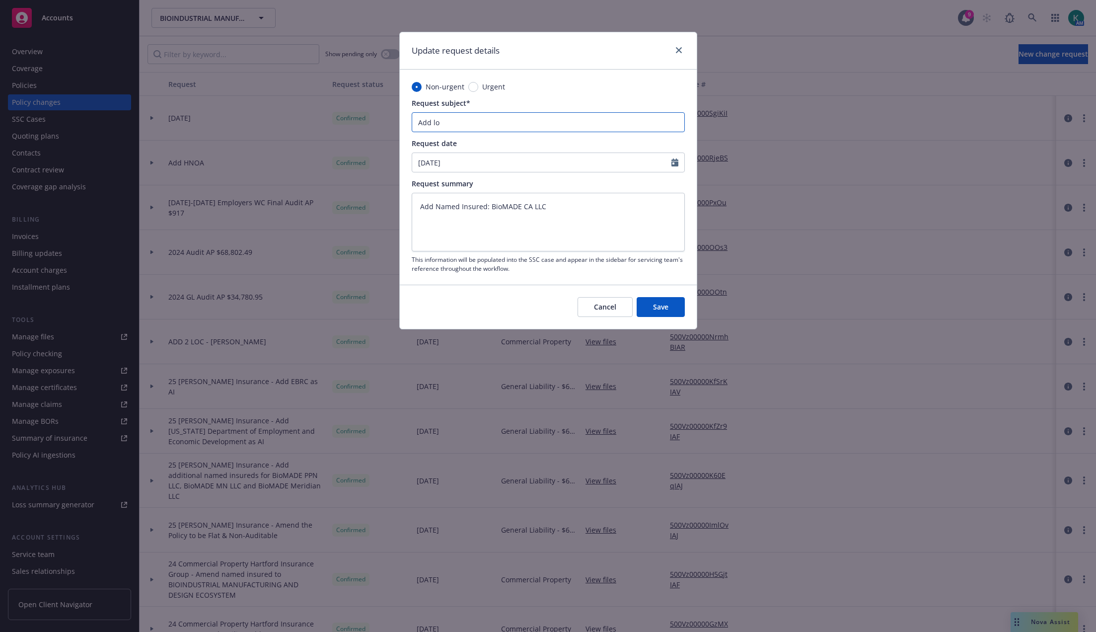
type input "Add loc"
type textarea "x"
type input "Add loc a"
type textarea "x"
type input "Add loc an"
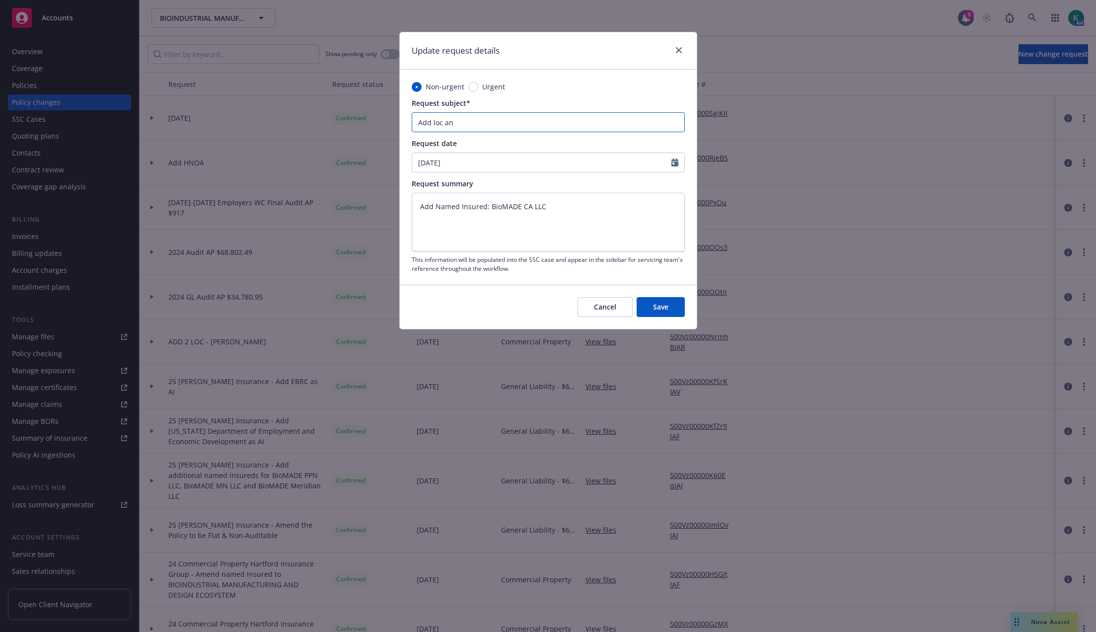
type textarea "x"
type input "Add loc and"
type textarea "x"
type input "Add loc and"
type textarea "x"
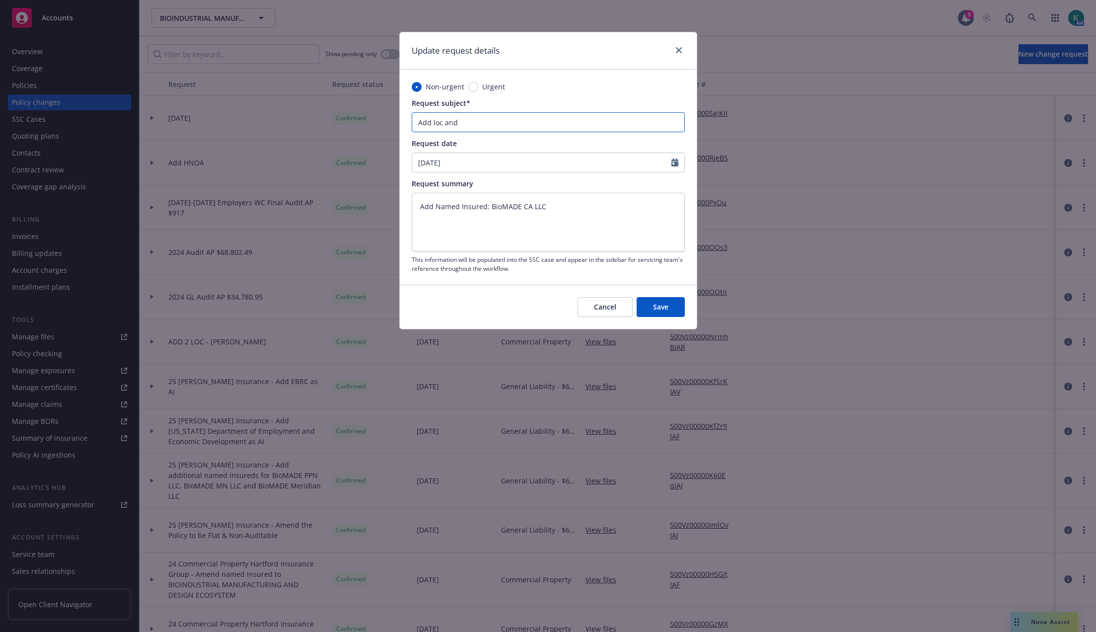
type input "Add loc and a"
type textarea "x"
type input "Add loc and ad"
type textarea "x"
type input "Add loc and add"
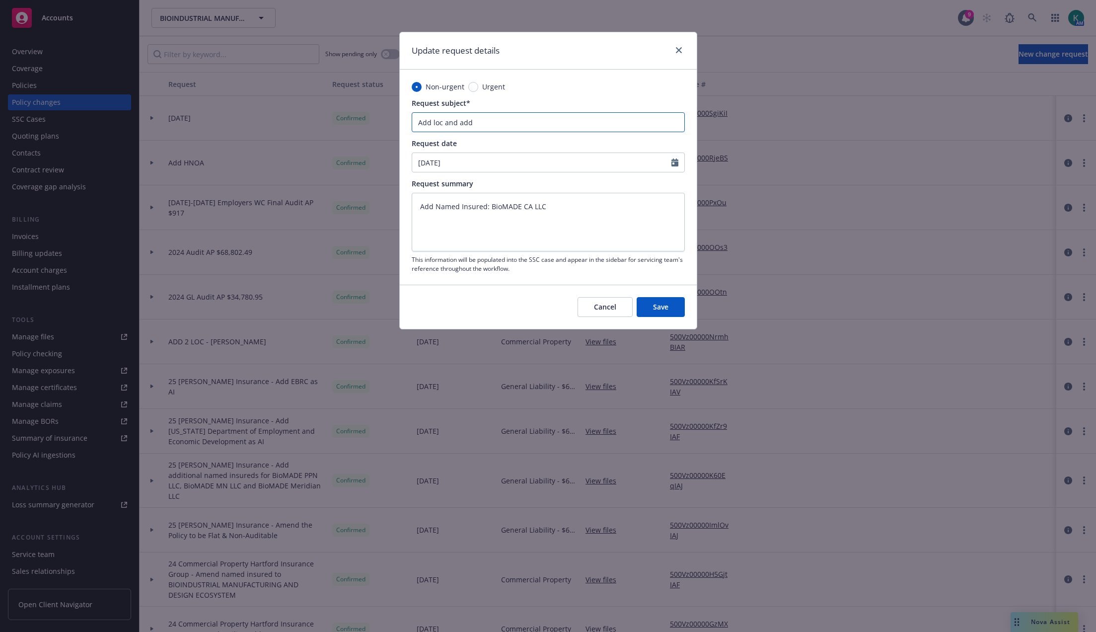
type textarea "x"
type input "Add loc and add"
drag, startPoint x: 483, startPoint y: 207, endPoint x: 384, endPoint y: 217, distance: 99.3
click at [385, 217] on div "Update request details Non-urgent Urgent Request subject* Add loc and add Reque…" at bounding box center [548, 316] width 1096 height 632
paste textarea "new Hayward location and LLC. 25821 Industrial Blvd, Bldg D Hayward, CA 94545 B…"
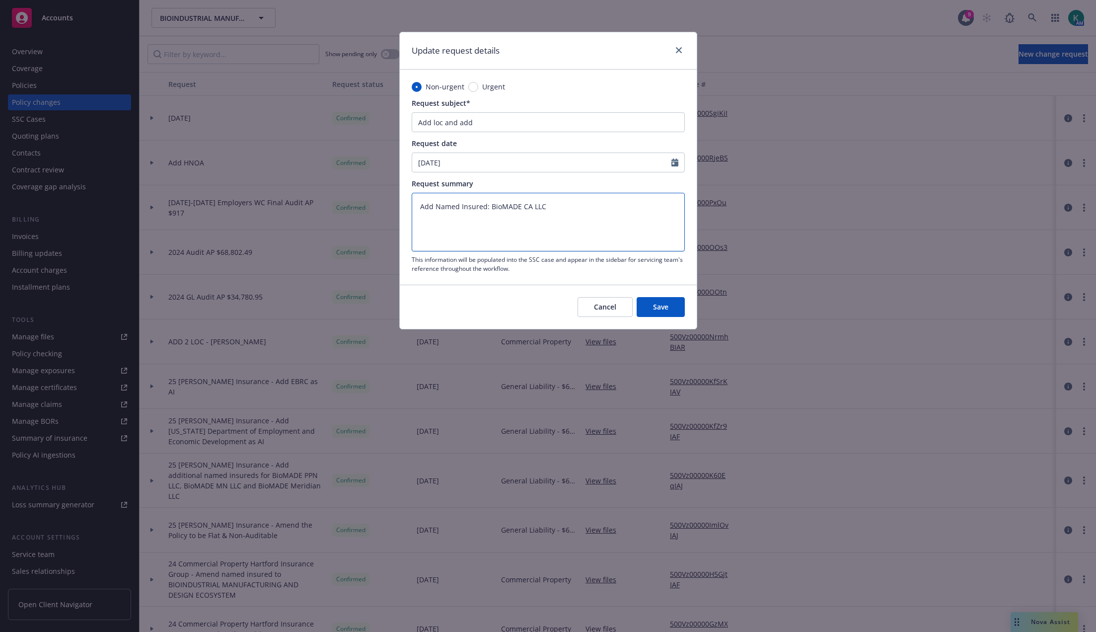
type textarea "x"
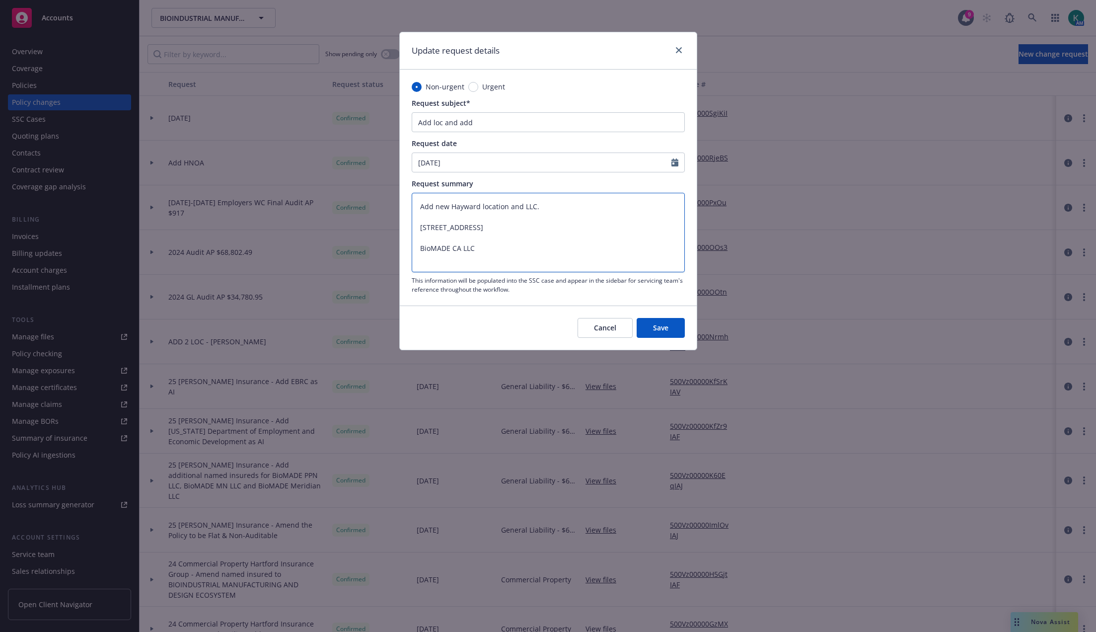
type textarea "Add new Hayward location and LLC. 25821 Industrial Blvd, Bldg D Hayward, CA 945…"
click at [507, 124] on input "Add loc and add" at bounding box center [548, 122] width 273 height 20
drag, startPoint x: 479, startPoint y: 257, endPoint x: 413, endPoint y: 264, distance: 65.9
click at [414, 264] on textarea "Add new Hayward location and LLC. 25821 Industrial Blvd, Bldg D Hayward, CA 945…" at bounding box center [548, 232] width 273 height 79
click at [511, 121] on input "Add loc and add" at bounding box center [548, 122] width 273 height 20
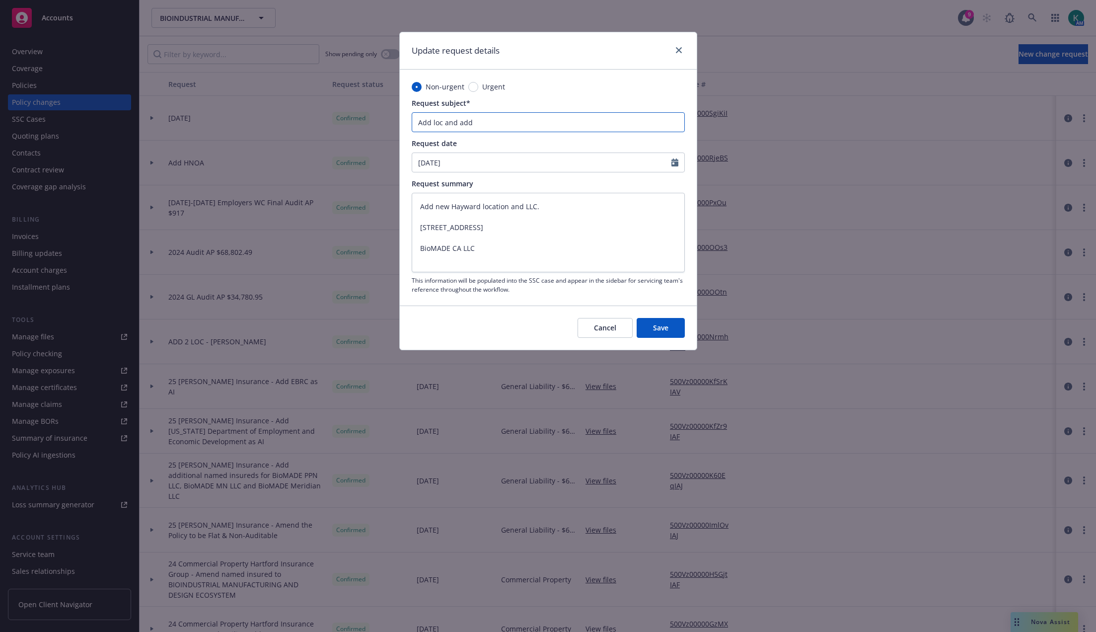
paste input "BioMADE CA LLC"
type textarea "x"
type input "Add loc and add BioMADE CA LLC"
type textarea "x"
type input "Add loc and add BioMADE CA LLC"
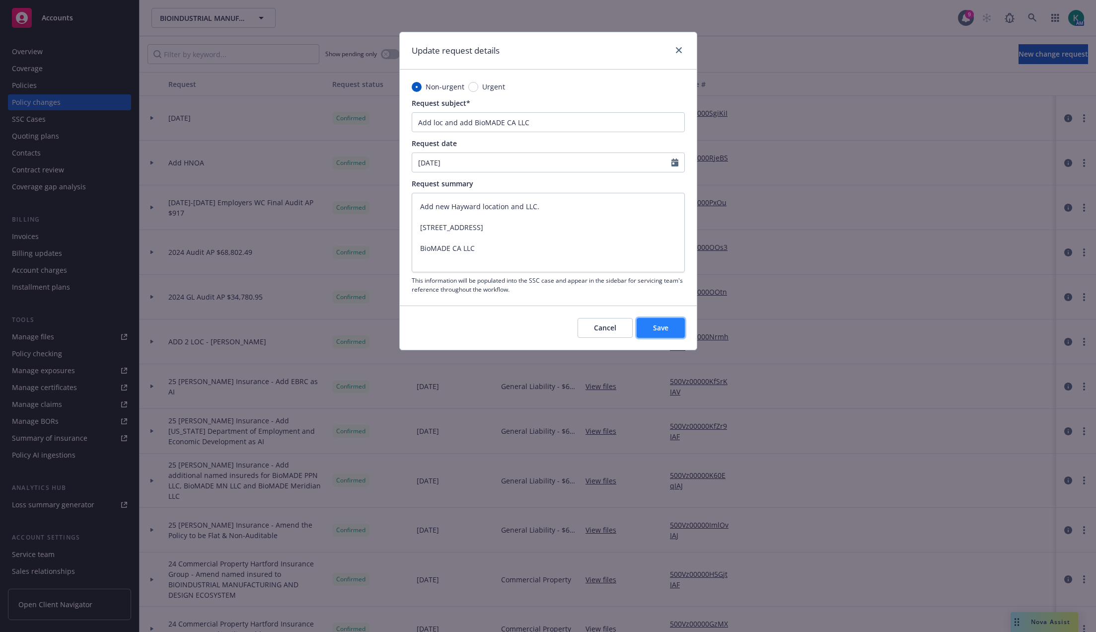
click at [653, 329] on span "Save" at bounding box center [660, 327] width 15 height 9
type textarea "x"
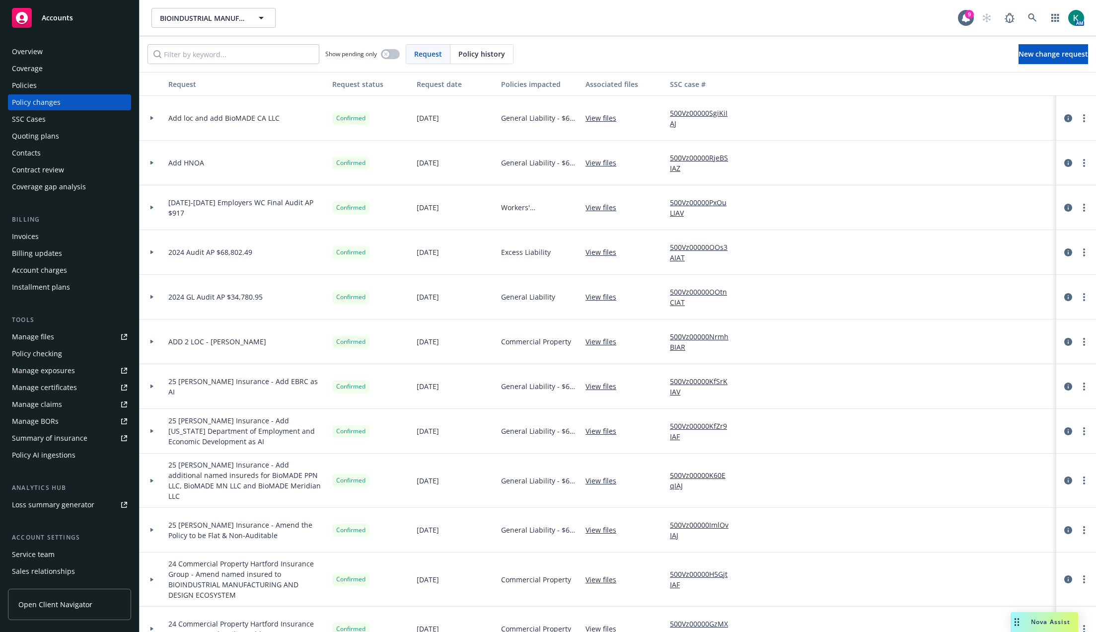
click at [40, 86] on div "Policies" at bounding box center [69, 85] width 115 height 16
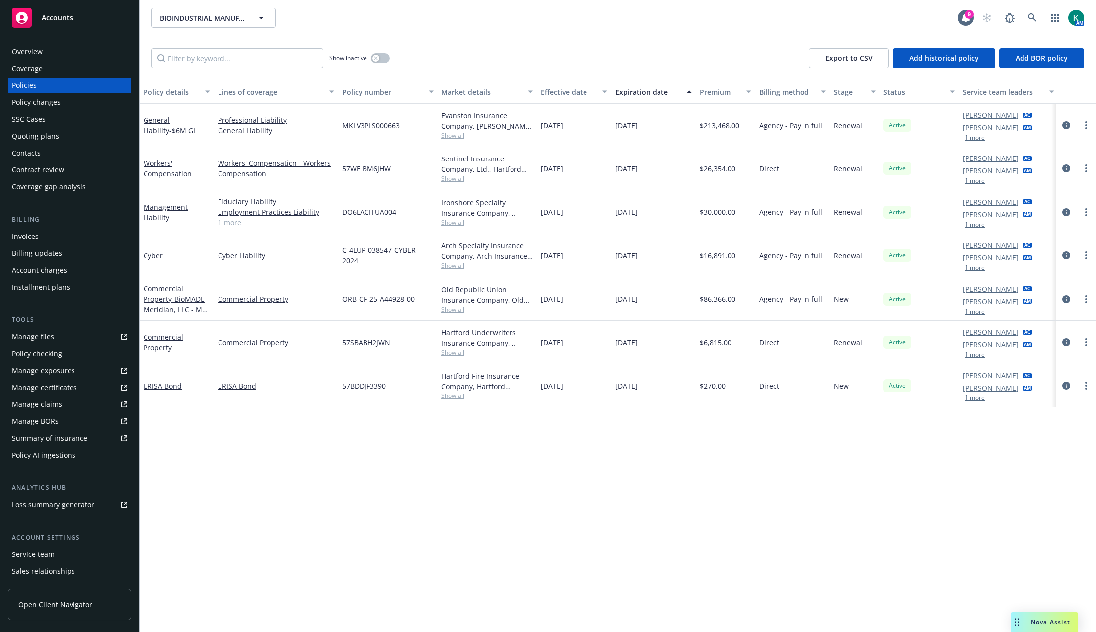
click at [66, 121] on div "SSC Cases" at bounding box center [69, 119] width 115 height 16
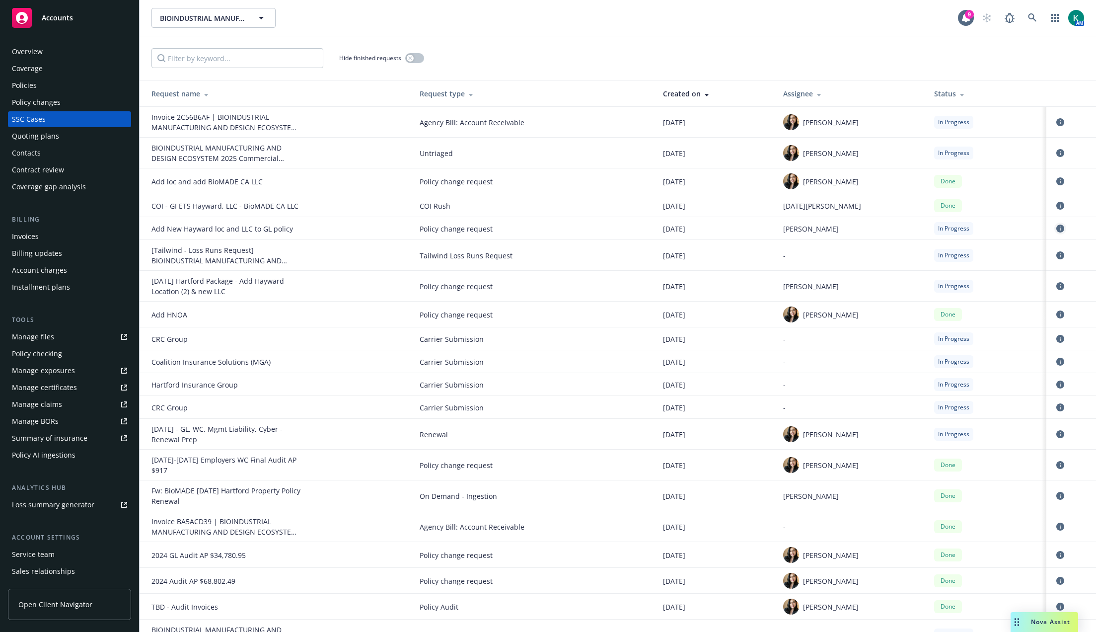
click at [754, 230] on icon "circleInformation" at bounding box center [1060, 229] width 8 height 8
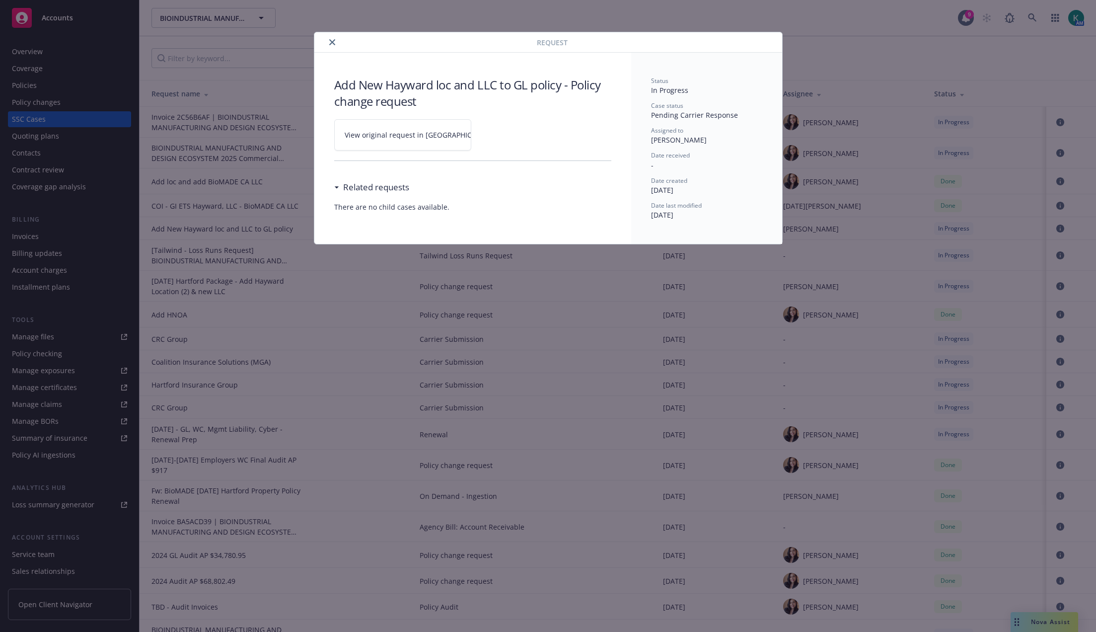
click at [424, 131] on span "View original request in SSC" at bounding box center [420, 135] width 151 height 10
click at [333, 42] on icon "close" at bounding box center [332, 42] width 6 height 6
click at [329, 43] on div "Hide finished requests" at bounding box center [618, 58] width 957 height 44
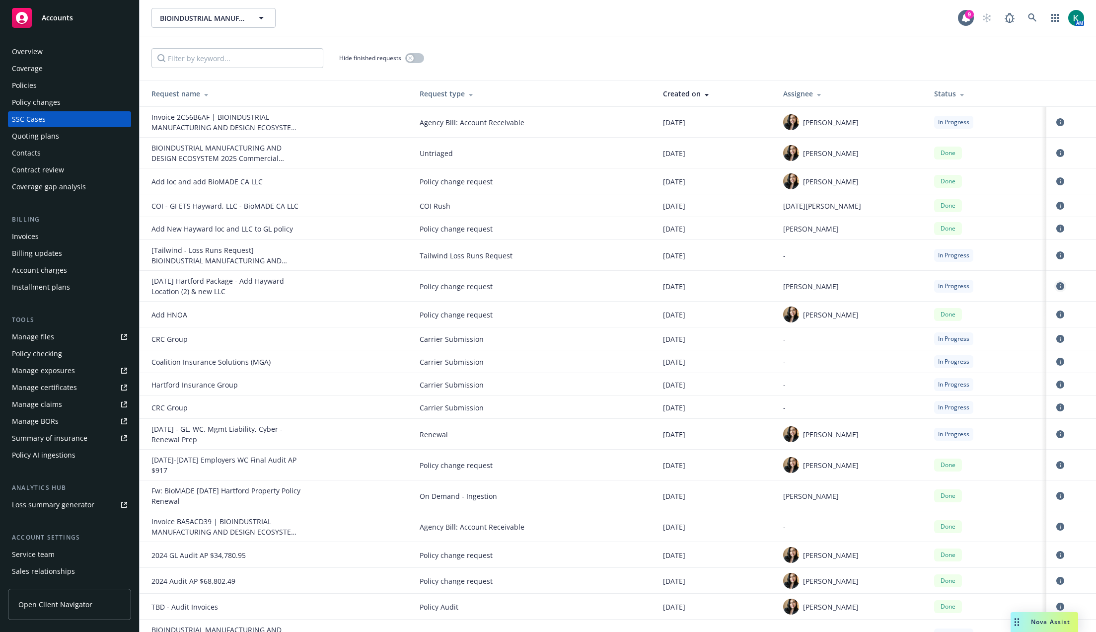
click at [754, 289] on icon "circleInformation" at bounding box center [1060, 286] width 8 height 8
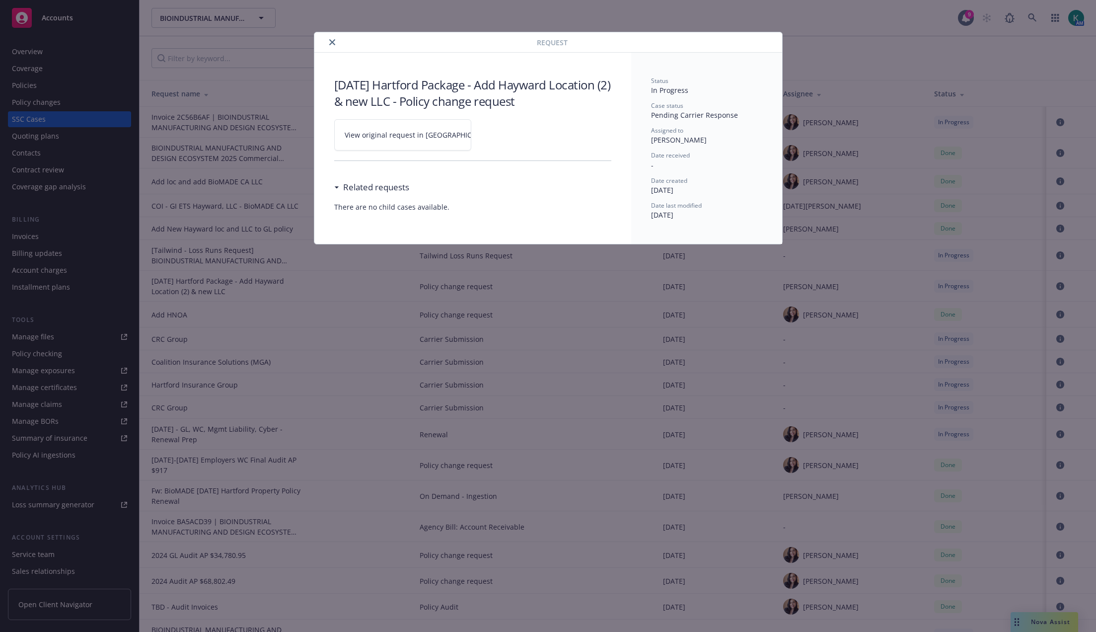
click at [387, 124] on link "View original request in SSC" at bounding box center [402, 134] width 137 height 31
click at [330, 41] on icon "close" at bounding box center [332, 42] width 6 height 6
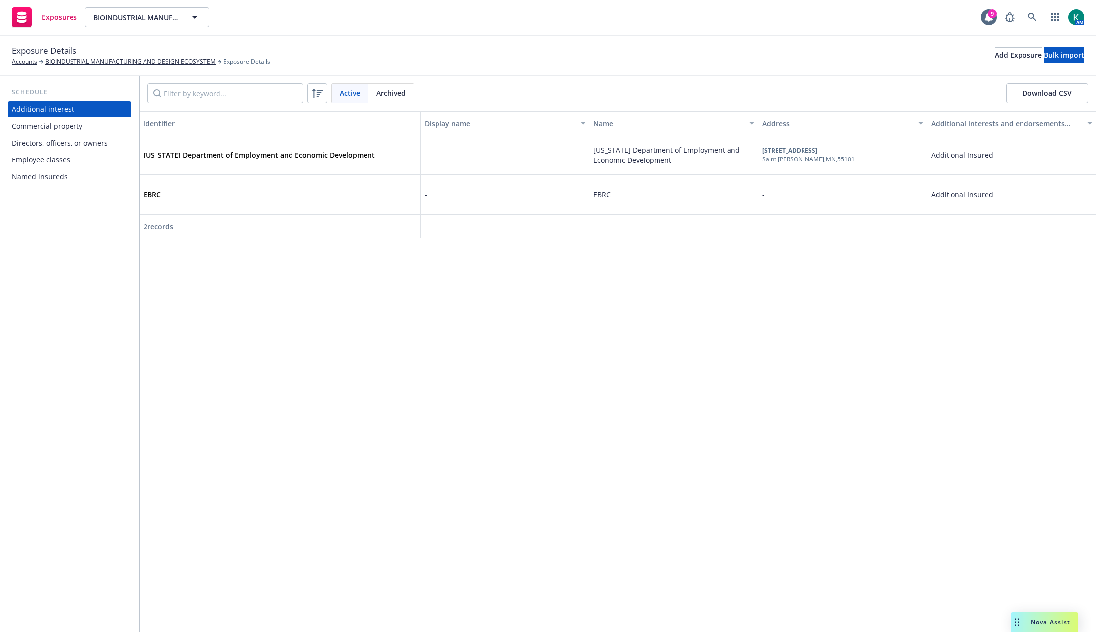
click at [66, 122] on div "Commercial property" at bounding box center [47, 126] width 71 height 16
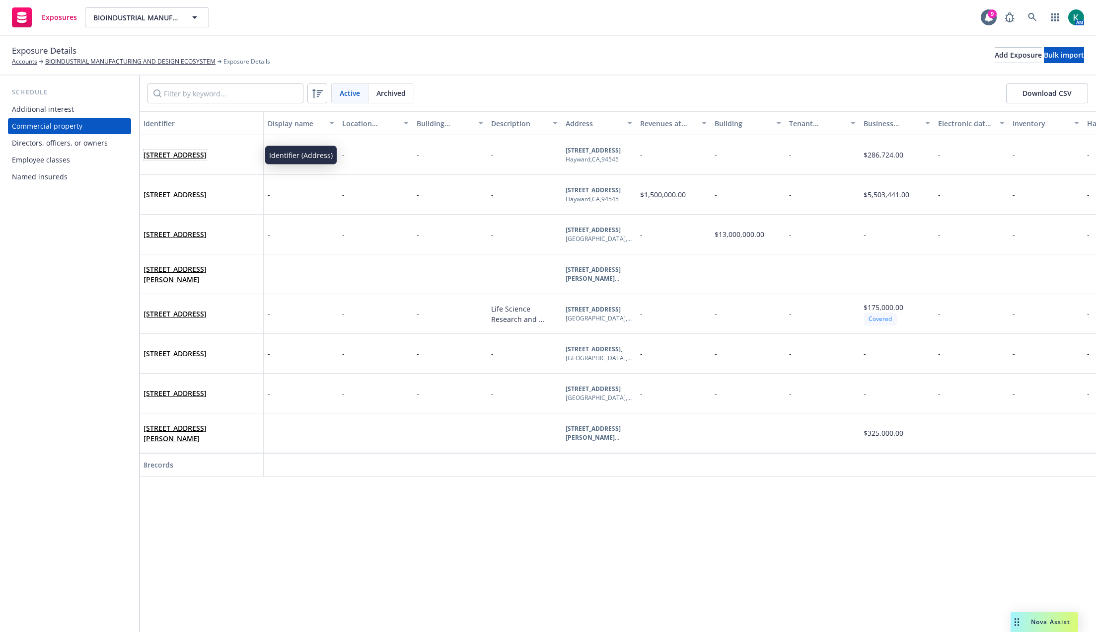
drag, startPoint x: 214, startPoint y: 150, endPoint x: 219, endPoint y: 168, distance: 19.2
click at [207, 150] on link "3402 Enterprise Ave, Hayward, CA, 94545, USA" at bounding box center [175, 154] width 63 height 9
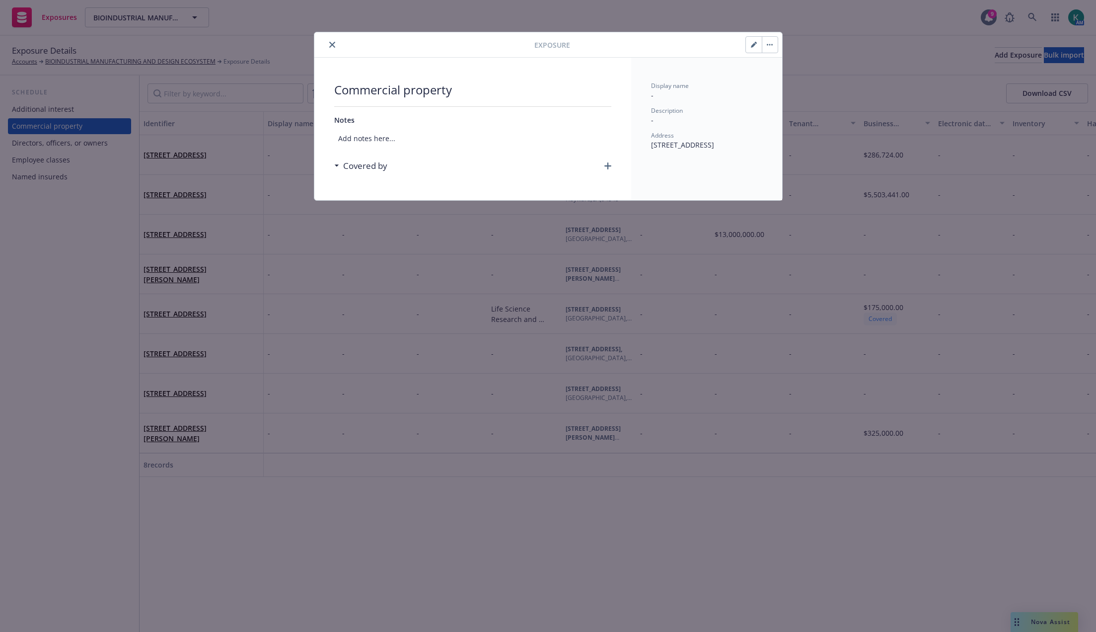
click at [750, 44] on button "button" at bounding box center [754, 45] width 16 height 16
select select "JOISTED_MASONRY"
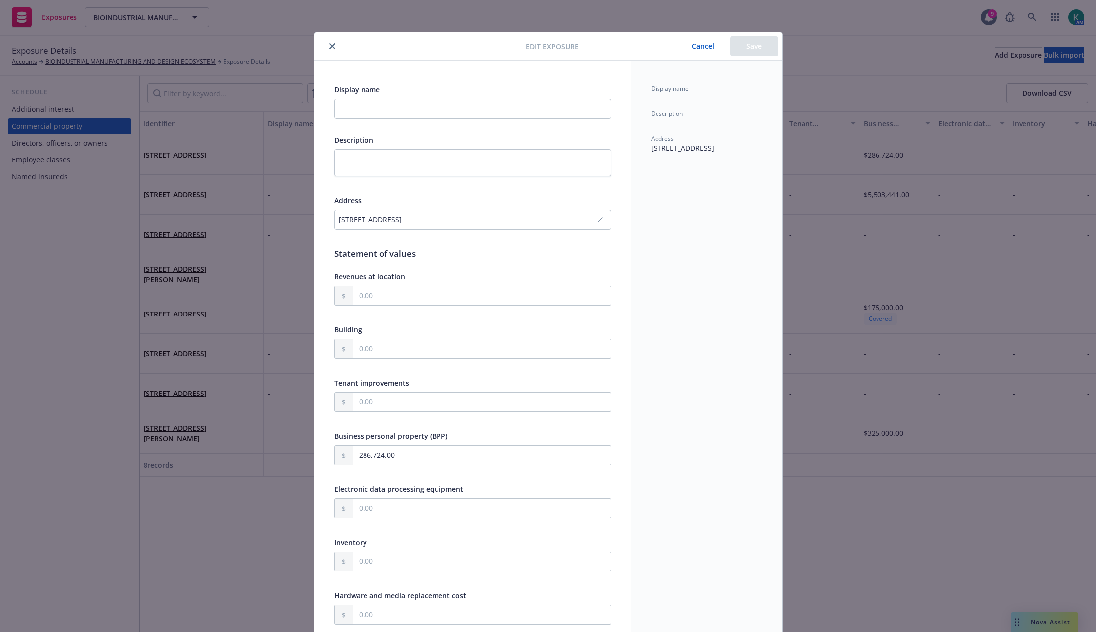
click at [330, 47] on icon "close" at bounding box center [332, 46] width 6 height 6
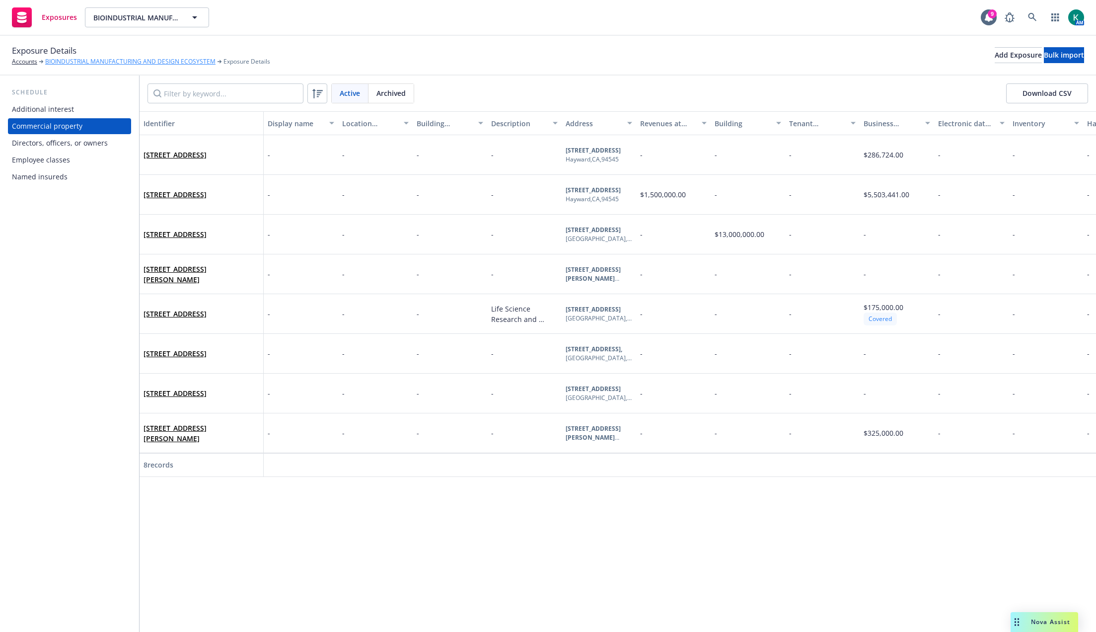
click at [131, 60] on link "BIOINDUSTRIAL MANUFACTURING AND DESIGN ECOSYSTEM" at bounding box center [130, 61] width 170 height 9
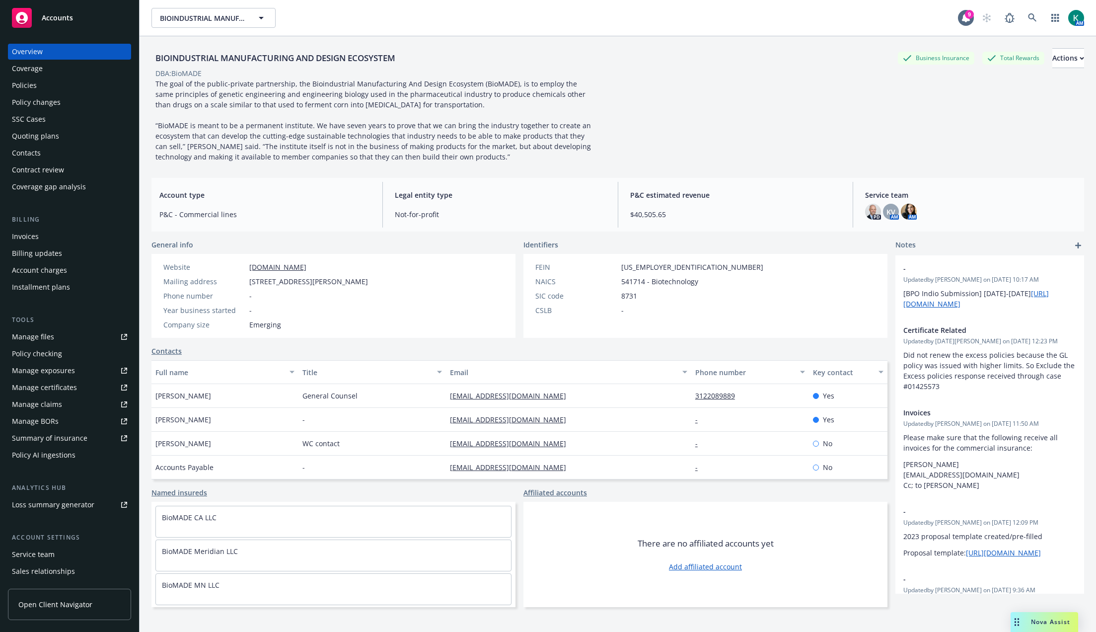
drag, startPoint x: 45, startPoint y: 84, endPoint x: 50, endPoint y: 91, distance: 8.5
click at [45, 84] on div "Policies" at bounding box center [69, 85] width 115 height 16
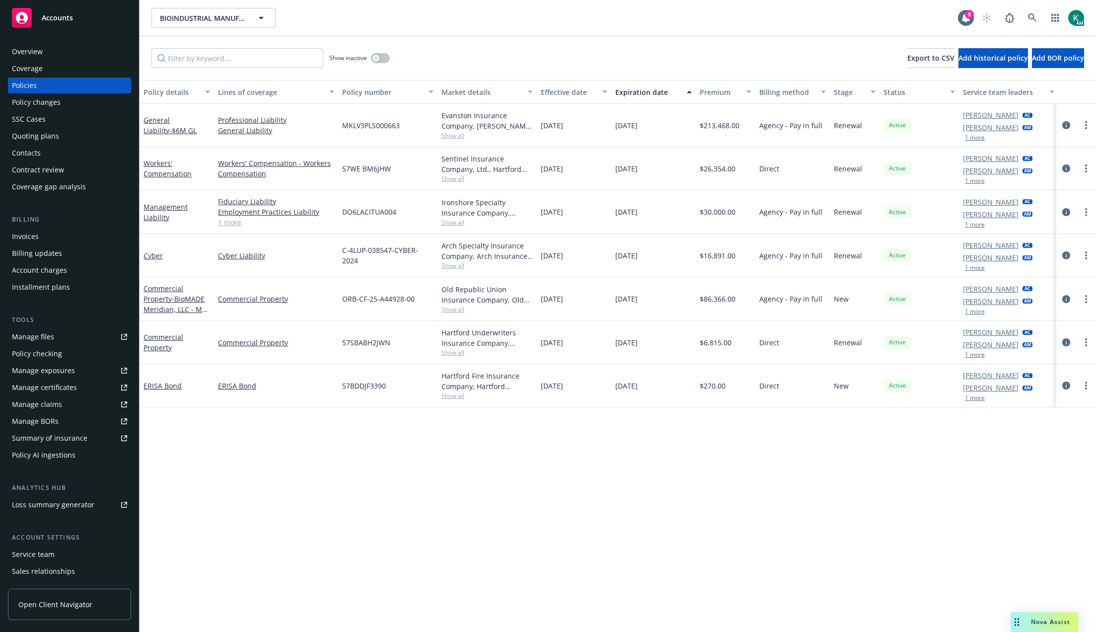
click at [1069, 344] on icon "circleInformation" at bounding box center [1066, 342] width 8 height 8
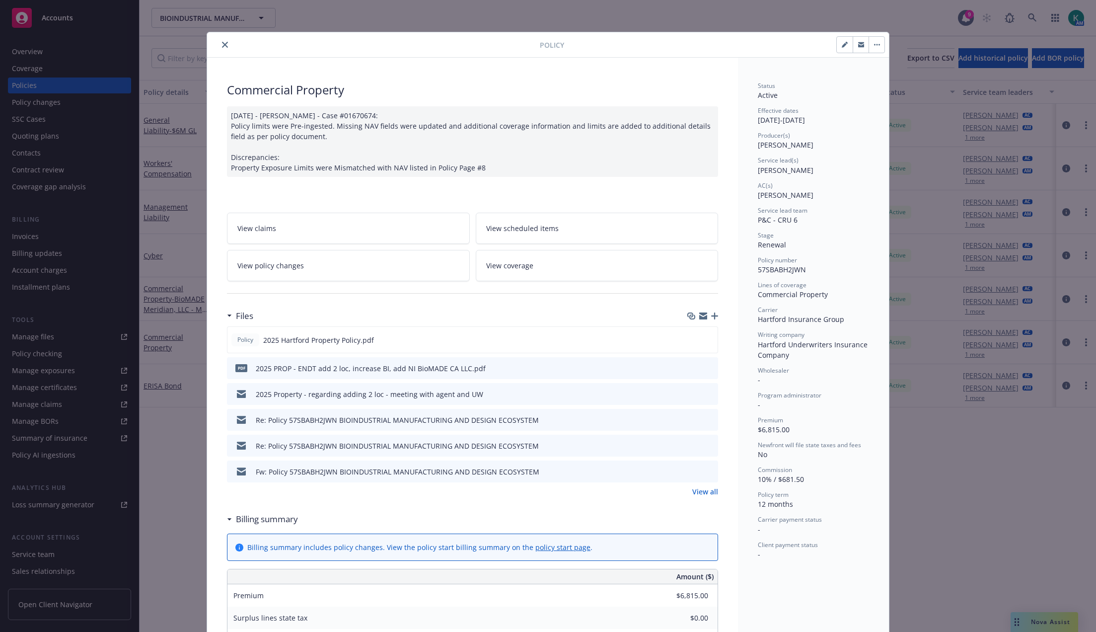
click at [706, 489] on link "View all" at bounding box center [705, 491] width 26 height 10
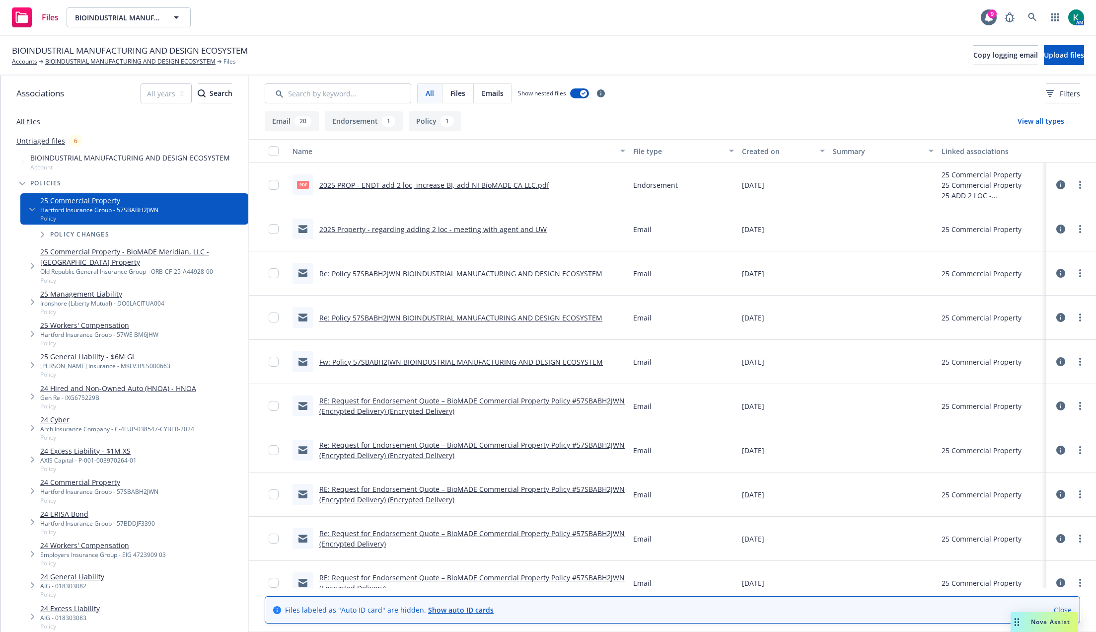
click at [517, 274] on link "Re: Policy 57SBABH2JWN BIOINDUSTRIAL MANUFACTURING AND DESIGN ECOSYSTEM" at bounding box center [460, 273] width 283 height 9
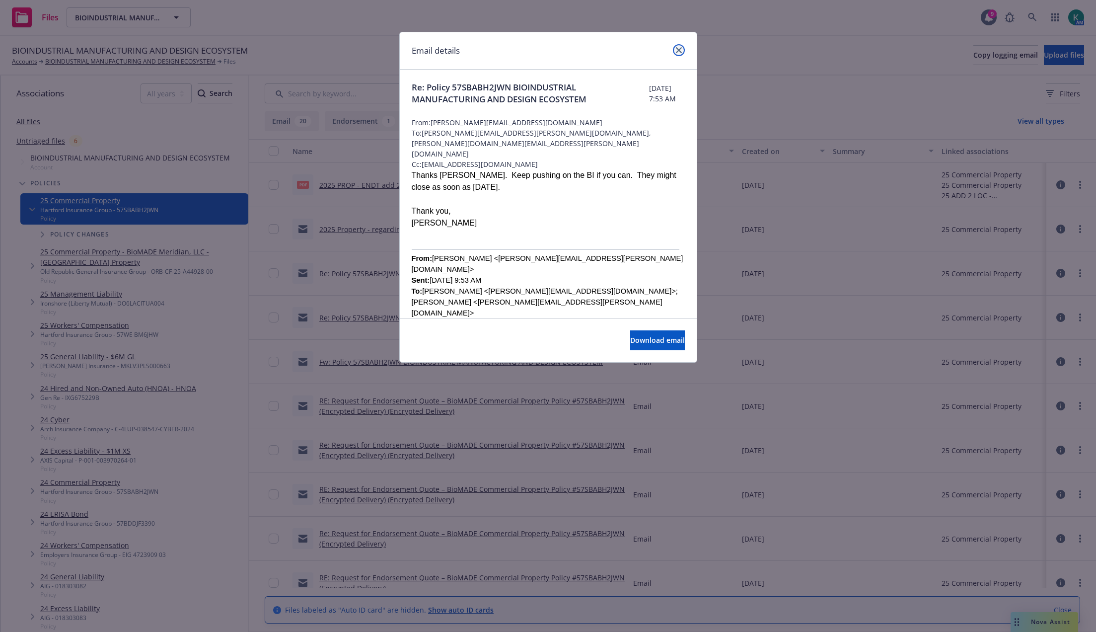
click at [679, 51] on icon "close" at bounding box center [679, 50] width 6 height 6
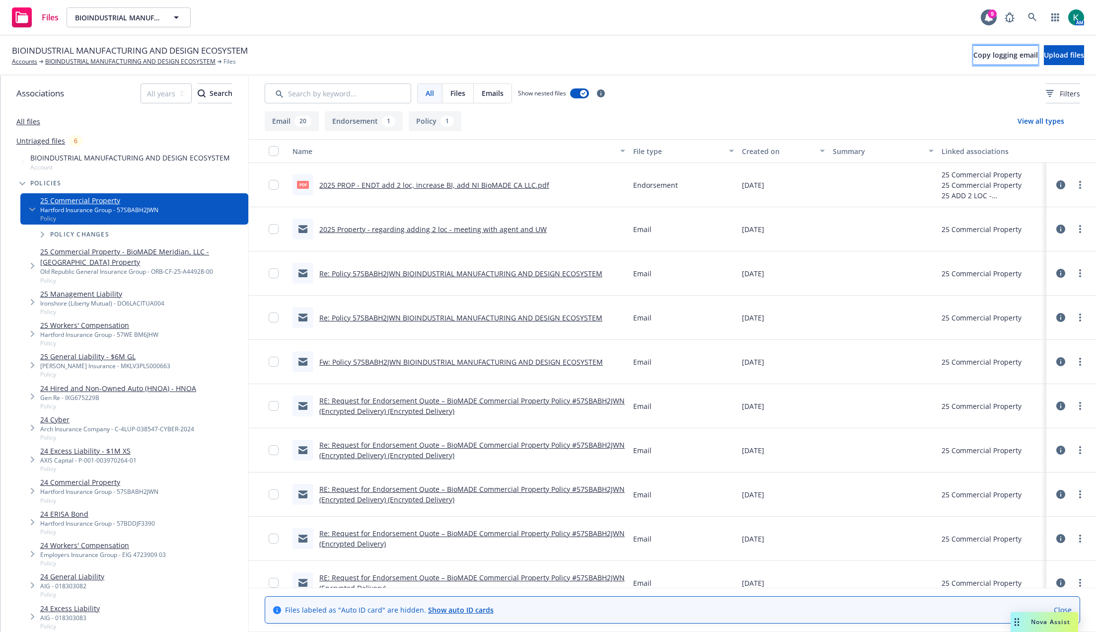
click at [988, 59] on span "Copy logging email" at bounding box center [1006, 54] width 65 height 9
